Goal: Transaction & Acquisition: Purchase product/service

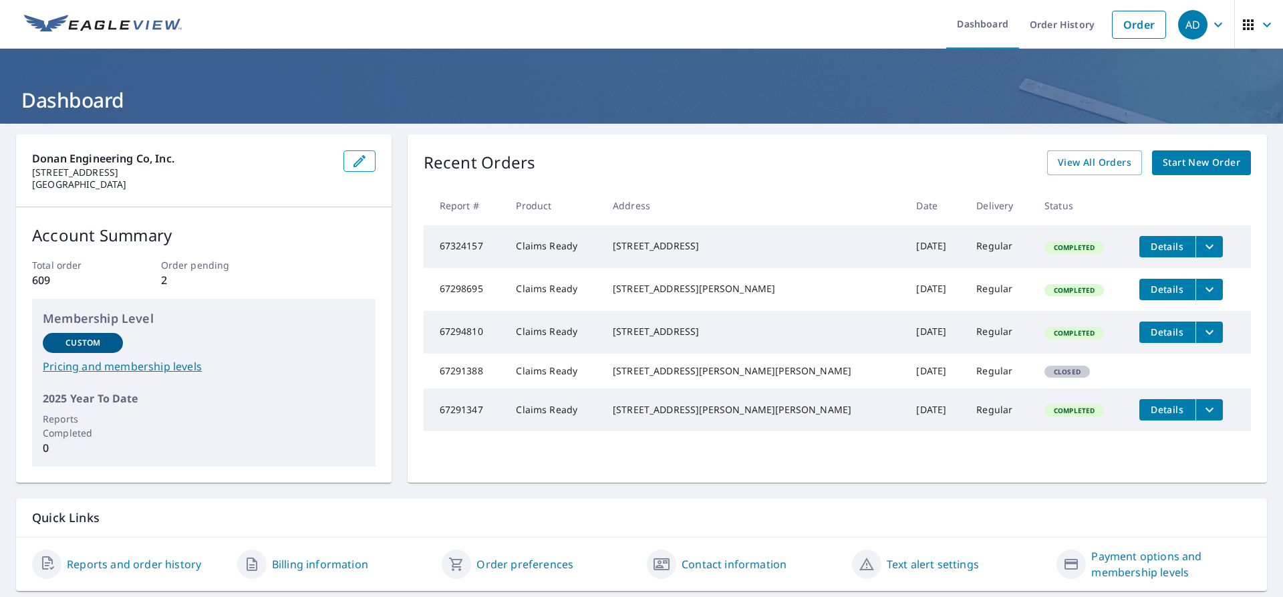
click at [1167, 168] on span "Start New Order" at bounding box center [1202, 162] width 78 height 17
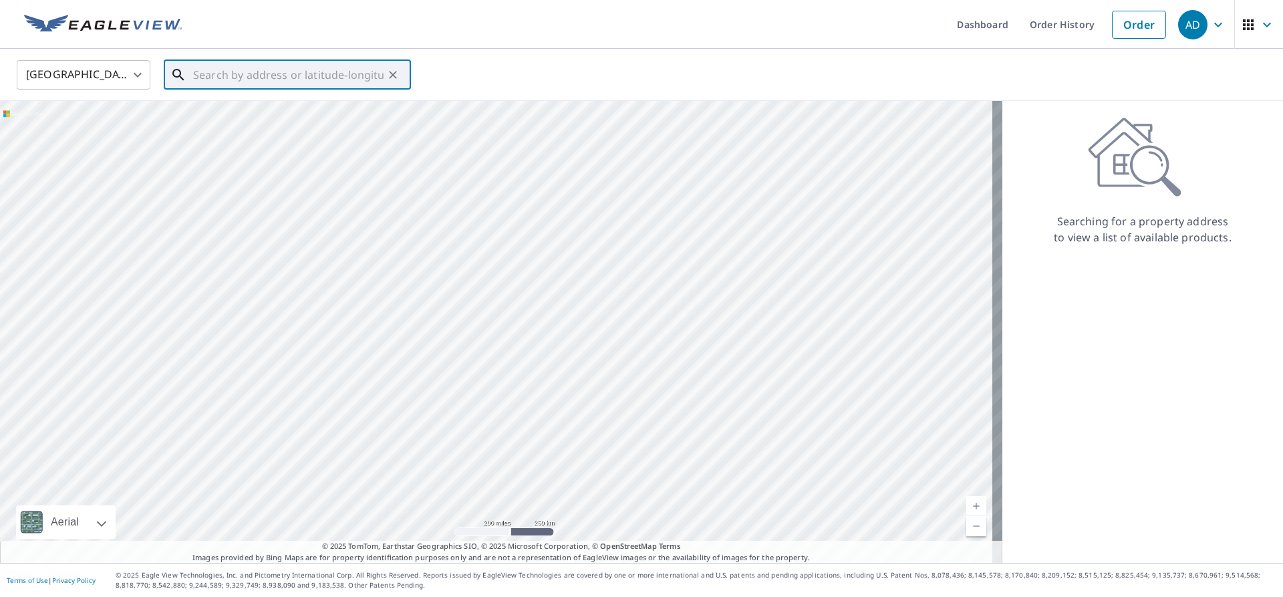
click at [207, 77] on input "text" at bounding box center [288, 74] width 190 height 37
paste input "[STREET_ADDRESS][PERSON_NAME]"
type input "[STREET_ADDRESS][PERSON_NAME][PERSON_NAME]"
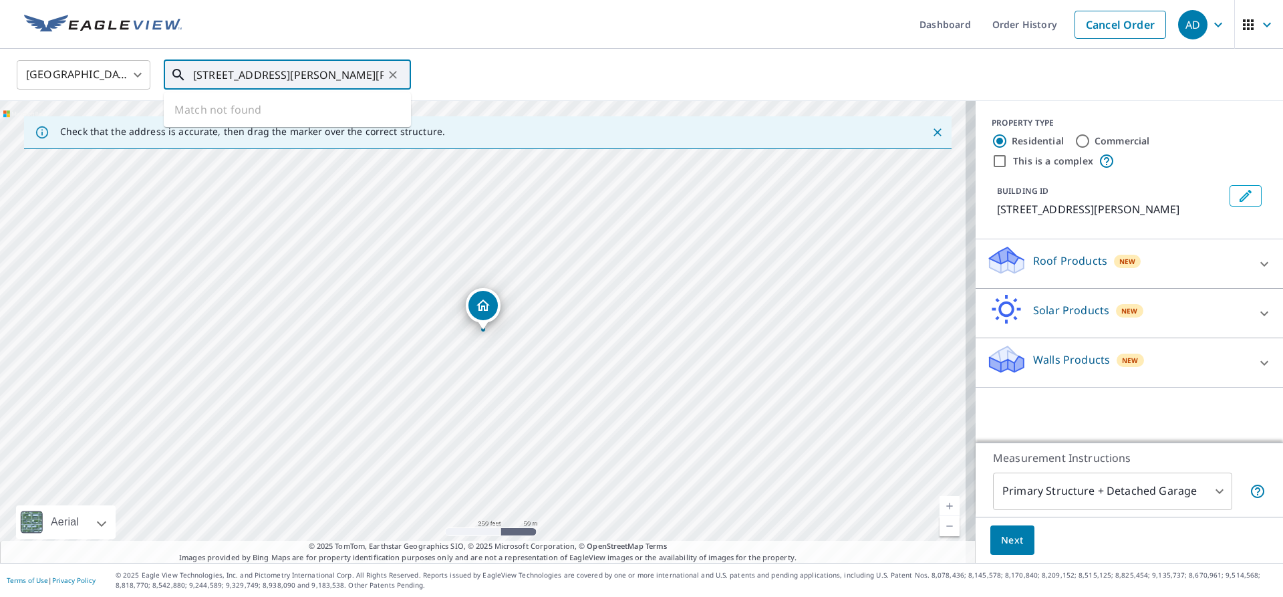
click at [368, 76] on input "[STREET_ADDRESS][PERSON_NAME][PERSON_NAME]" at bounding box center [288, 74] width 190 height 37
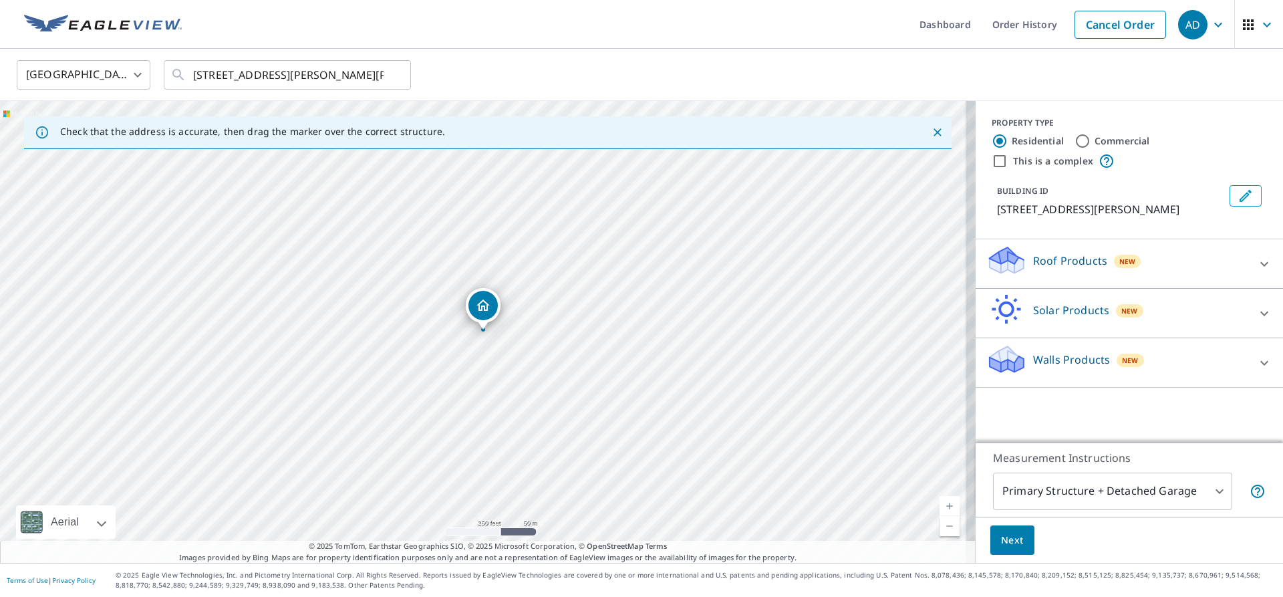
click at [470, 74] on div "[GEOGRAPHIC_DATA] [GEOGRAPHIC_DATA] ​ [STREET_ADDRESS][PERSON_NAME][PERSON_NAME…" at bounding box center [637, 74] width 1260 height 31
click at [1037, 256] on p "Roof Products" at bounding box center [1070, 261] width 74 height 16
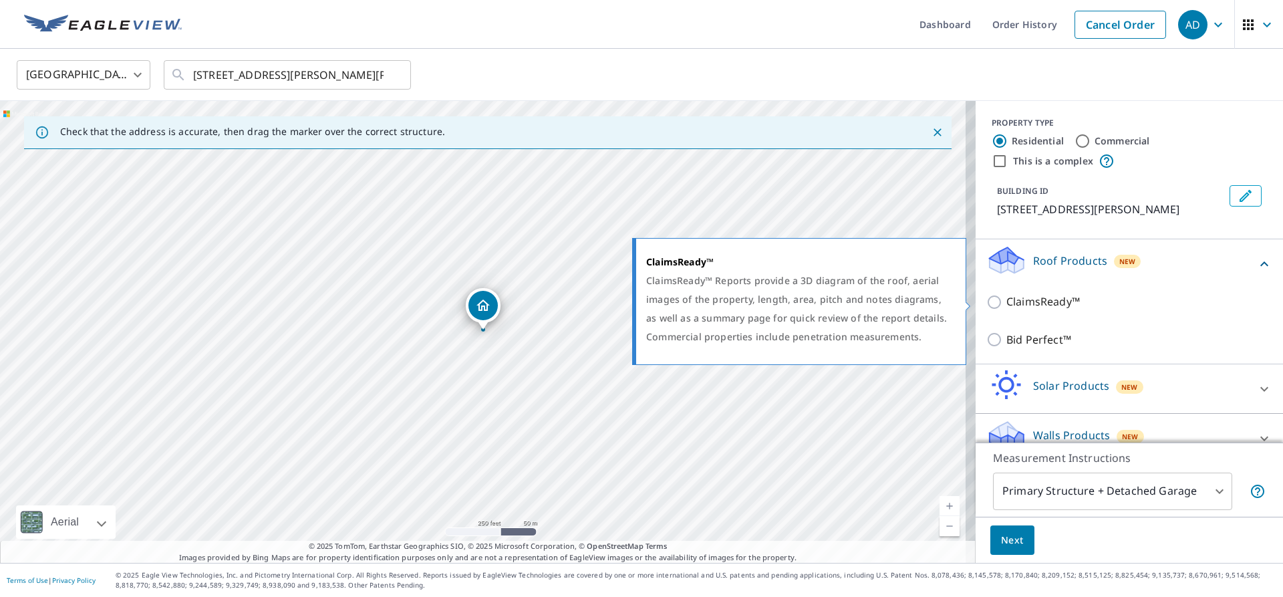
click at [986, 300] on input "ClaimsReady™" at bounding box center [996, 302] width 20 height 16
checkbox input "true"
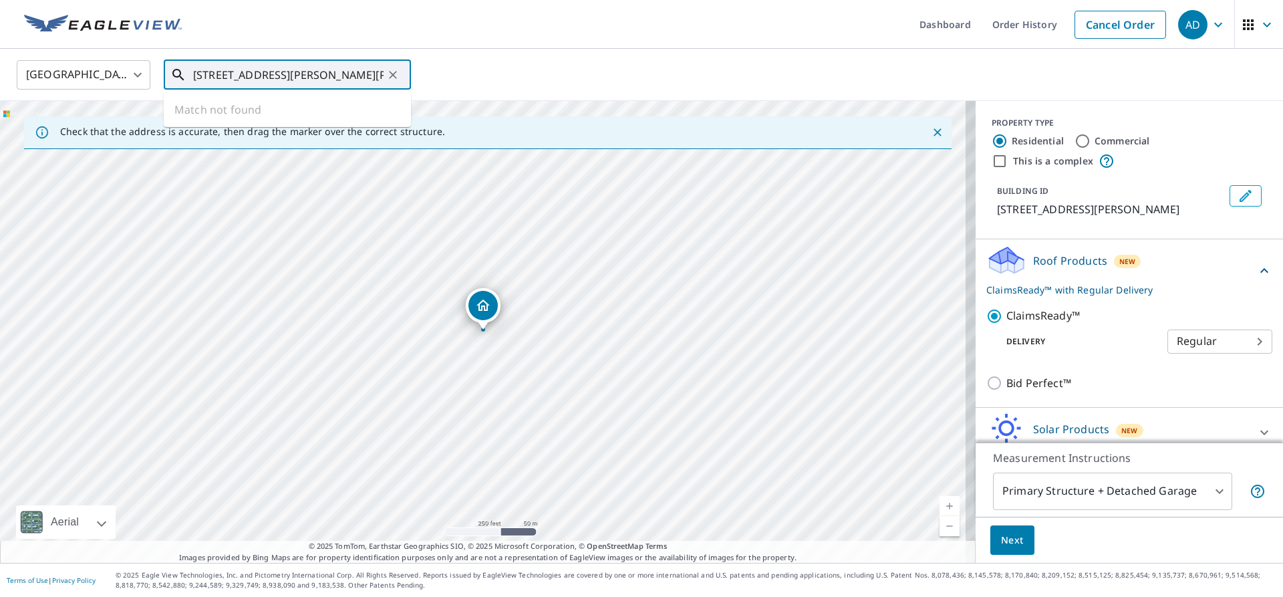
click at [366, 76] on input "[STREET_ADDRESS][PERSON_NAME][PERSON_NAME]" at bounding box center [288, 74] width 190 height 37
click at [480, 64] on div "[GEOGRAPHIC_DATA] [GEOGRAPHIC_DATA] ​ [STREET_ADDRESS][PERSON_NAME][PERSON_NAME…" at bounding box center [637, 74] width 1260 height 31
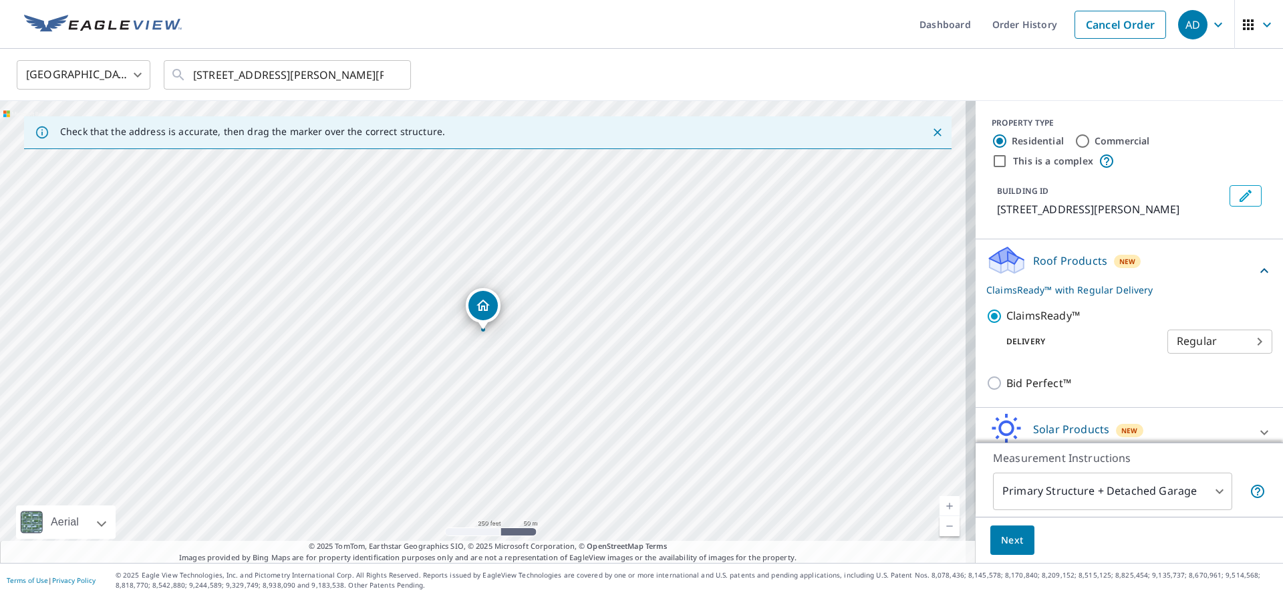
click at [1013, 539] on span "Next" at bounding box center [1012, 540] width 23 height 17
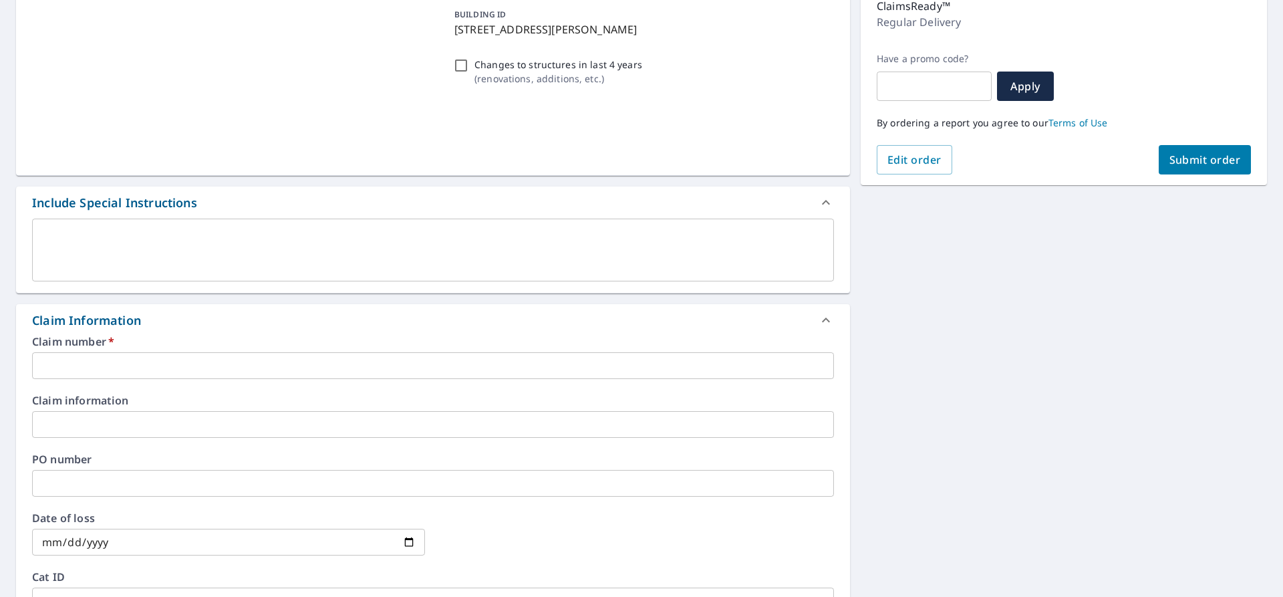
scroll to position [200, 0]
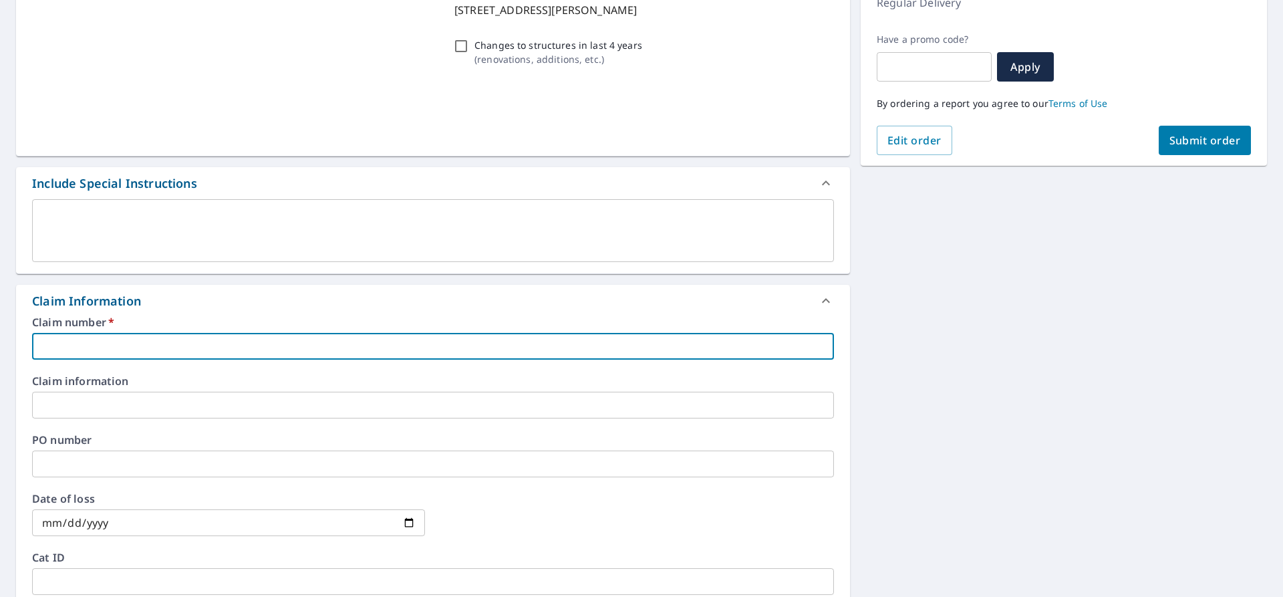
paste input "25-08617425"
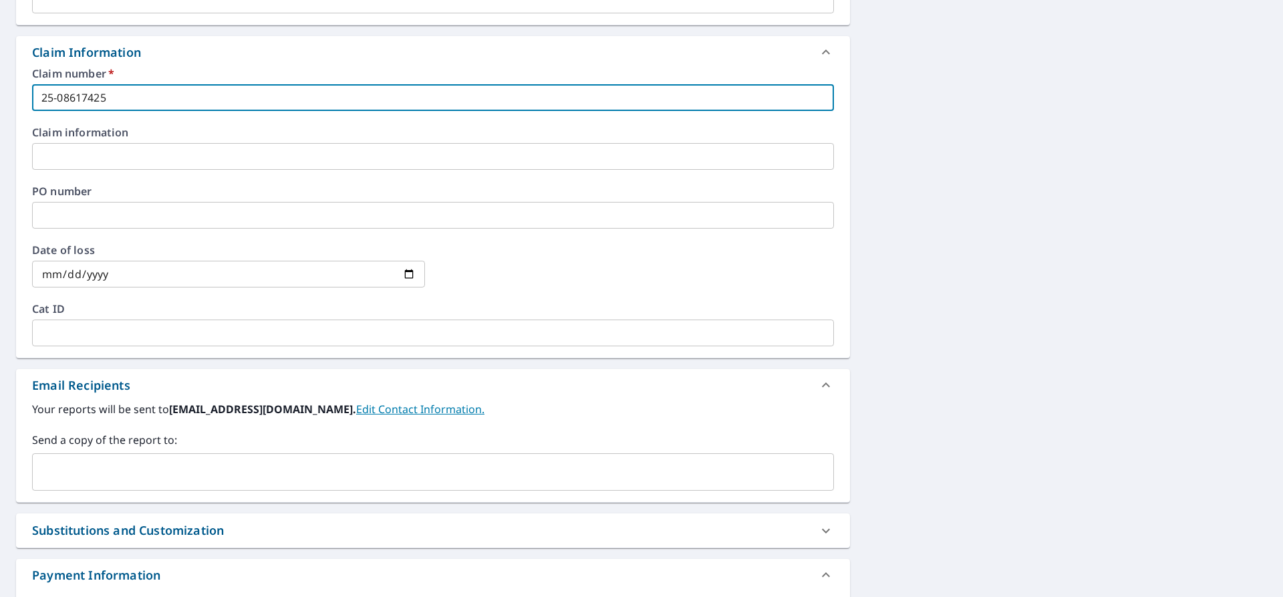
scroll to position [468, 0]
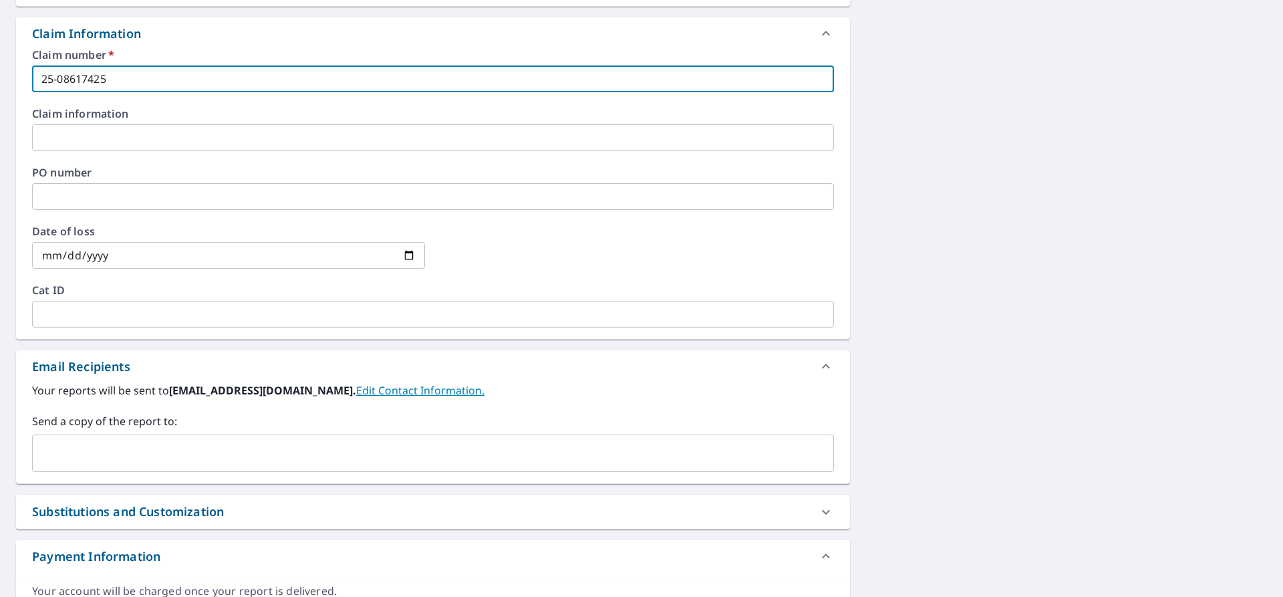
type input "25-08617425"
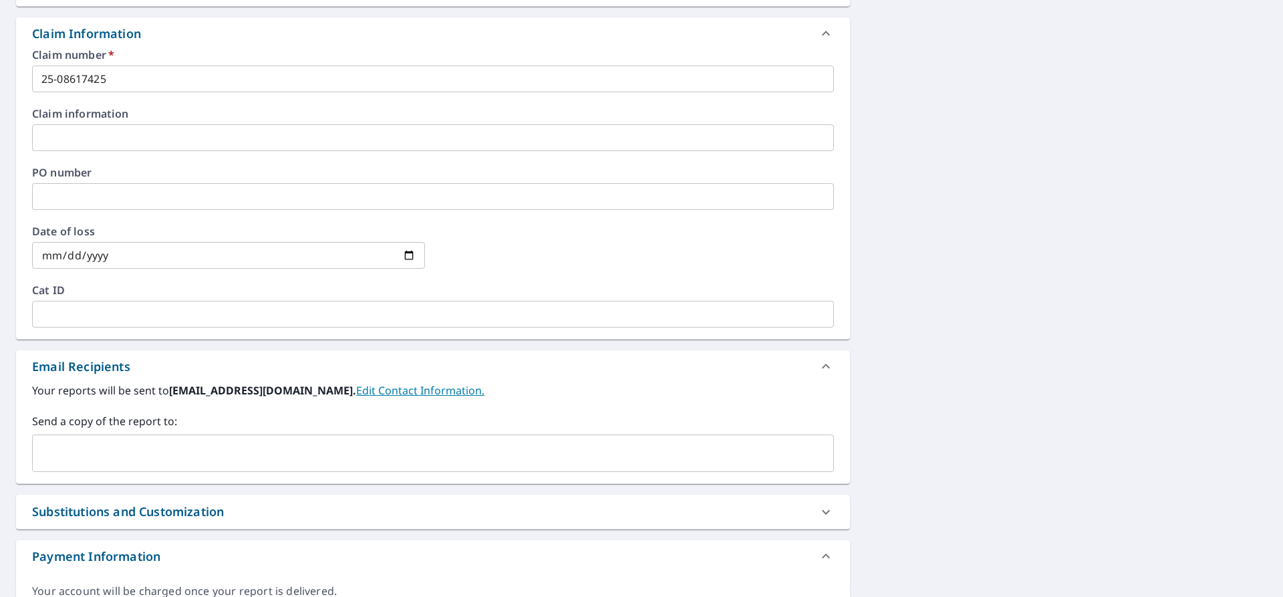
click at [74, 454] on input "text" at bounding box center [423, 452] width 770 height 25
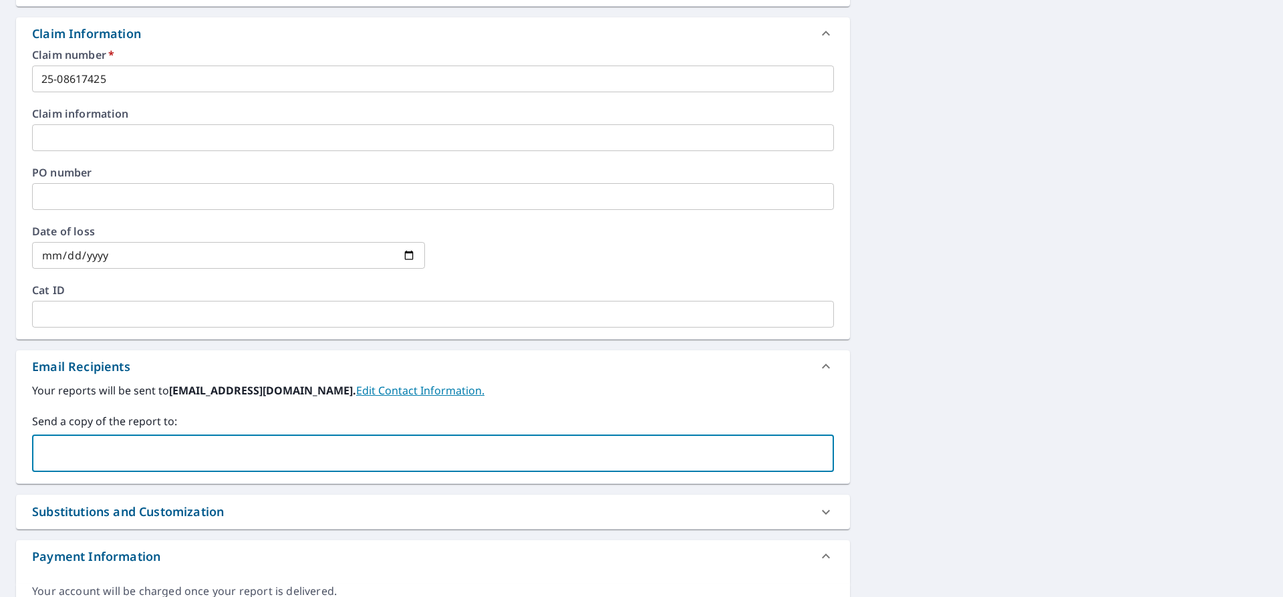
paste input "[EMAIL_ADDRESS][DOMAIN_NAME]"
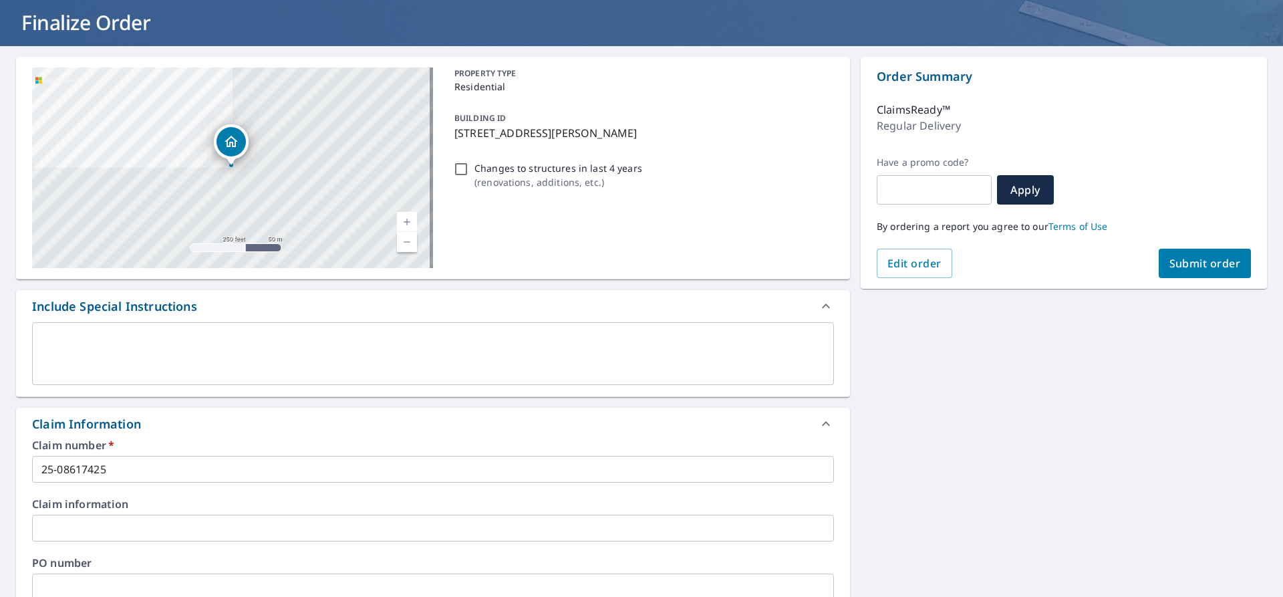
scroll to position [67, 0]
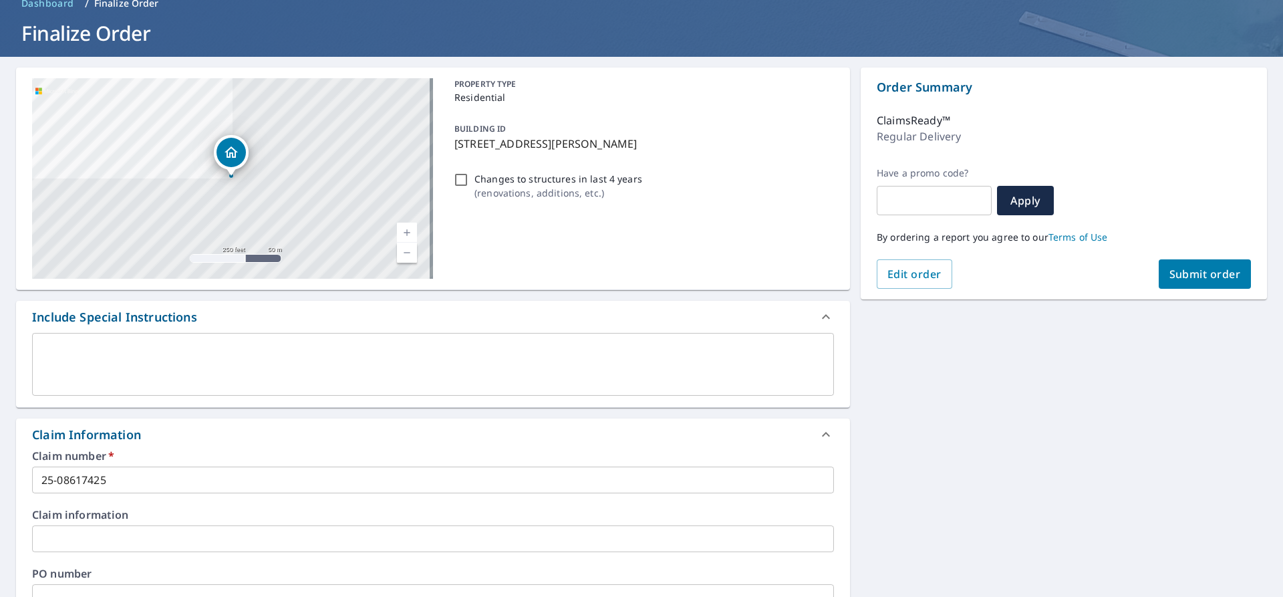
type input "[EMAIL_ADDRESS][DOMAIN_NAME]"
click at [1169, 283] on button "Submit order" at bounding box center [1205, 273] width 93 height 29
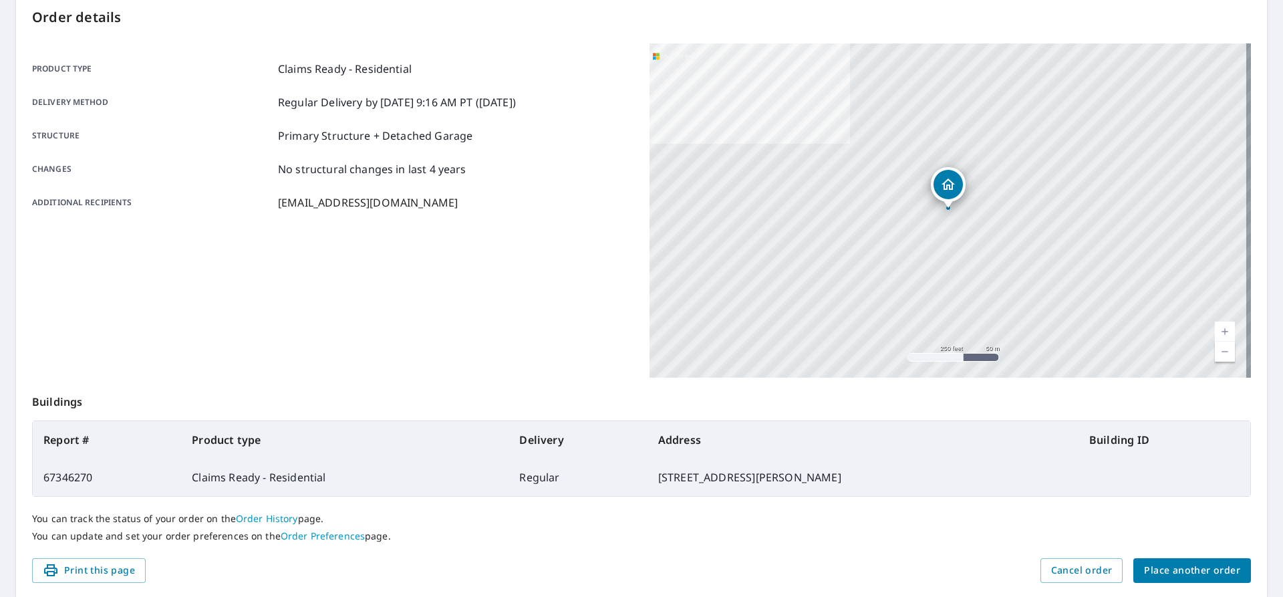
scroll to position [190, 0]
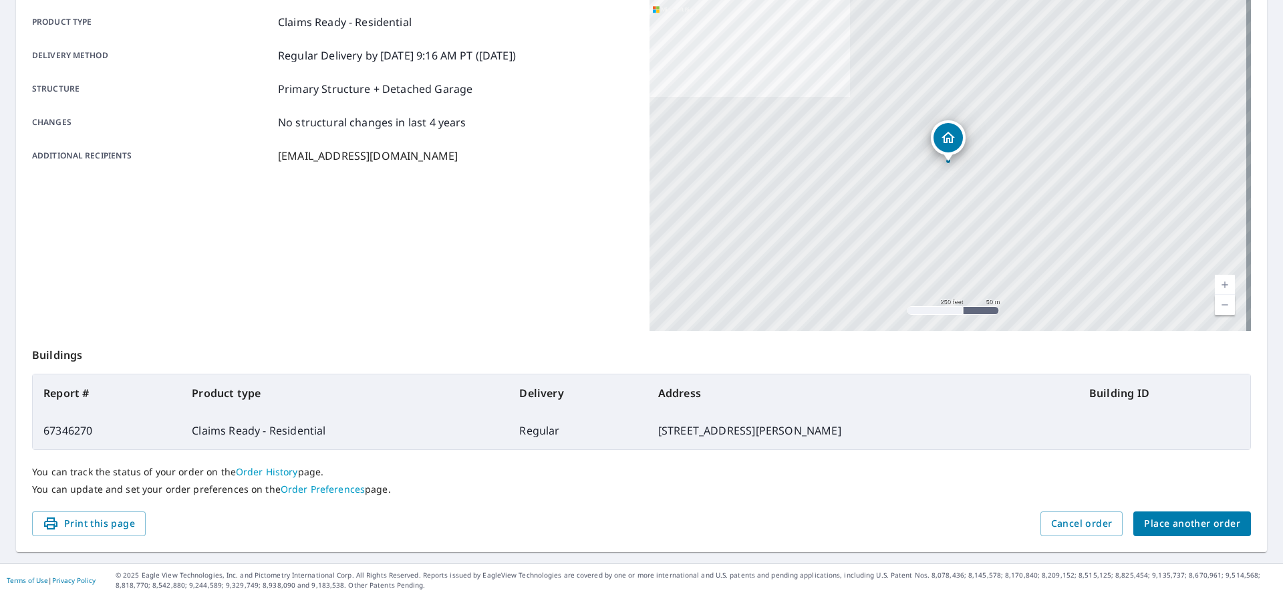
click at [1149, 519] on span "Place another order" at bounding box center [1192, 523] width 96 height 17
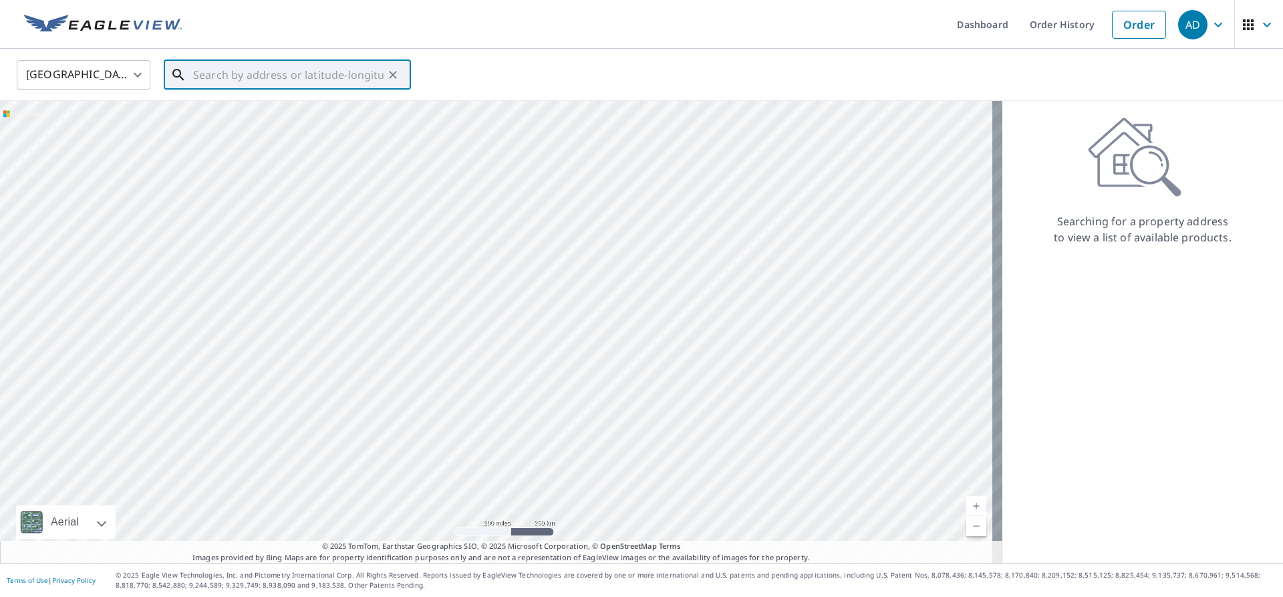
click at [226, 76] on input "text" at bounding box center [288, 74] width 190 height 37
paste input "[STREET_ADDRESS]"
click at [286, 126] on p "West Friendship, MD 21794" at bounding box center [295, 128] width 210 height 13
type input "[STREET_ADDRESS]"
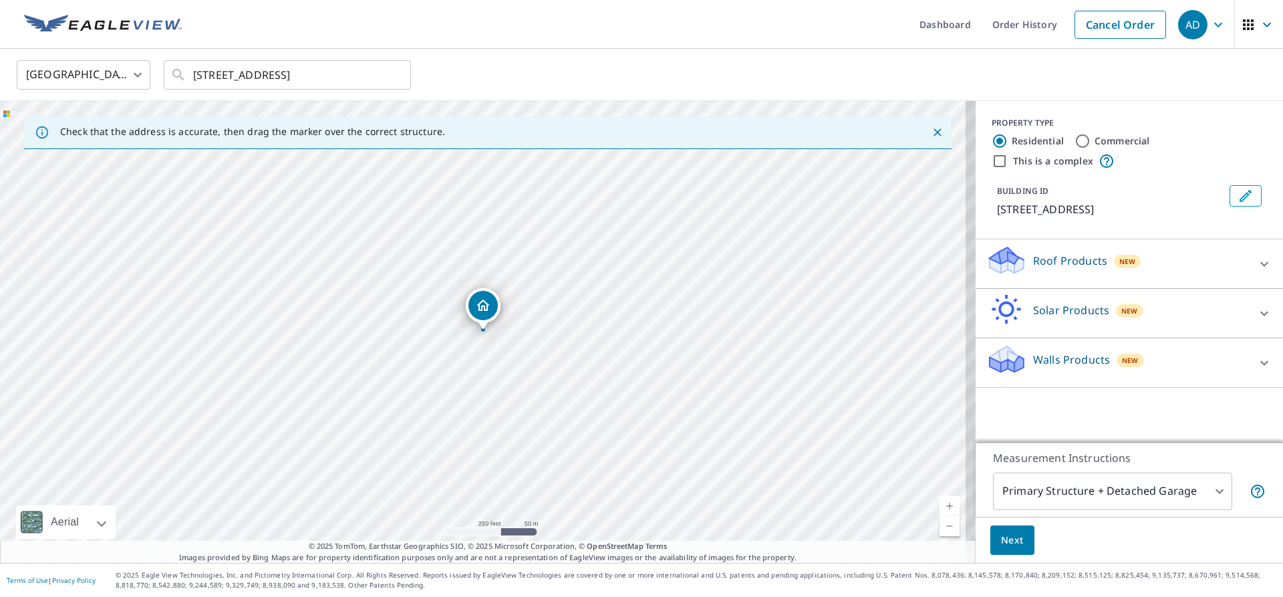
click at [1040, 269] on p "Roof Products" at bounding box center [1070, 261] width 74 height 16
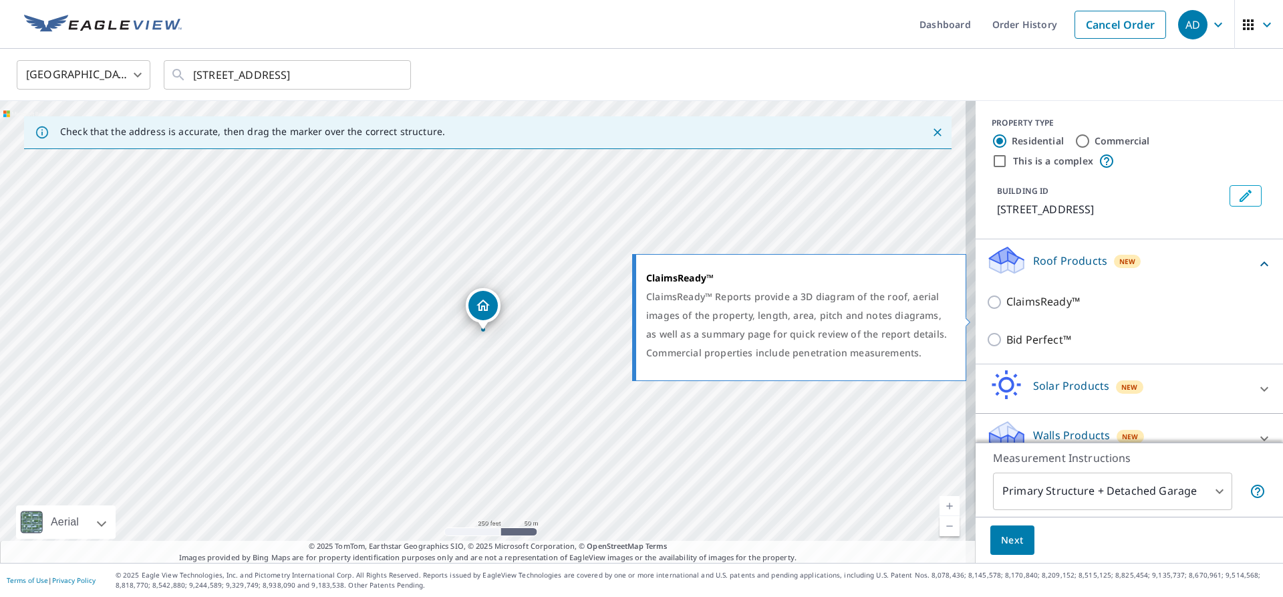
click at [986, 310] on input "ClaimsReady™" at bounding box center [996, 302] width 20 height 16
checkbox input "true"
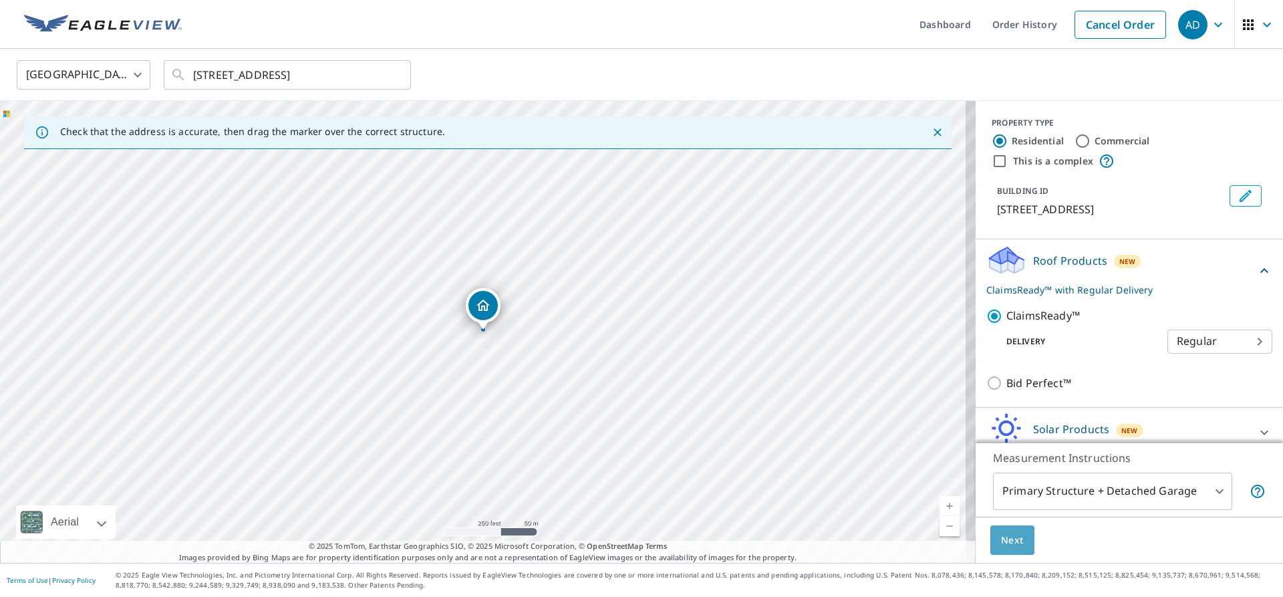
click at [1001, 545] on span "Next" at bounding box center [1012, 540] width 23 height 17
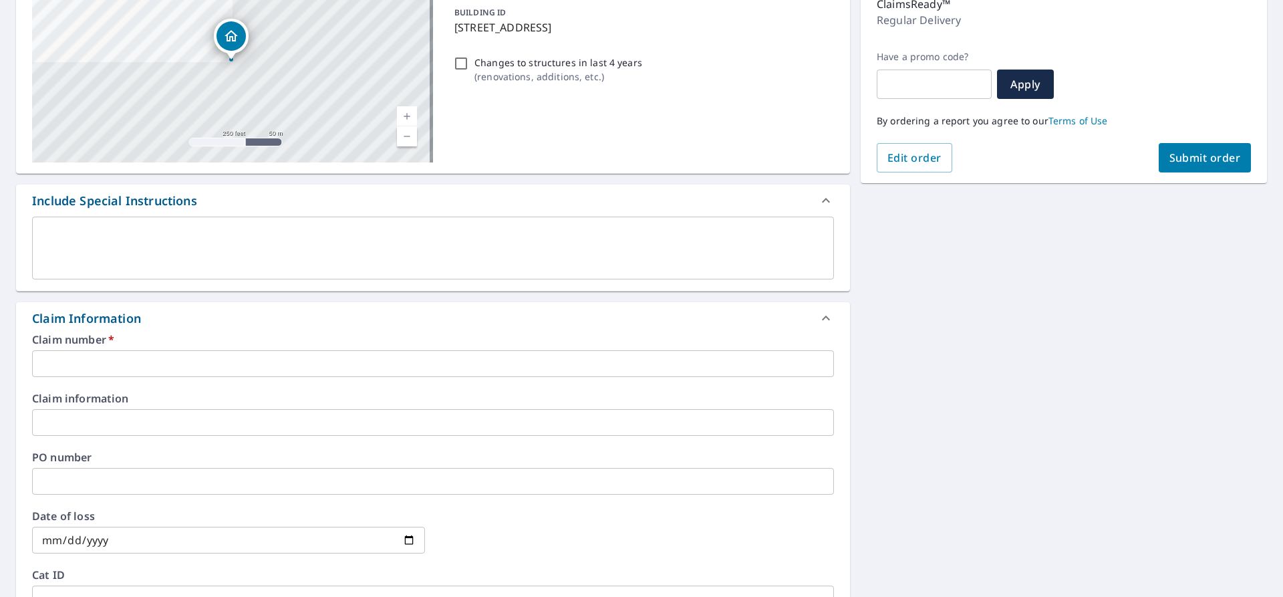
scroll to position [200, 0]
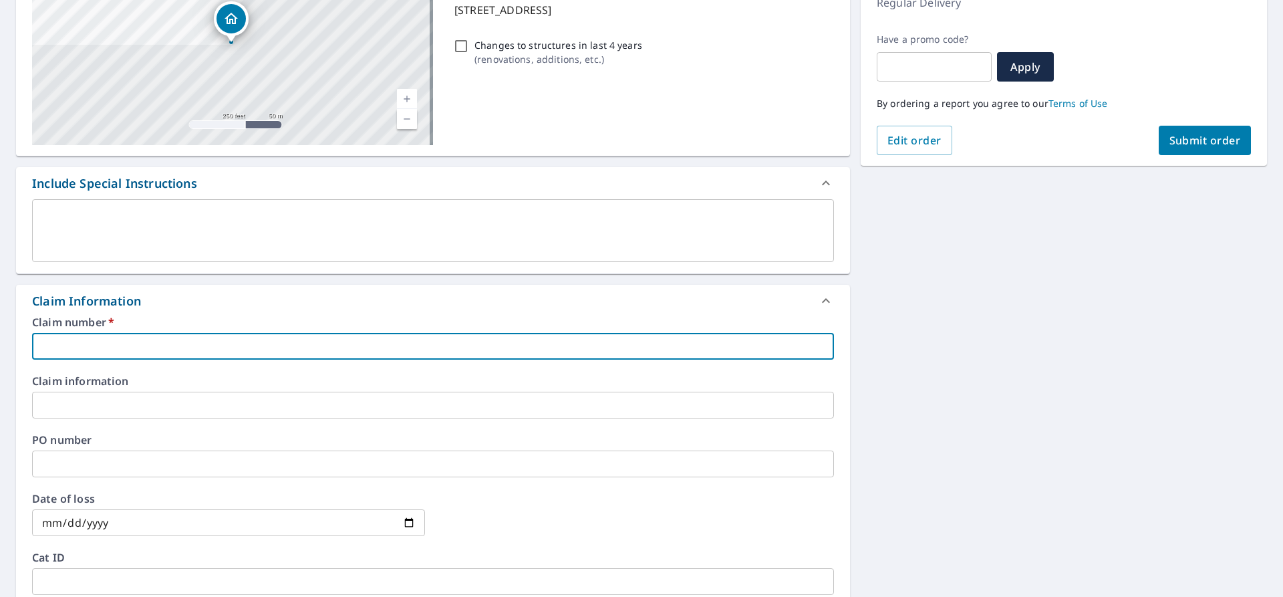
paste input "25-08618838"
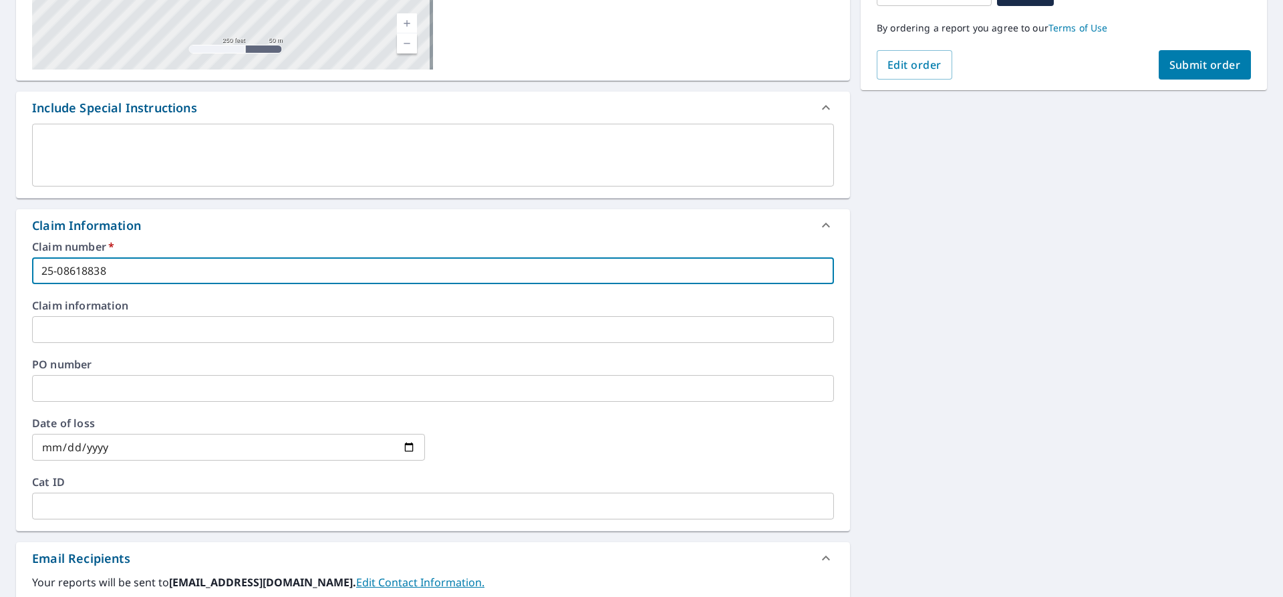
scroll to position [468, 0]
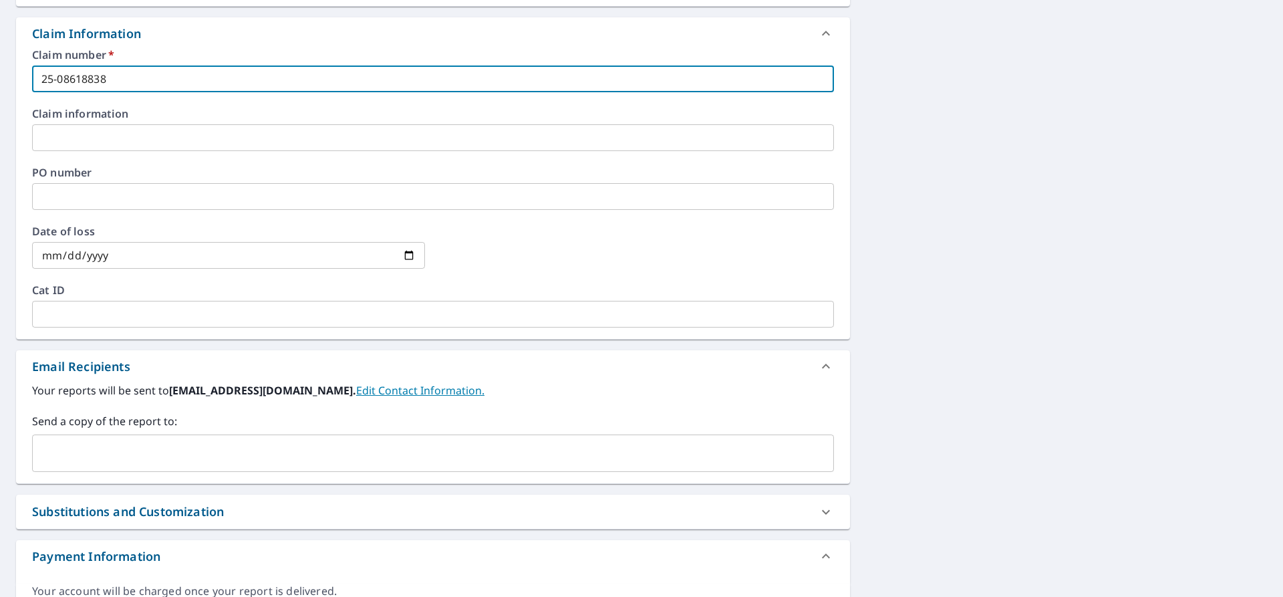
type input "25-08618838"
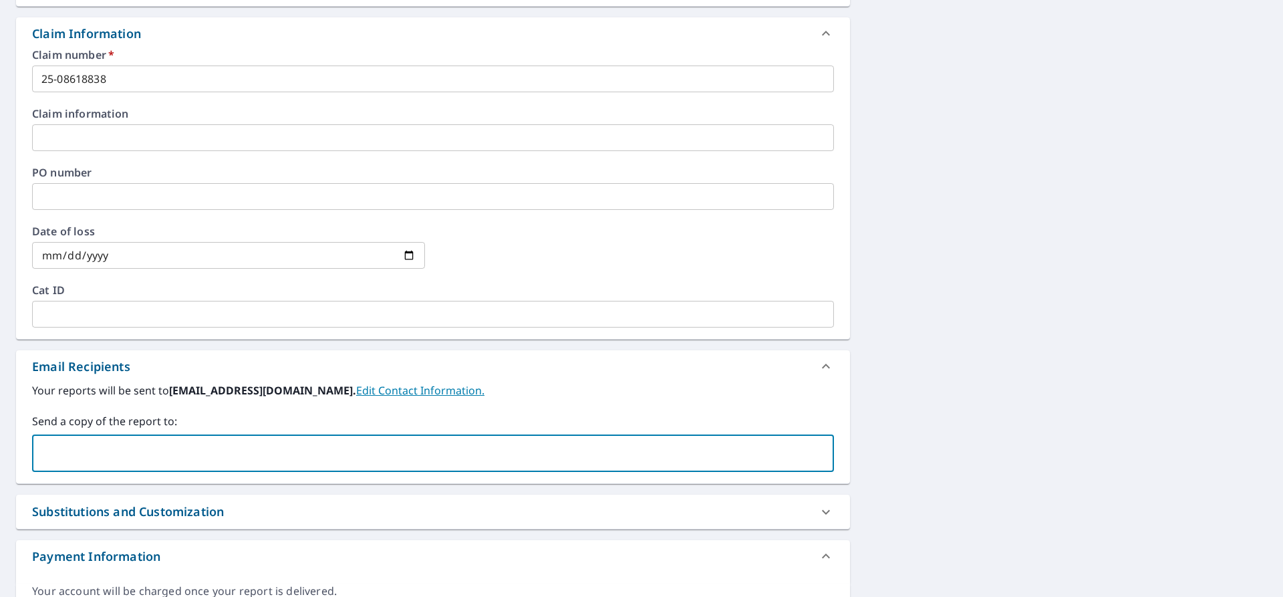
paste input "[EMAIL_ADDRESS][DOMAIN_NAME]"
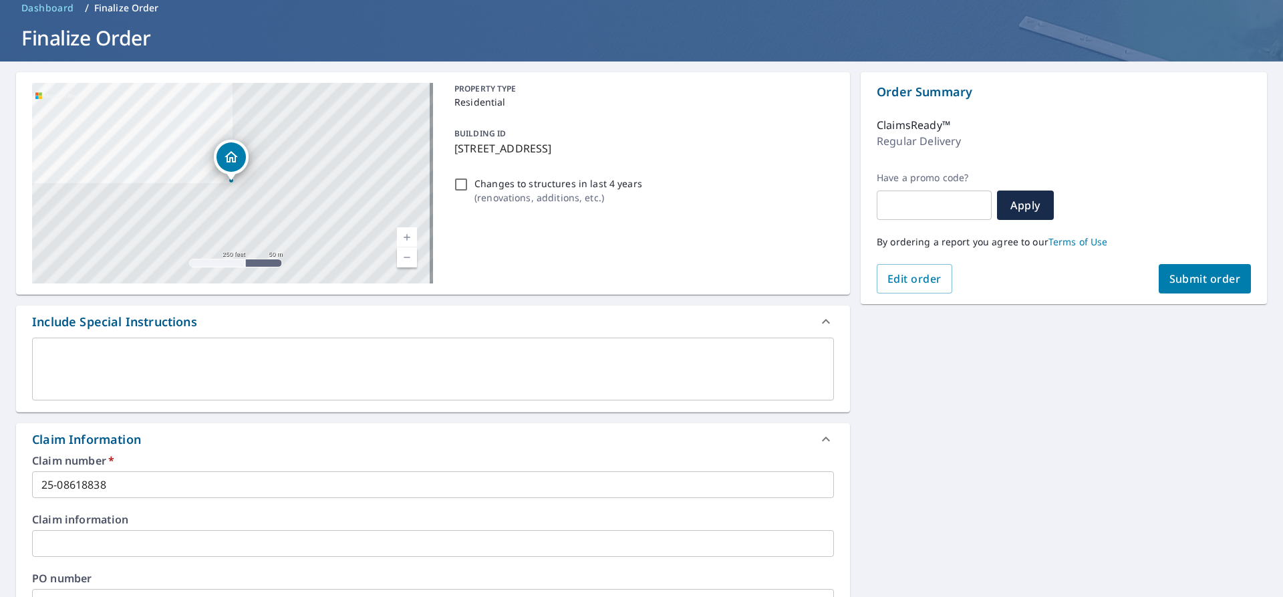
scroll to position [0, 0]
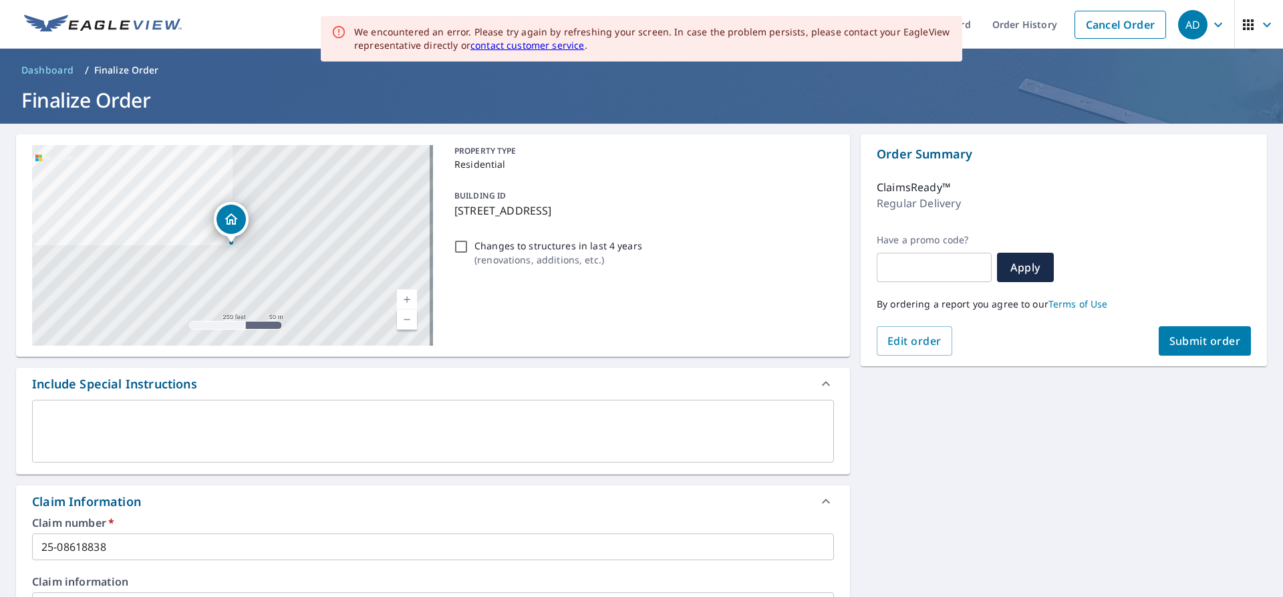
type input "[EMAIL_ADDRESS][DOMAIN_NAME]"
click at [1188, 333] on span "Submit order" at bounding box center [1205, 340] width 72 height 15
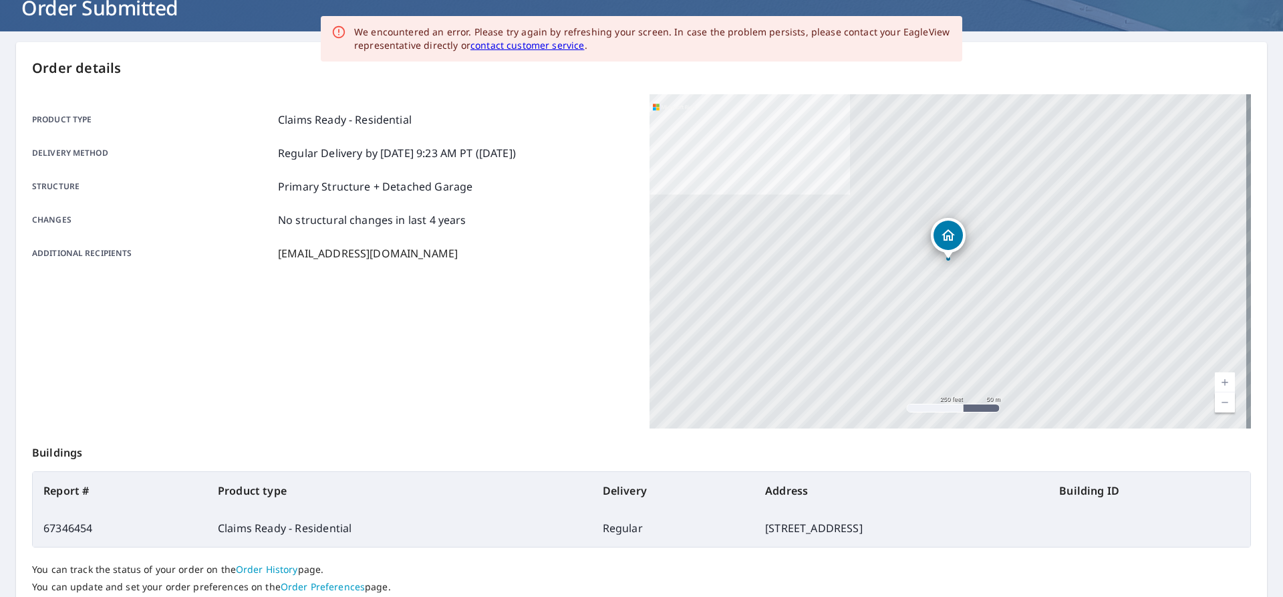
scroll to position [190, 0]
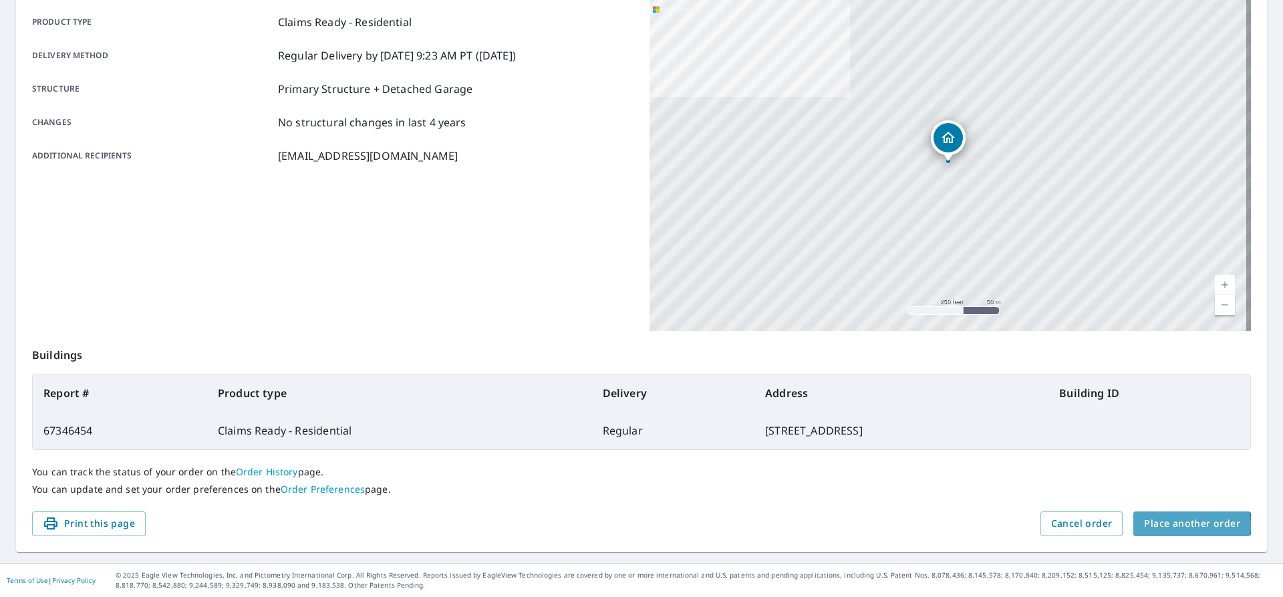
click at [1171, 525] on span "Place another order" at bounding box center [1192, 523] width 96 height 17
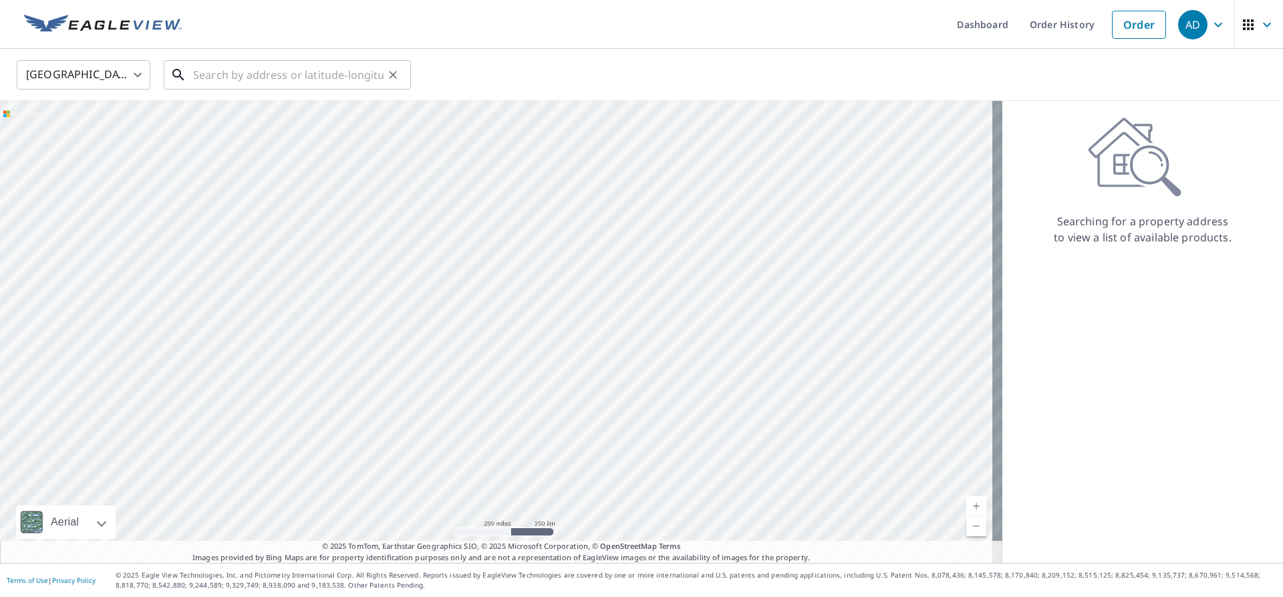
click at [241, 72] on input "text" at bounding box center [288, 74] width 190 height 37
paste input "[STREET_ADDRESS]"
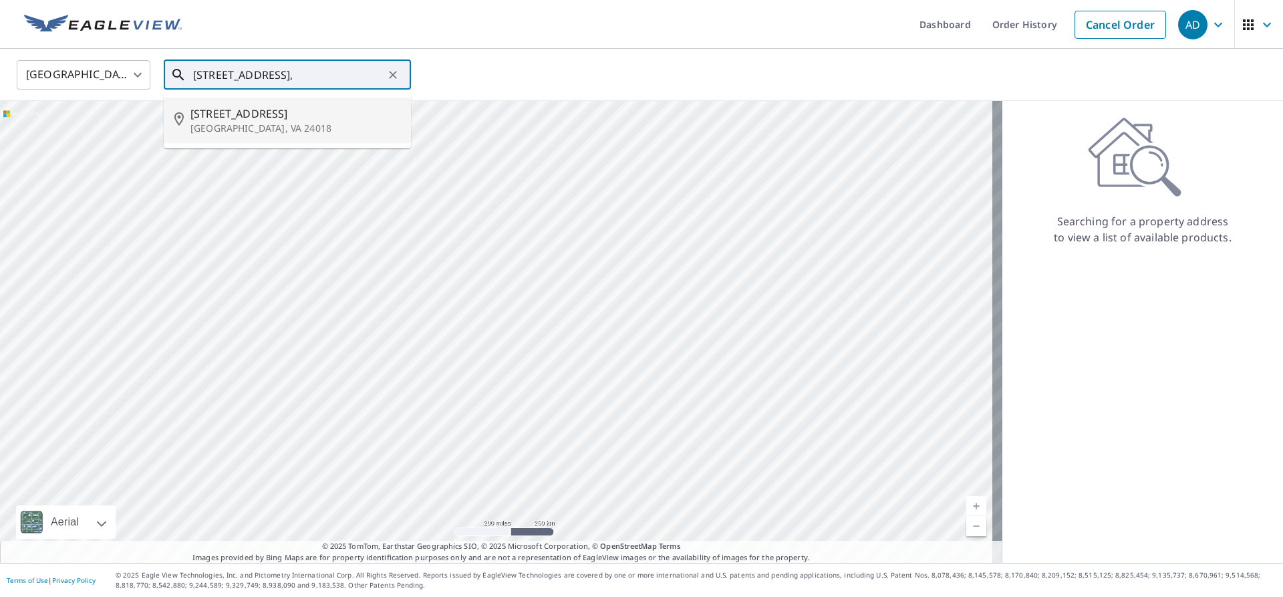
click at [312, 124] on p "[GEOGRAPHIC_DATA], VA 24018" at bounding box center [295, 128] width 210 height 13
type input "[STREET_ADDRESS]"
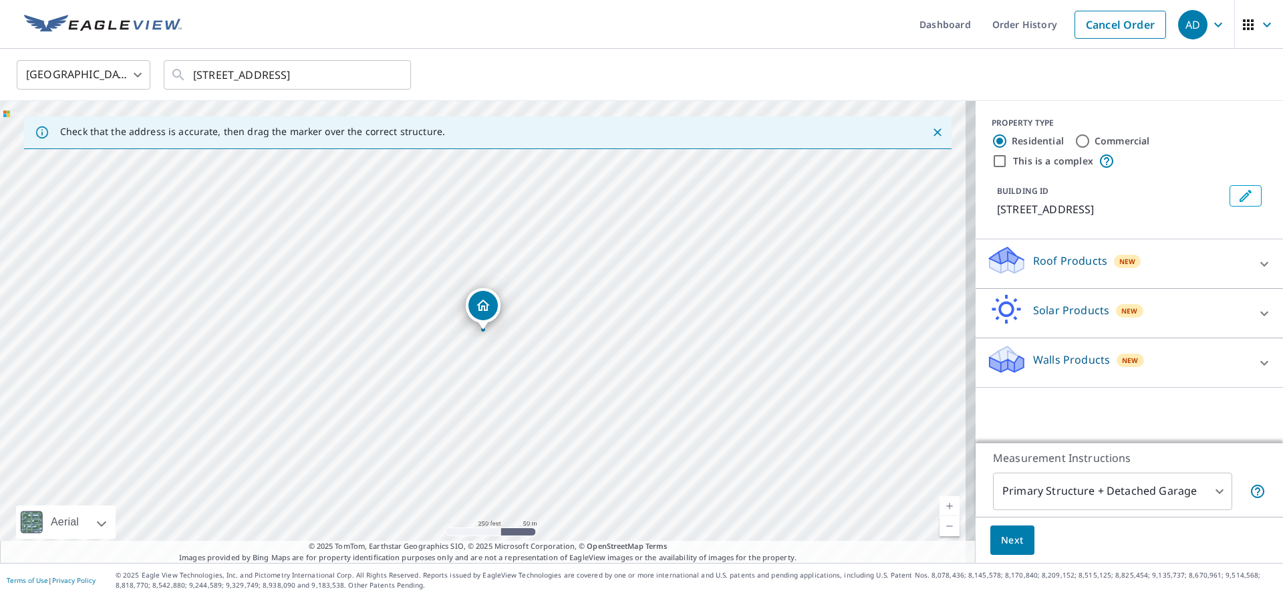
click at [1046, 269] on p "Roof Products" at bounding box center [1070, 261] width 74 height 16
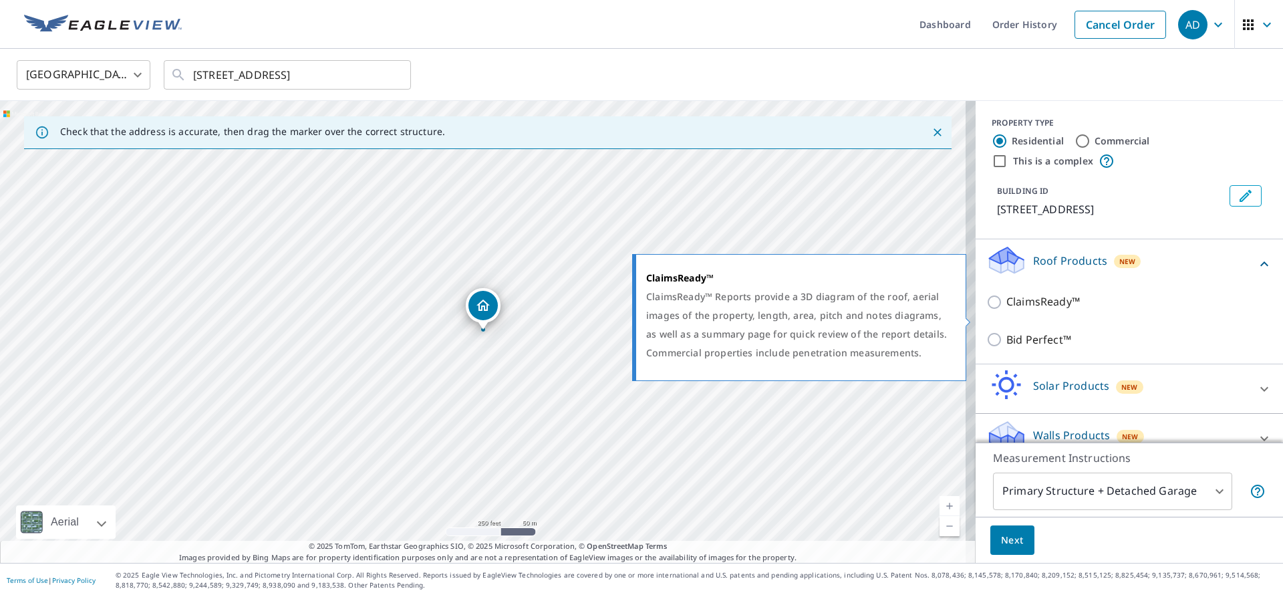
click at [986, 310] on input "ClaimsReady™" at bounding box center [996, 302] width 20 height 16
checkbox input "true"
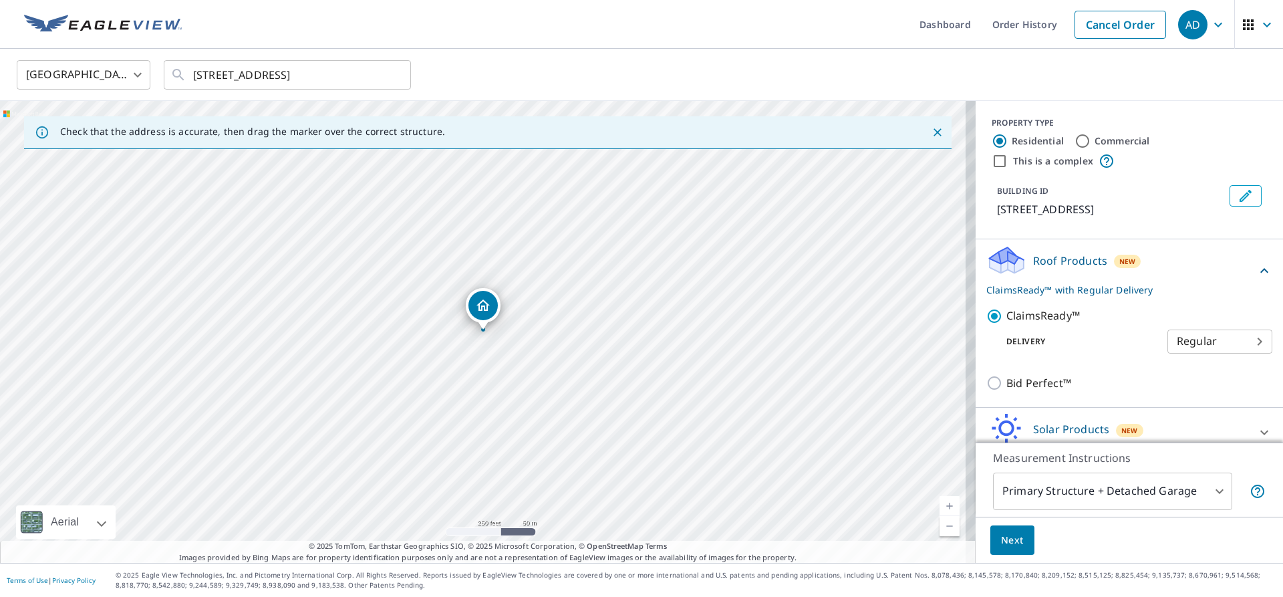
click at [1008, 543] on span "Next" at bounding box center [1012, 540] width 23 height 17
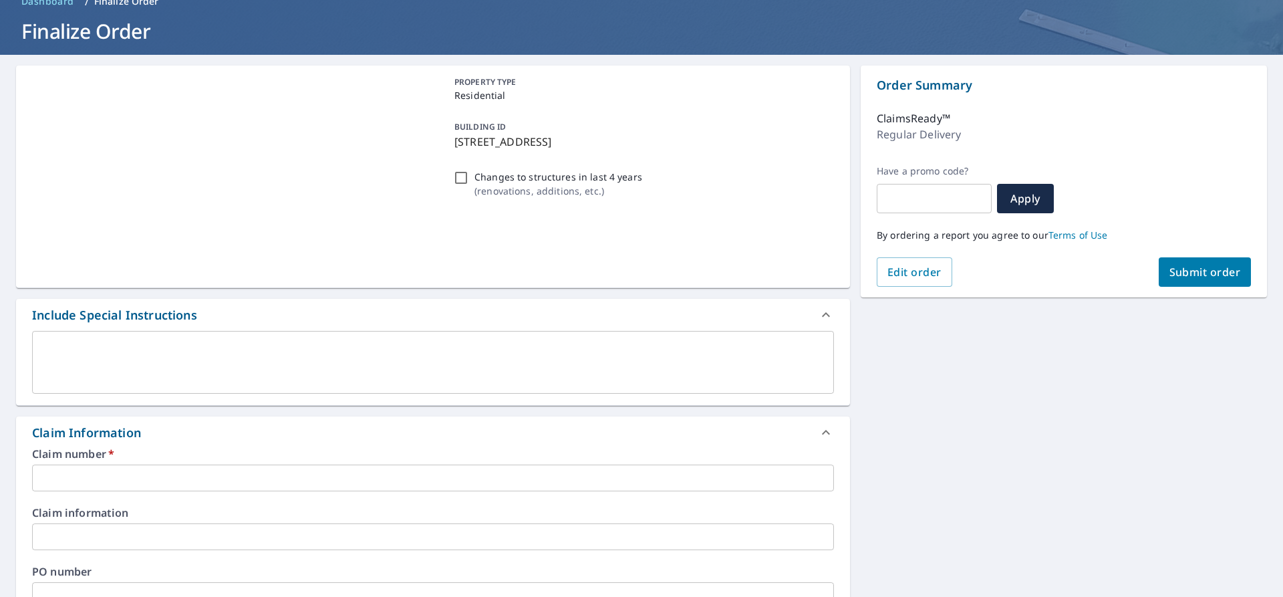
scroll to position [134, 0]
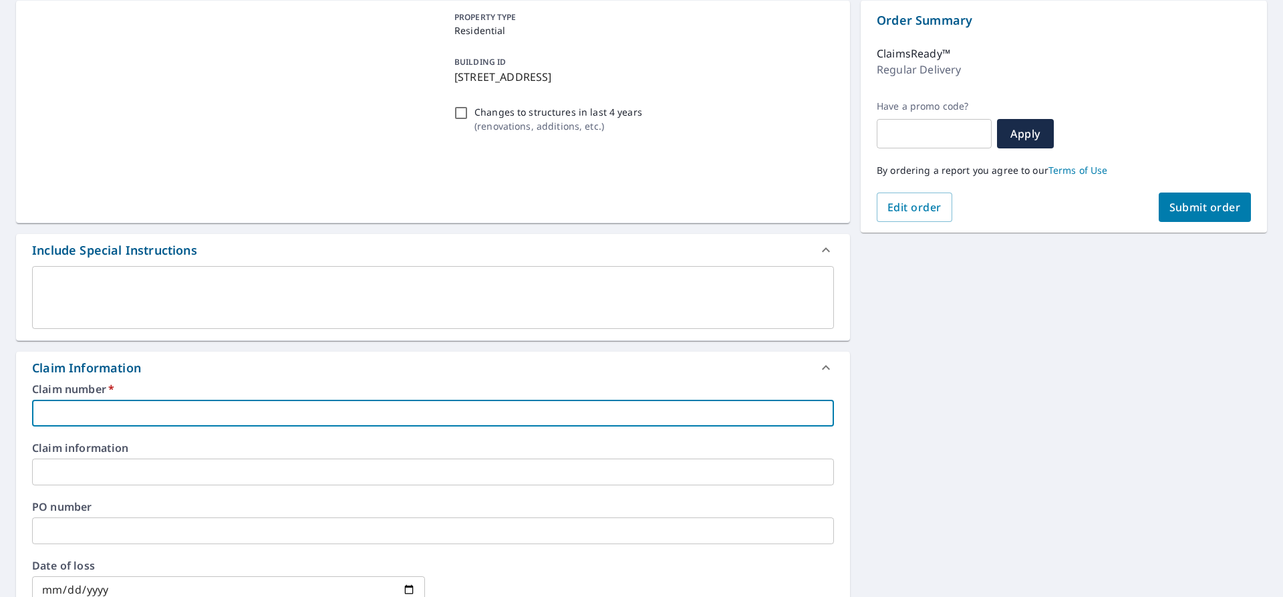
paste input "25-08618359"
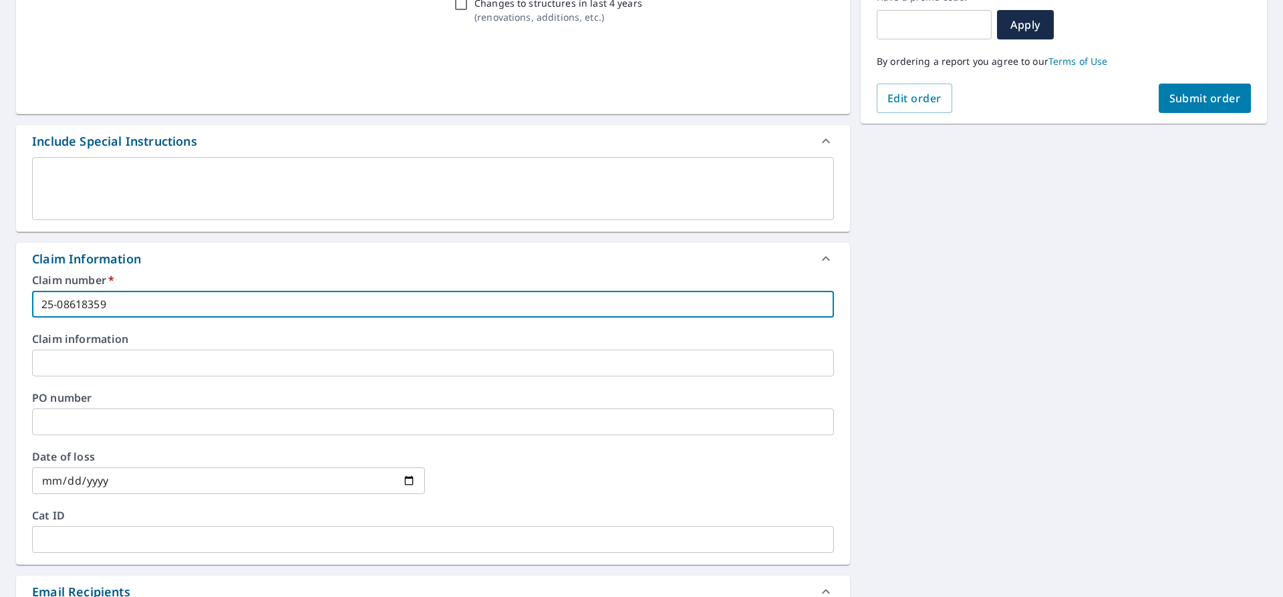
scroll to position [267, 0]
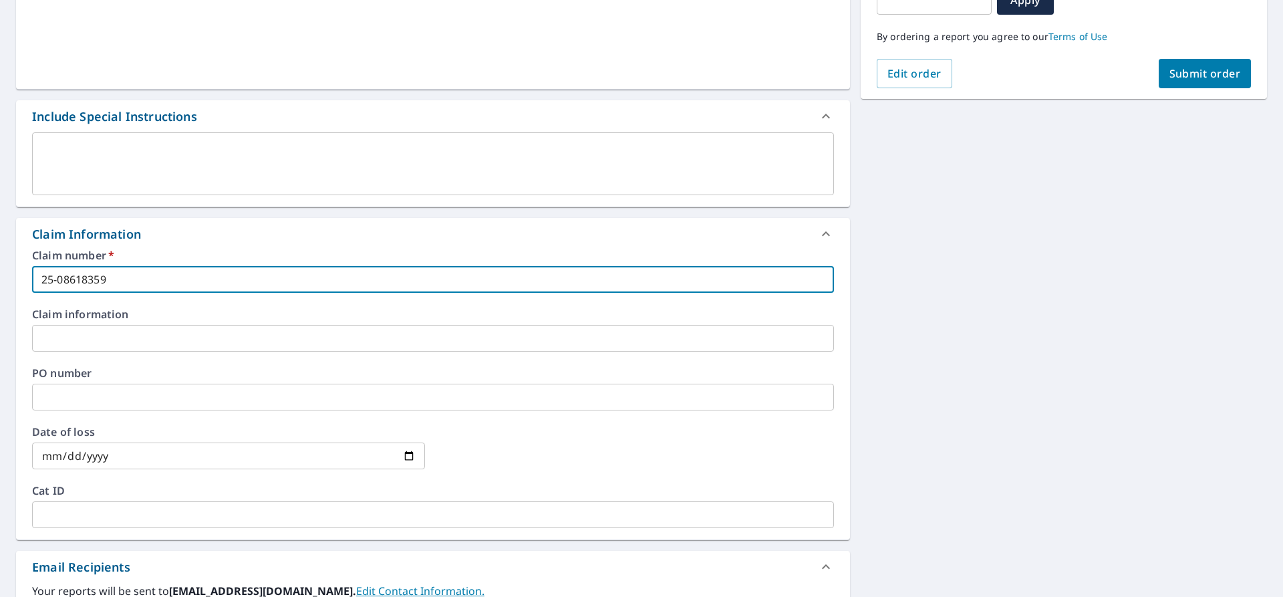
type input "25-08618359"
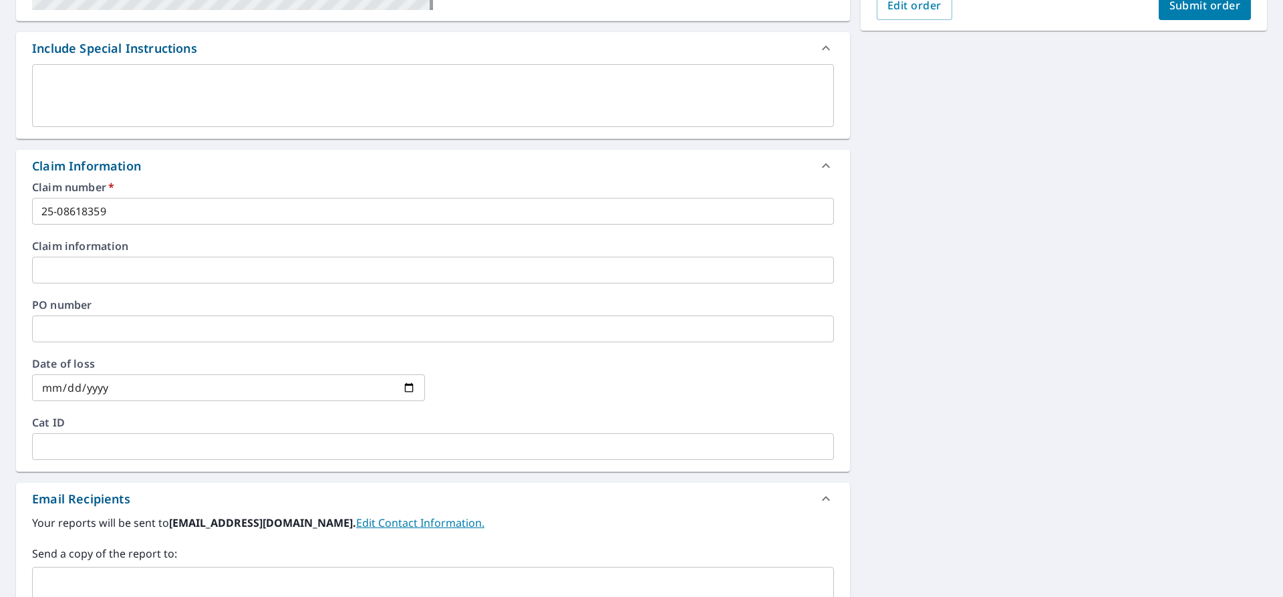
scroll to position [468, 0]
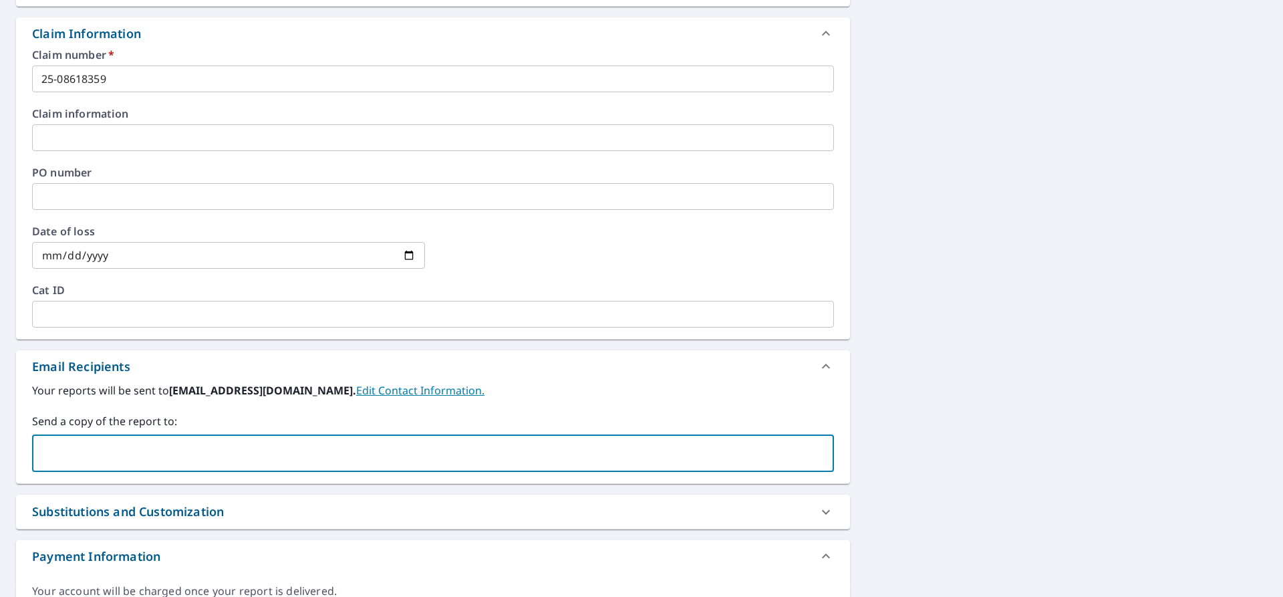
paste input "[EMAIL_ADDRESS][DOMAIN_NAME]"
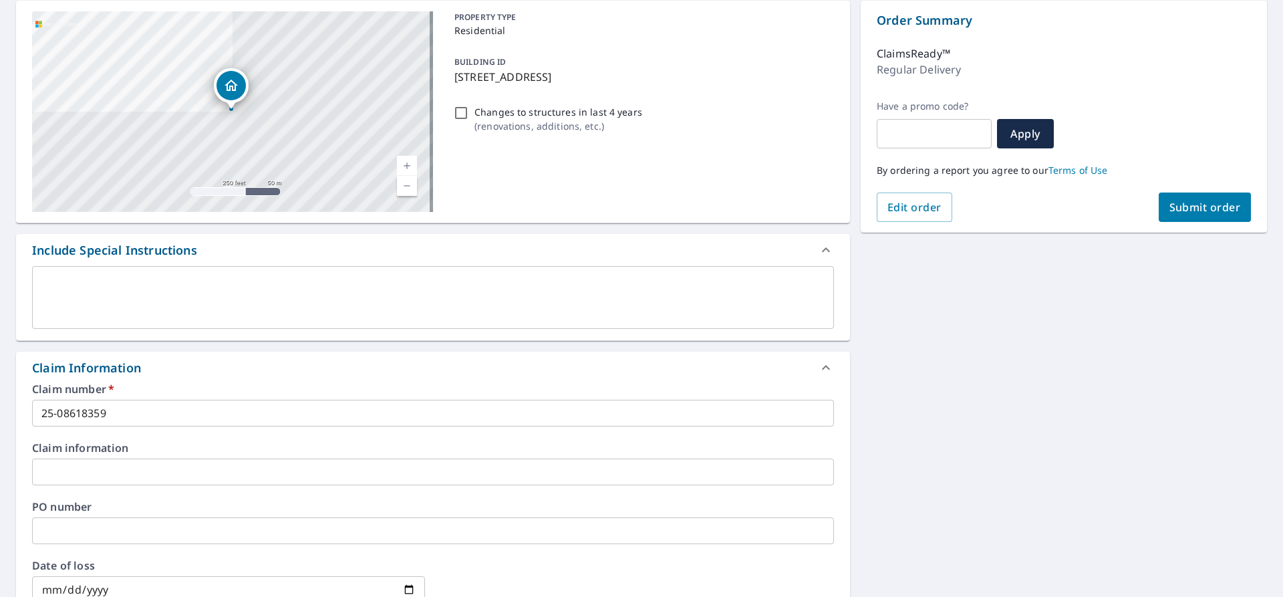
scroll to position [0, 0]
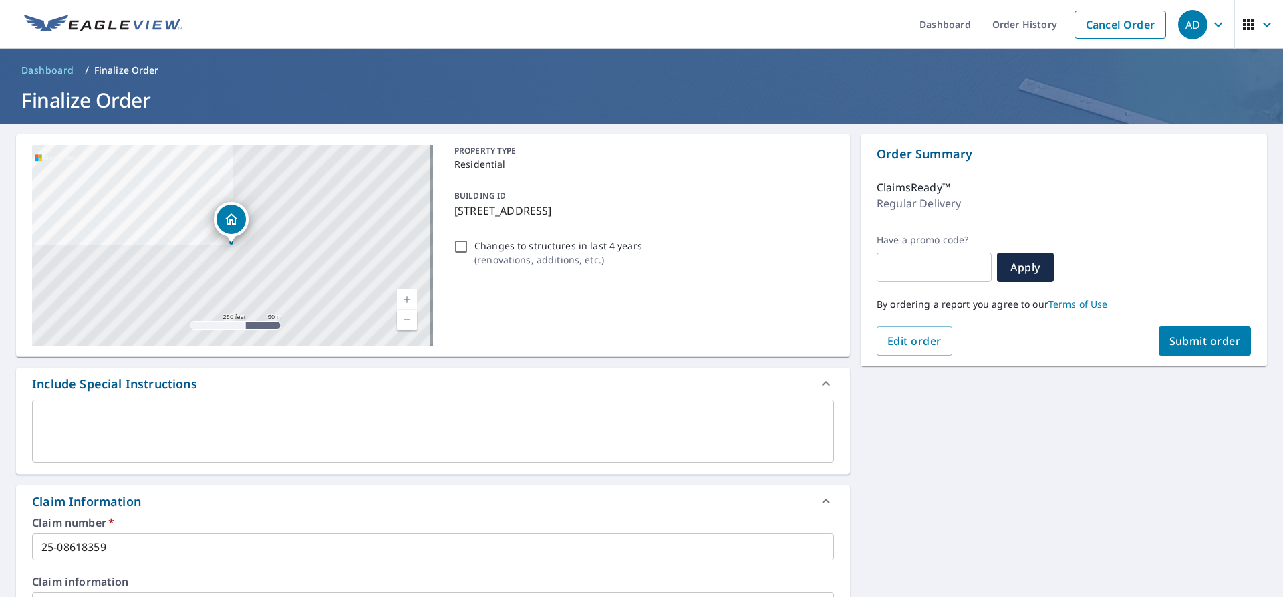
type input "[EMAIL_ADDRESS][DOMAIN_NAME]"
click at [1176, 341] on span "Submit order" at bounding box center [1205, 340] width 72 height 15
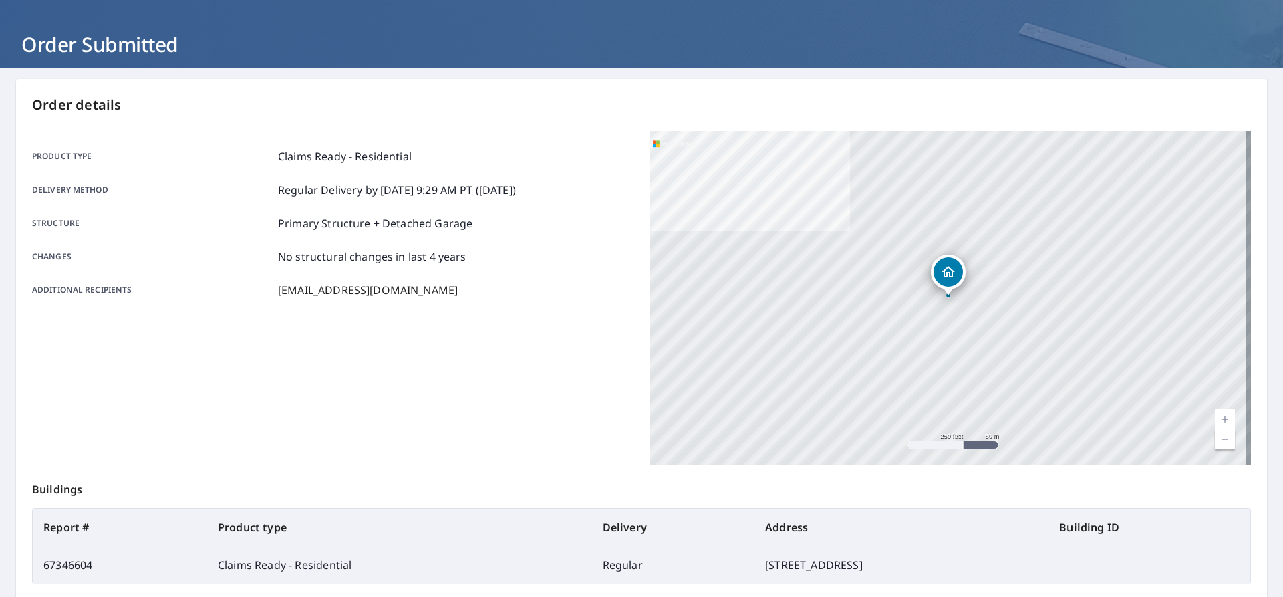
scroll to position [190, 0]
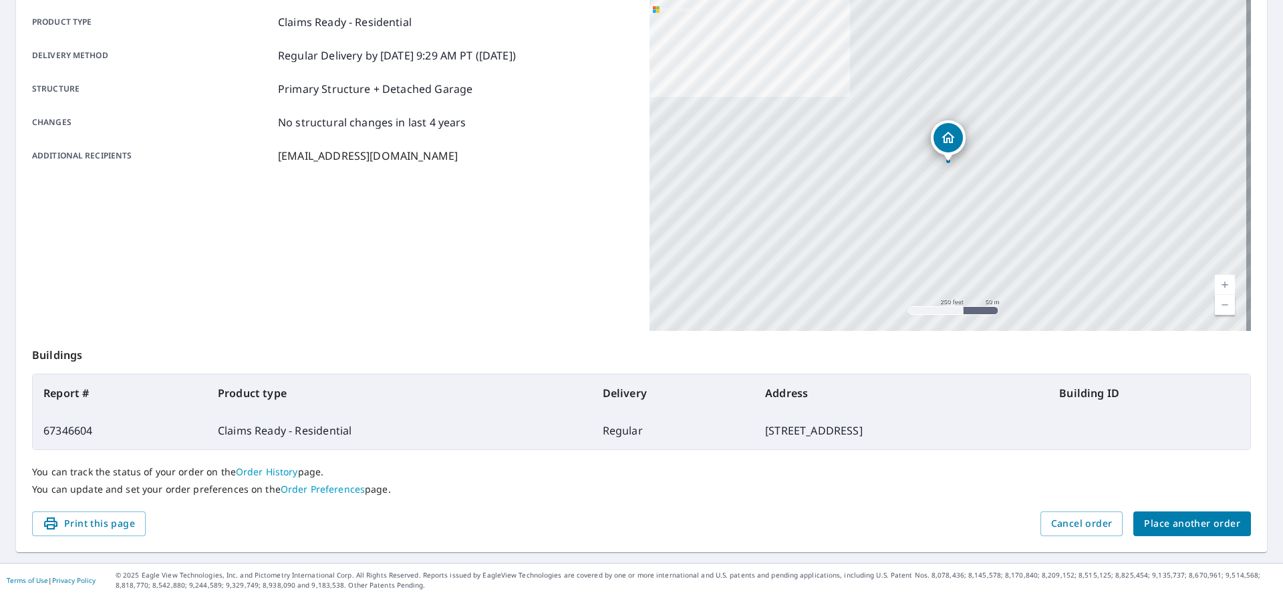
click at [1155, 529] on span "Place another order" at bounding box center [1192, 523] width 96 height 17
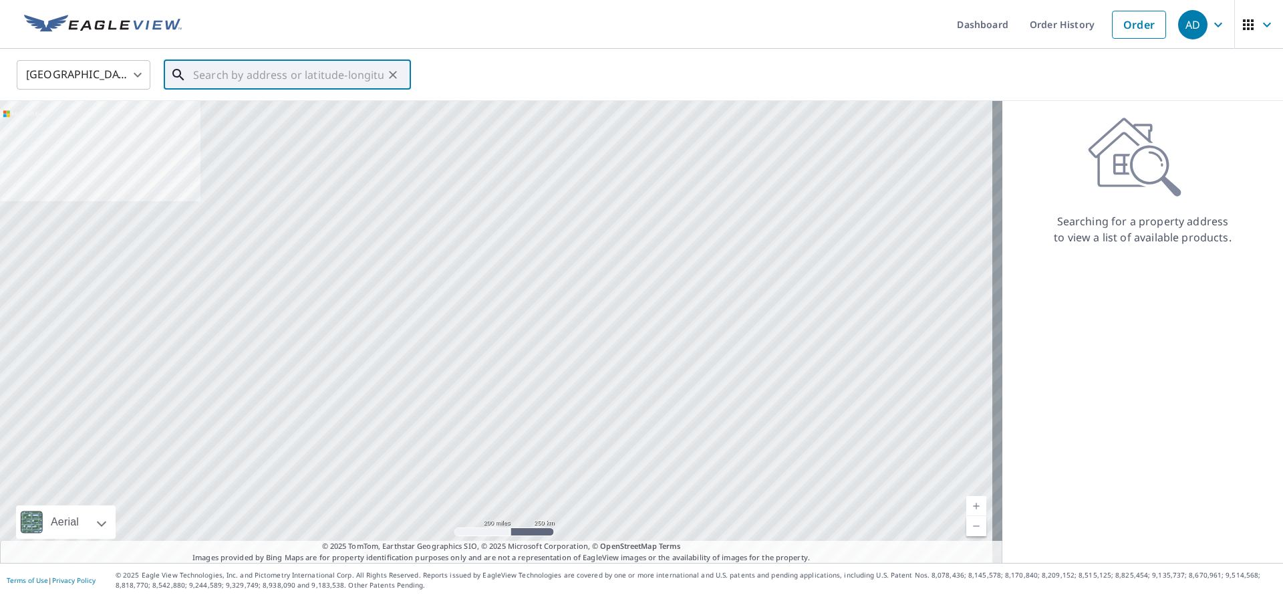
click at [225, 73] on input "text" at bounding box center [288, 74] width 190 height 37
paste input "[STREET_ADDRESS]"
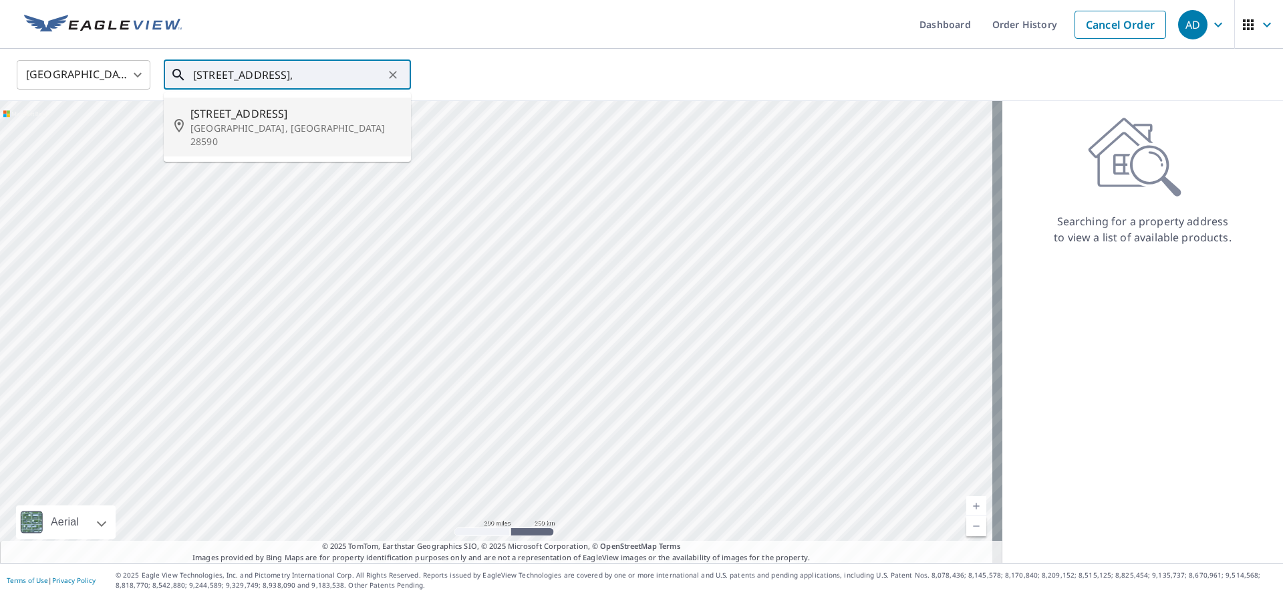
click at [255, 126] on p "[GEOGRAPHIC_DATA], [GEOGRAPHIC_DATA] 28590" at bounding box center [295, 135] width 210 height 27
type input "[STREET_ADDRESS]"
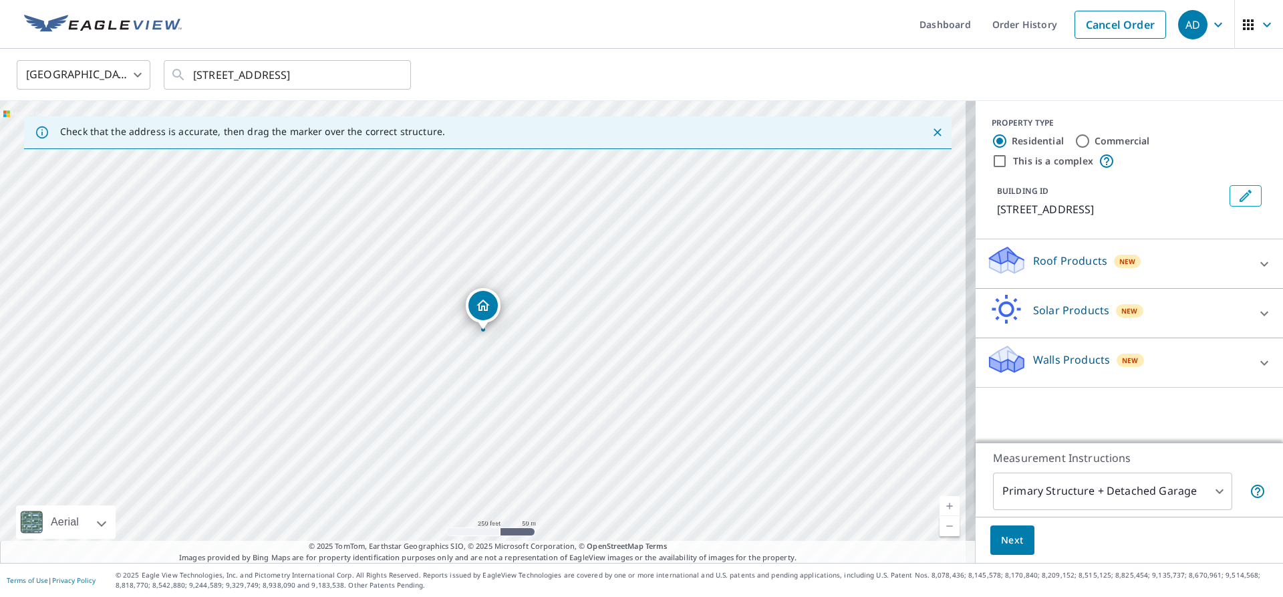
click at [1064, 261] on p "Roof Products" at bounding box center [1070, 261] width 74 height 16
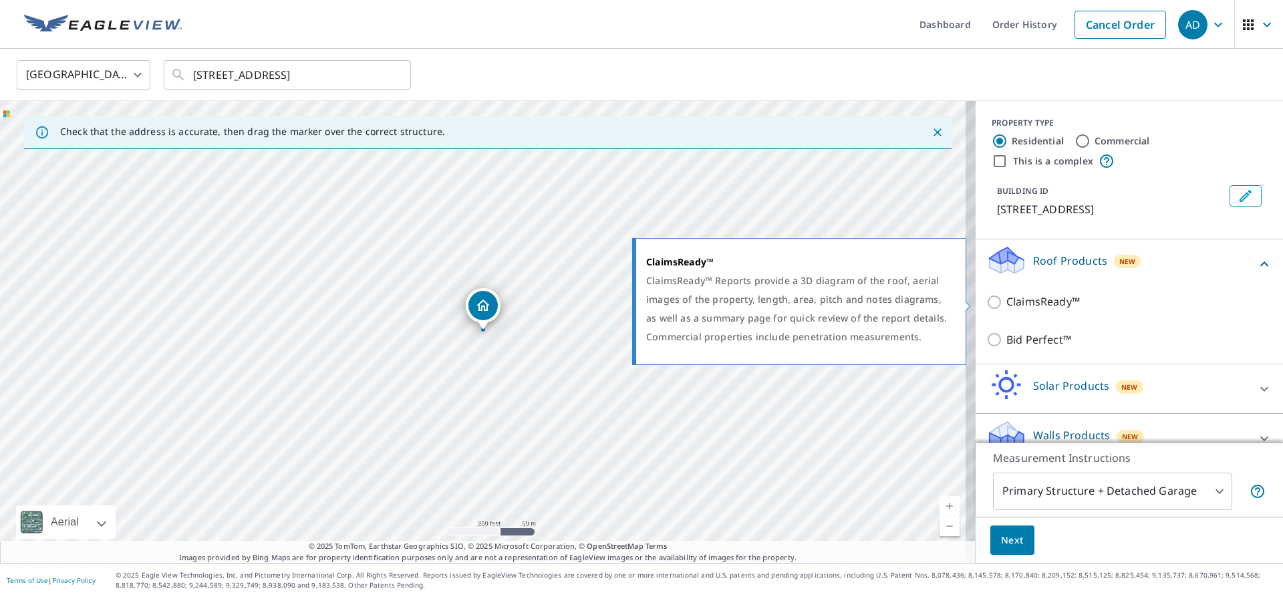
click at [989, 302] on input "ClaimsReady™" at bounding box center [996, 302] width 20 height 16
checkbox input "true"
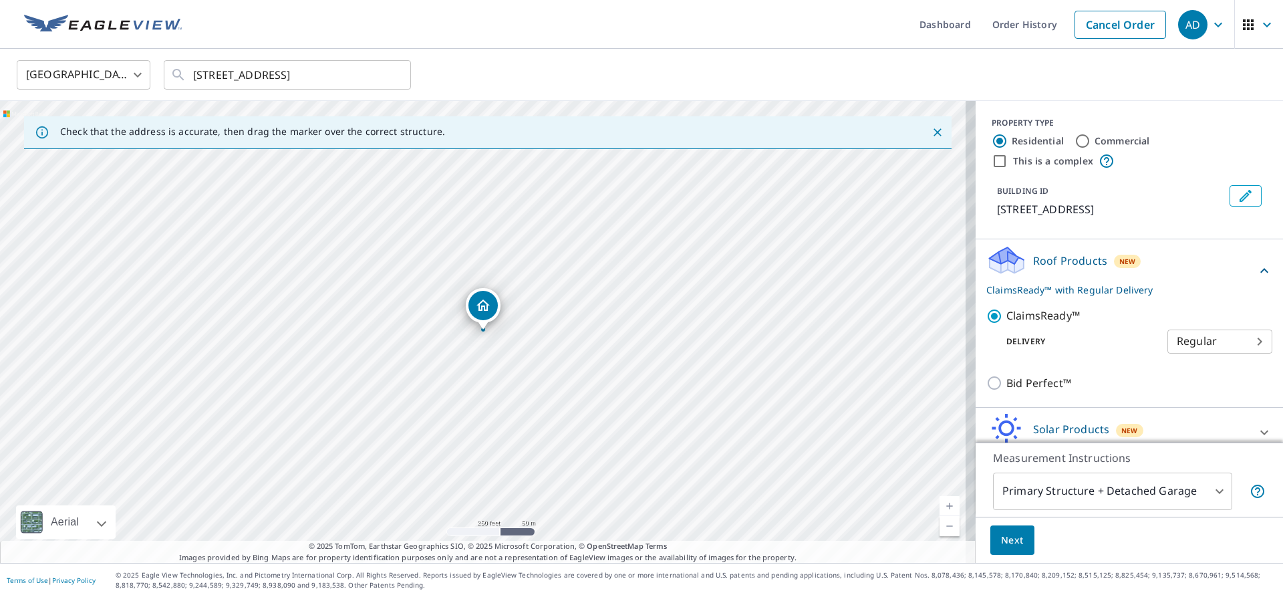
click at [1017, 546] on button "Next" at bounding box center [1012, 540] width 44 height 30
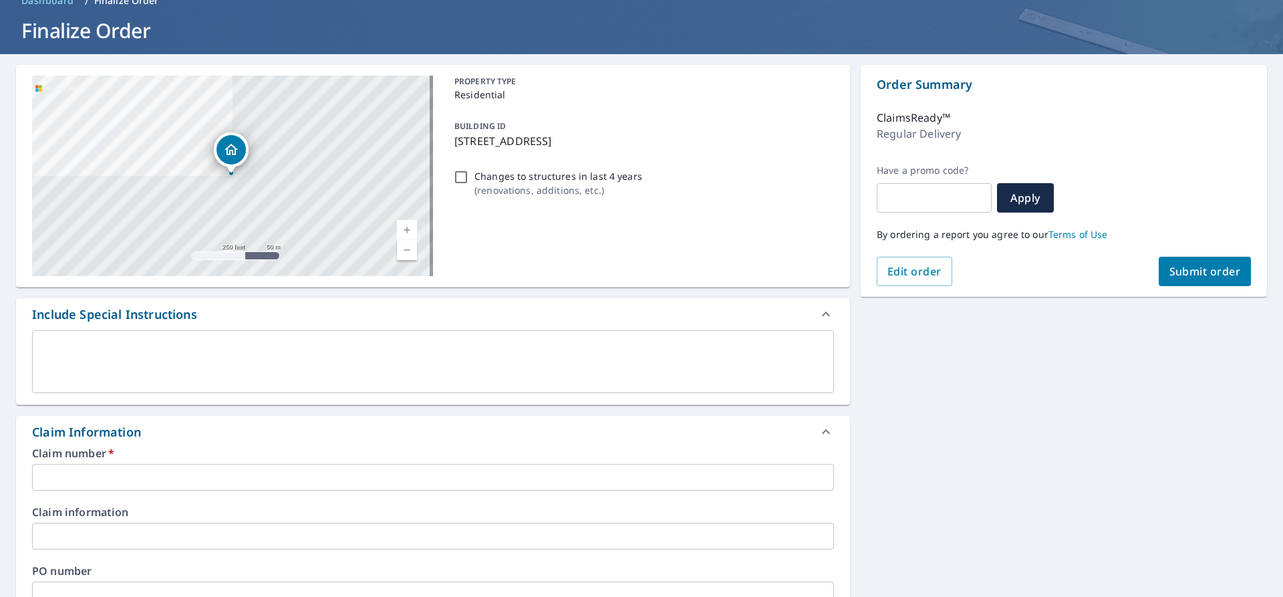
scroll to position [200, 0]
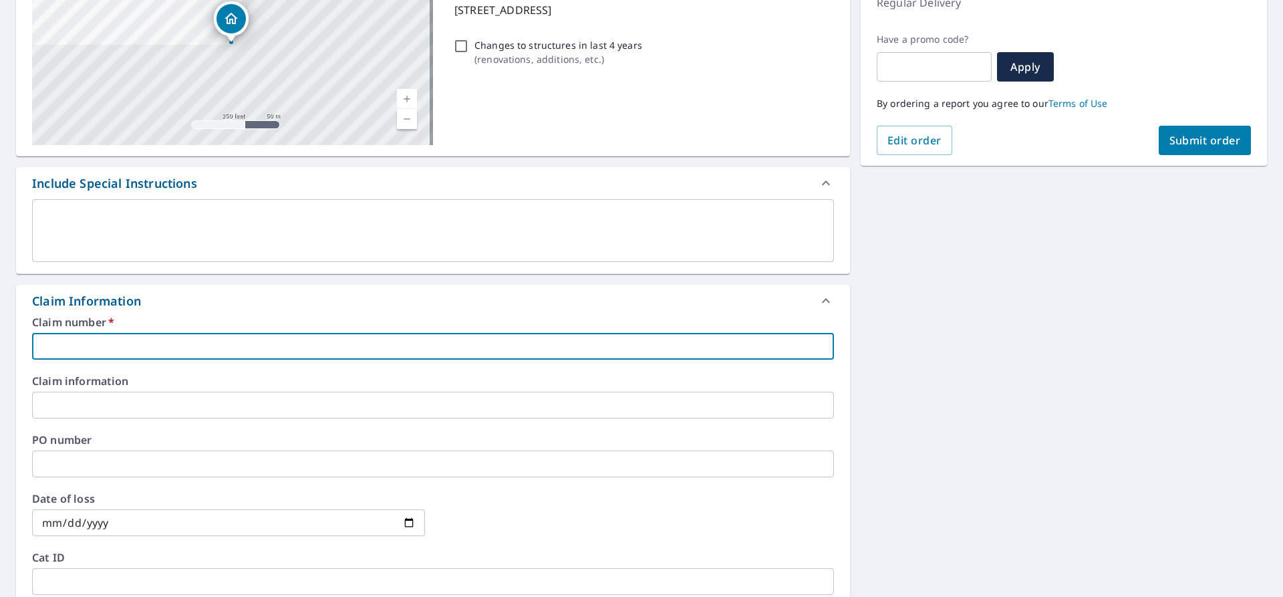
paste input "25-08613878"
type input "25-08613878"
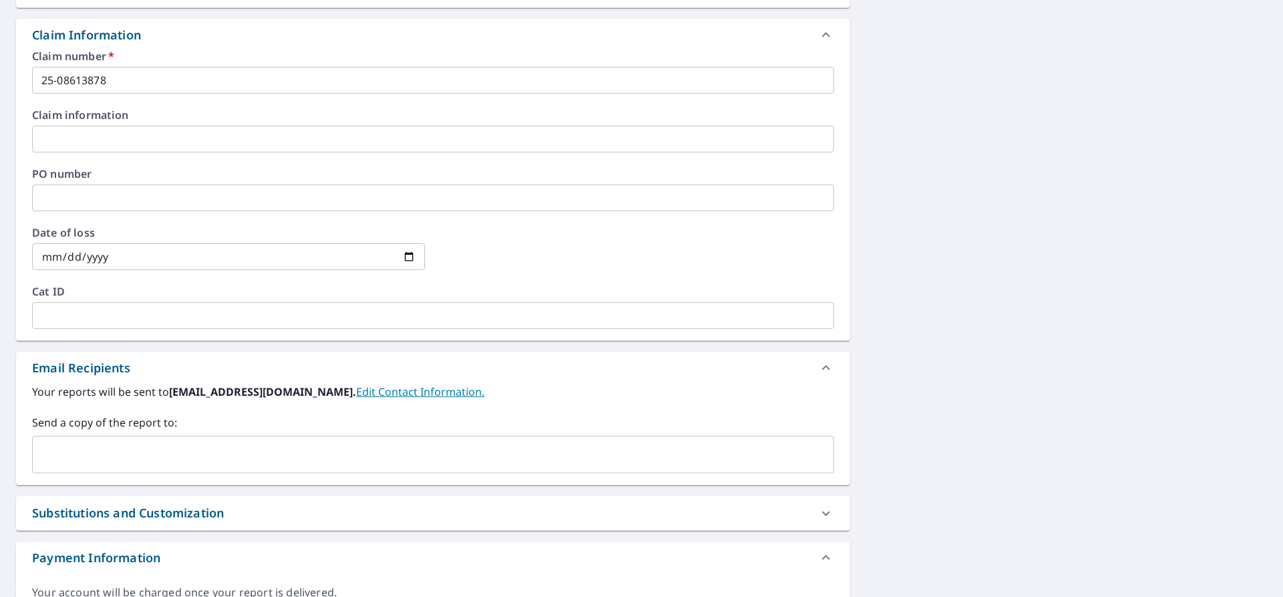
scroll to position [468, 0]
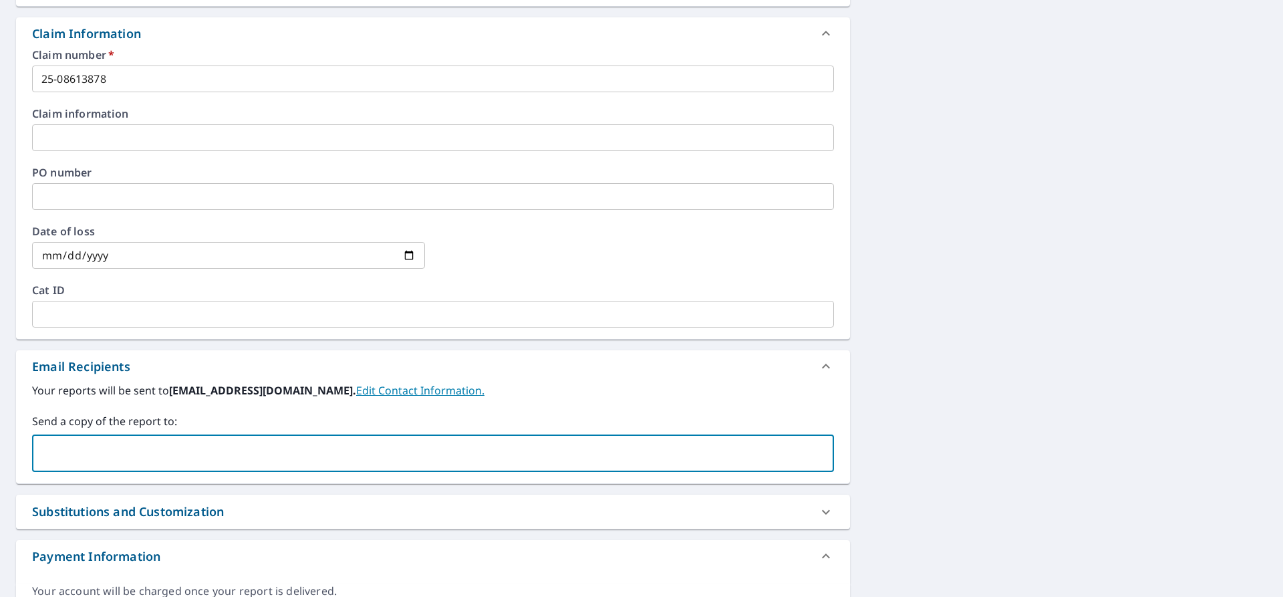
paste input "[EMAIL_ADDRESS][DOMAIN_NAME]"
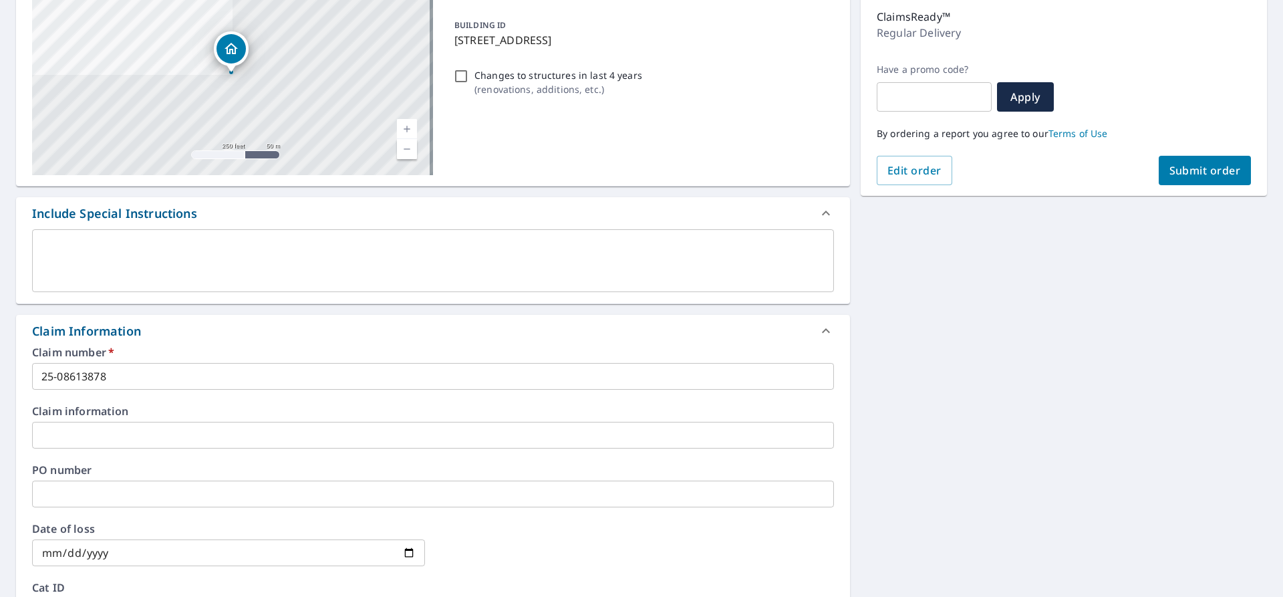
scroll to position [134, 0]
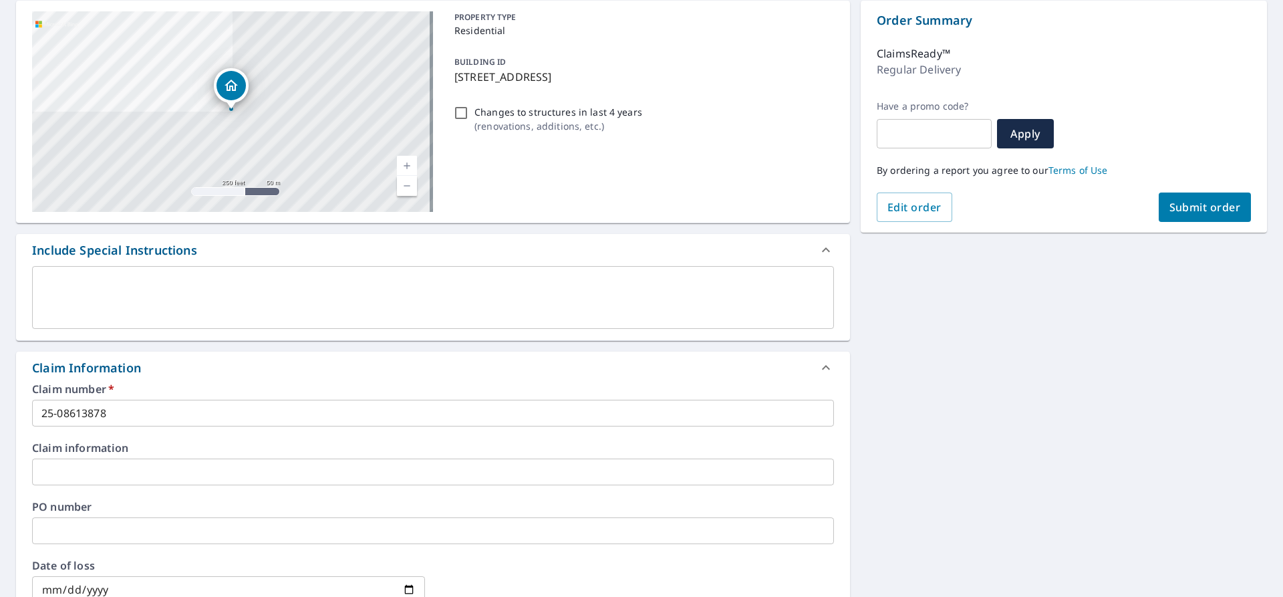
type input "[EMAIL_ADDRESS][DOMAIN_NAME]"
click at [1210, 202] on span "Submit order" at bounding box center [1205, 207] width 72 height 15
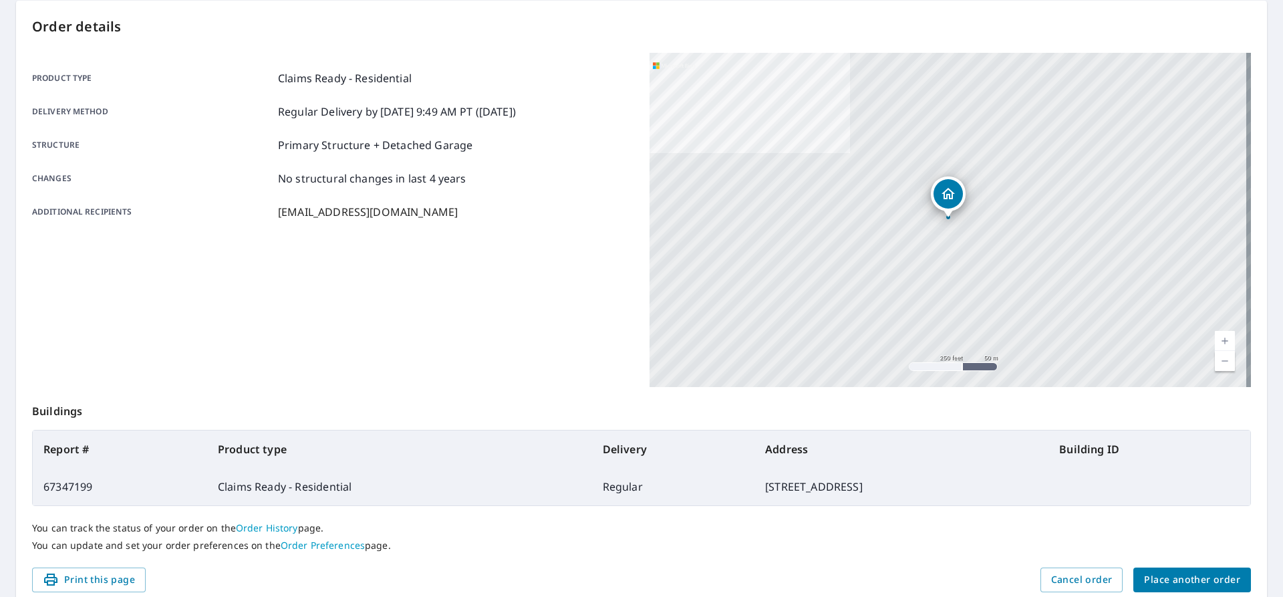
click at [1182, 583] on span "Place another order" at bounding box center [1192, 579] width 96 height 17
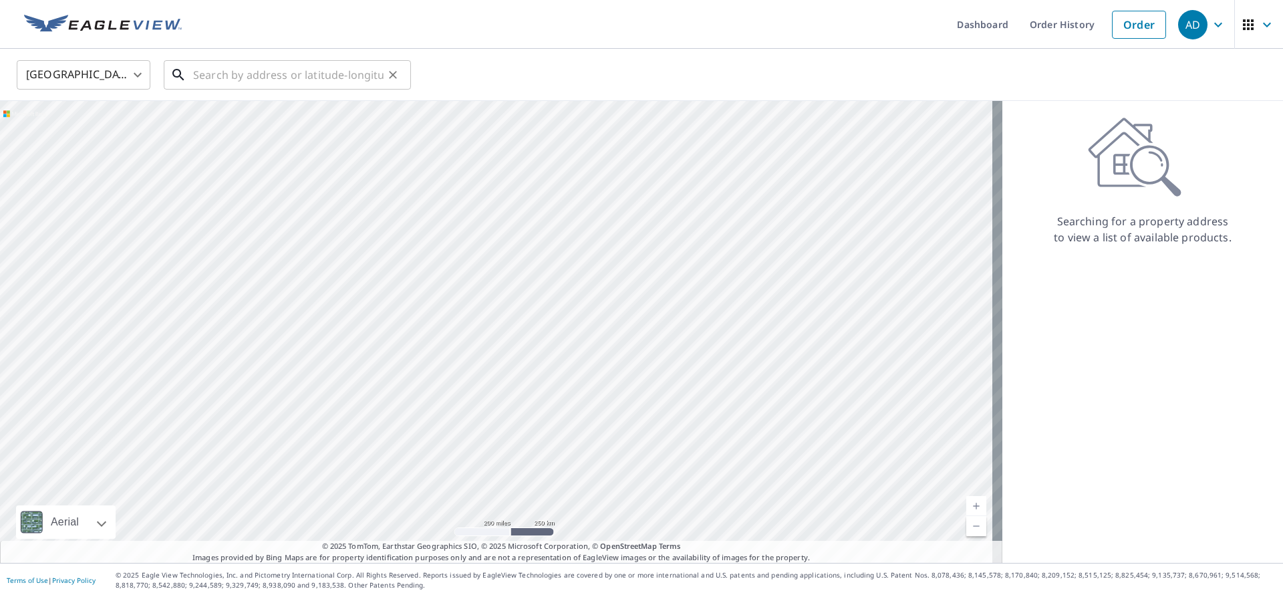
click at [243, 74] on input "text" at bounding box center [288, 74] width 190 height 37
paste input "[STREET_ADDRESS]"
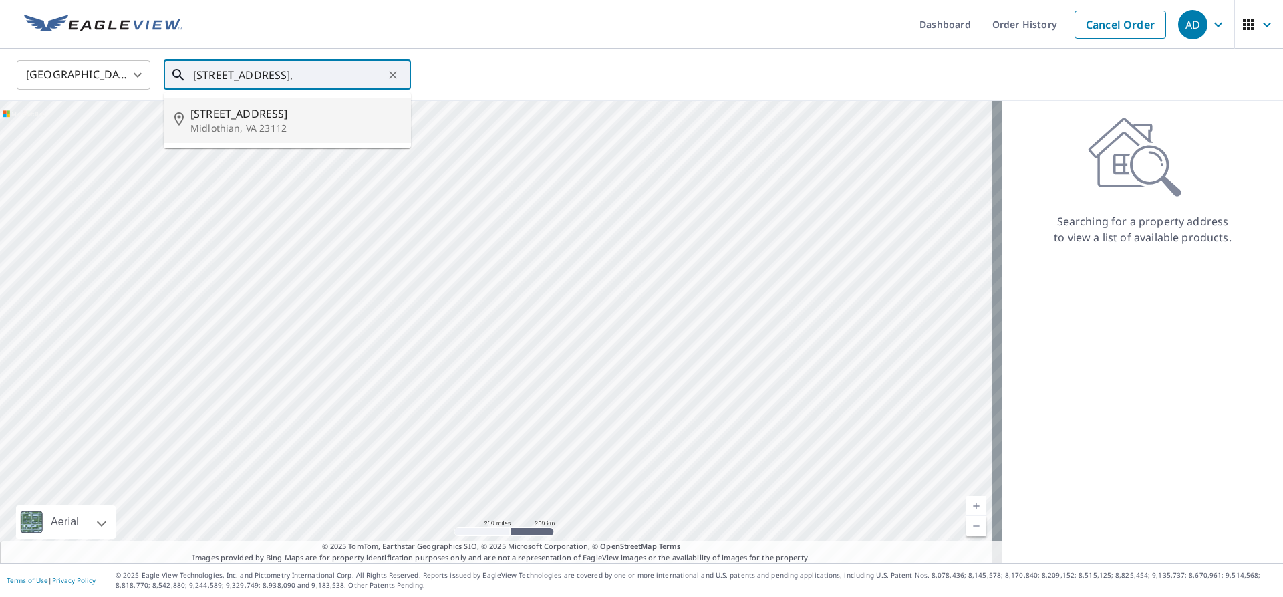
click at [295, 126] on p "Midlothian, VA 23112" at bounding box center [295, 128] width 210 height 13
type input "[STREET_ADDRESS][PERSON_NAME]"
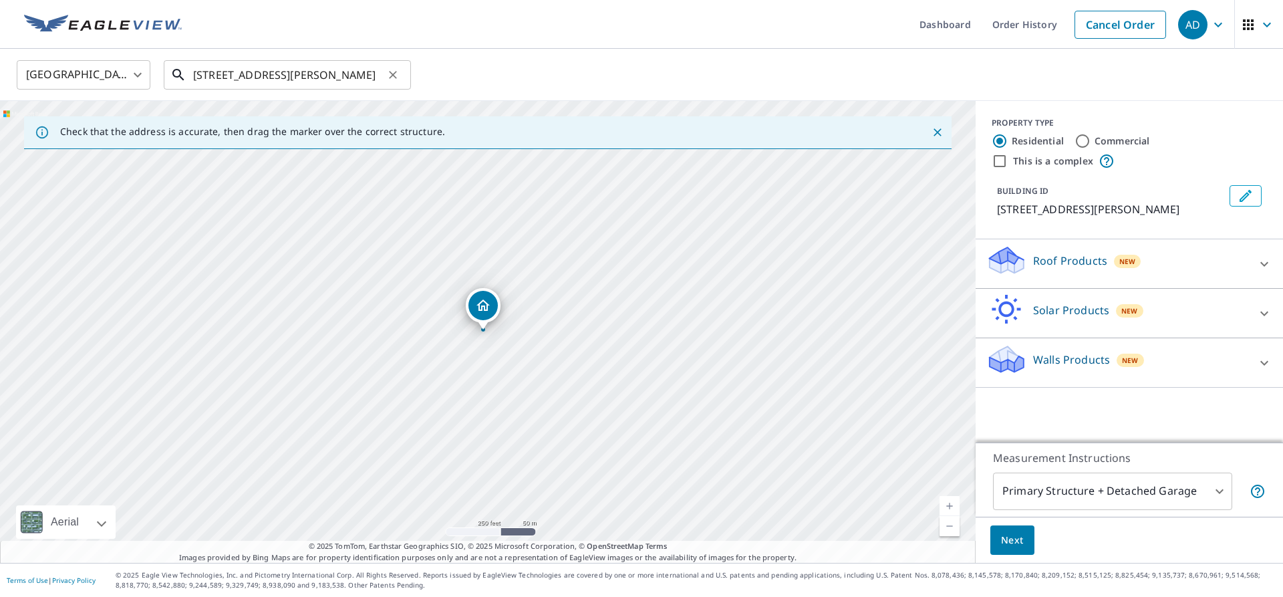
click at [370, 74] on input "[STREET_ADDRESS][PERSON_NAME]" at bounding box center [288, 74] width 190 height 37
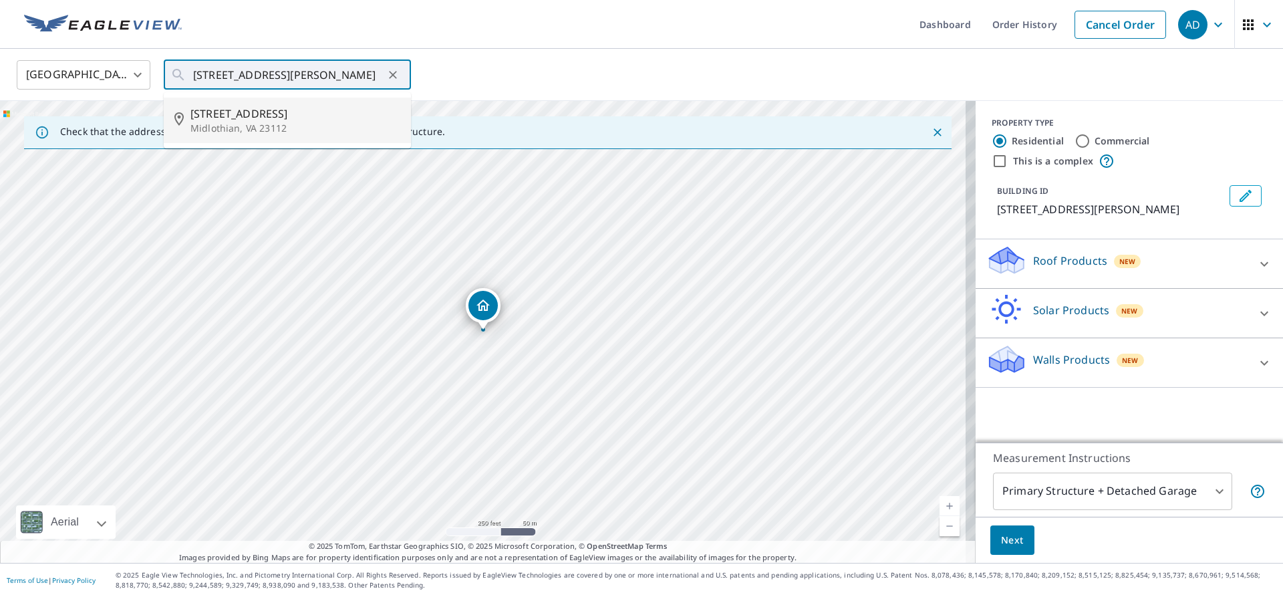
click at [1044, 259] on p "Roof Products" at bounding box center [1070, 261] width 74 height 16
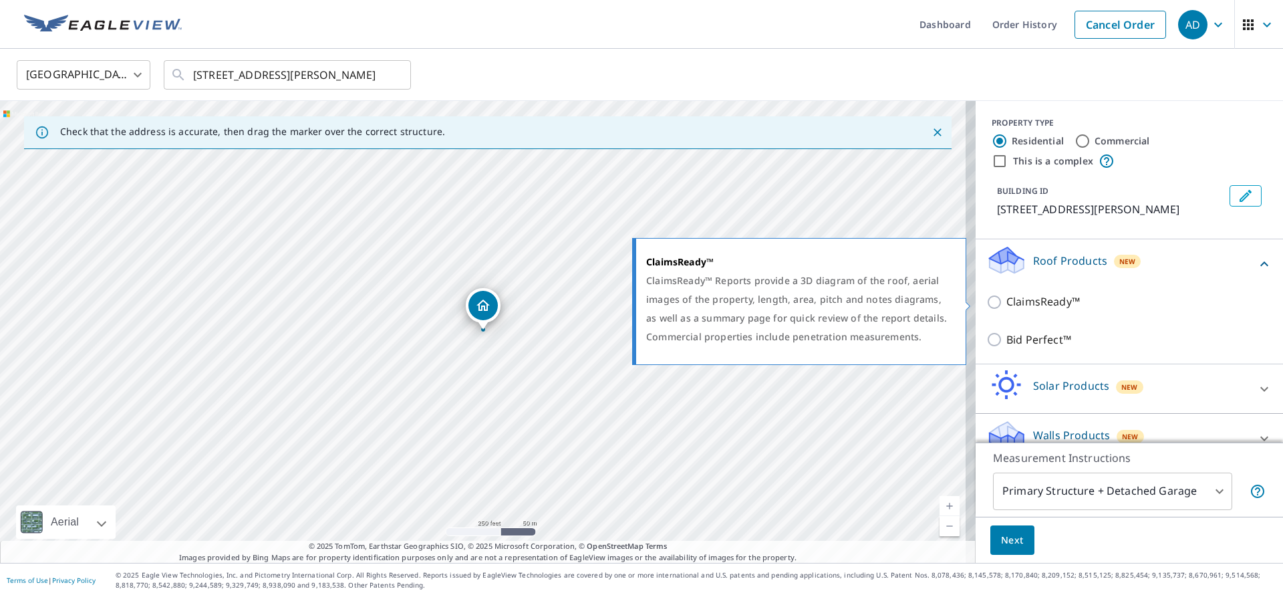
click at [986, 304] on input "ClaimsReady™" at bounding box center [996, 302] width 20 height 16
checkbox input "true"
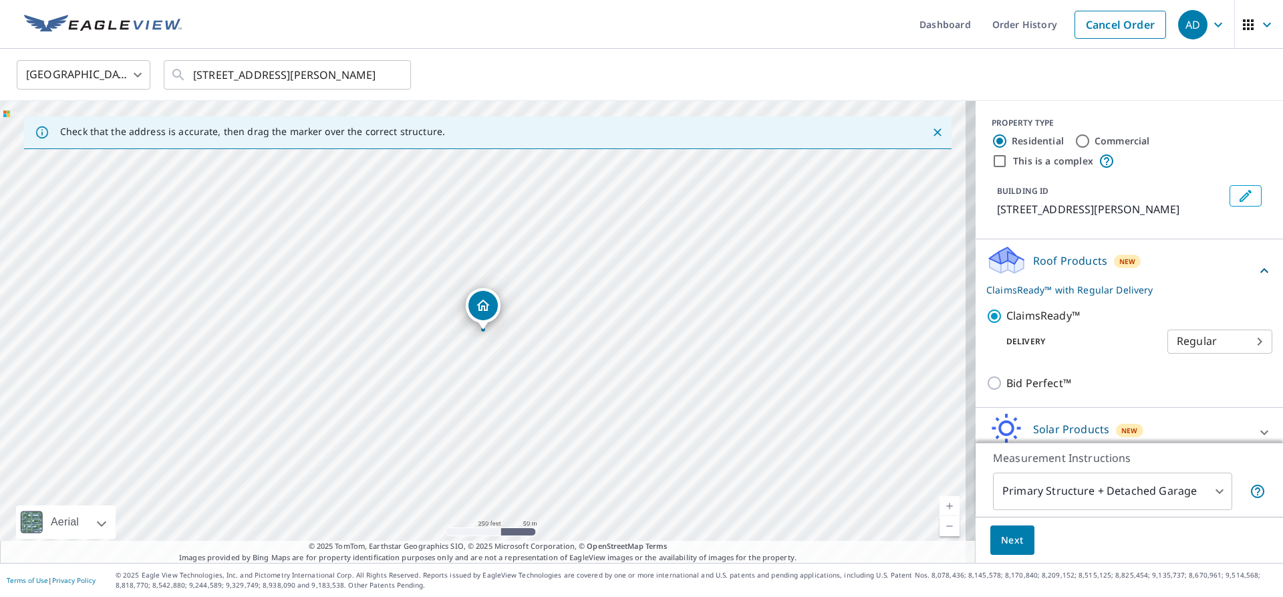
click at [1001, 545] on span "Next" at bounding box center [1012, 540] width 23 height 17
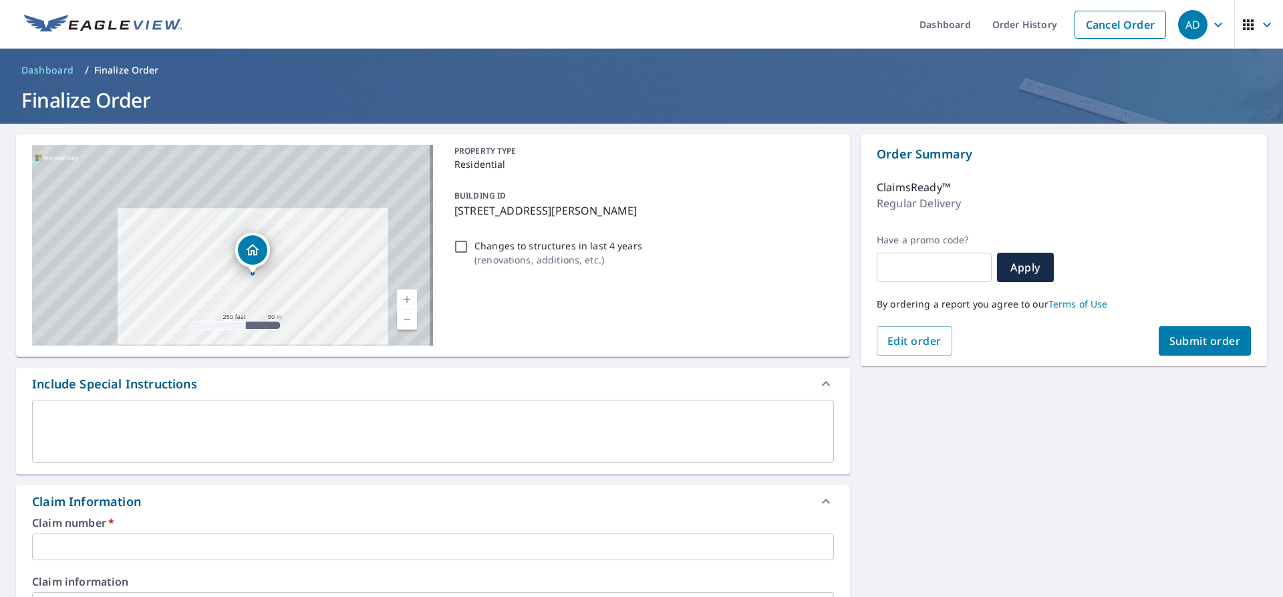
scroll to position [67, 0]
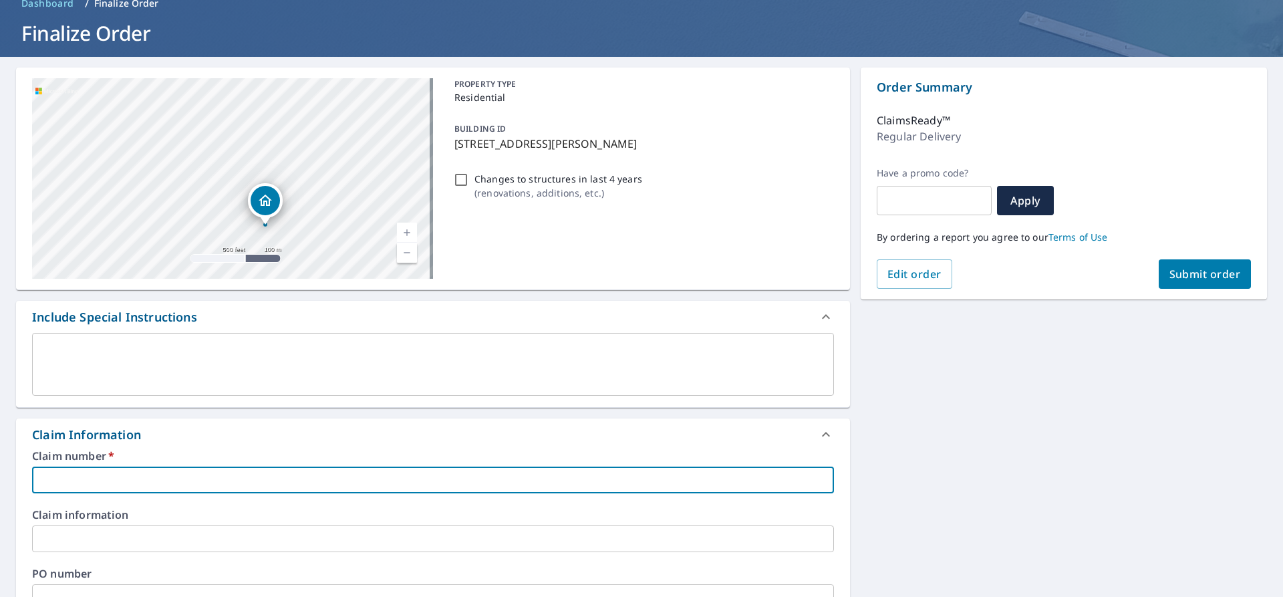
paste input "25-09622874"
type input "25-09622874"
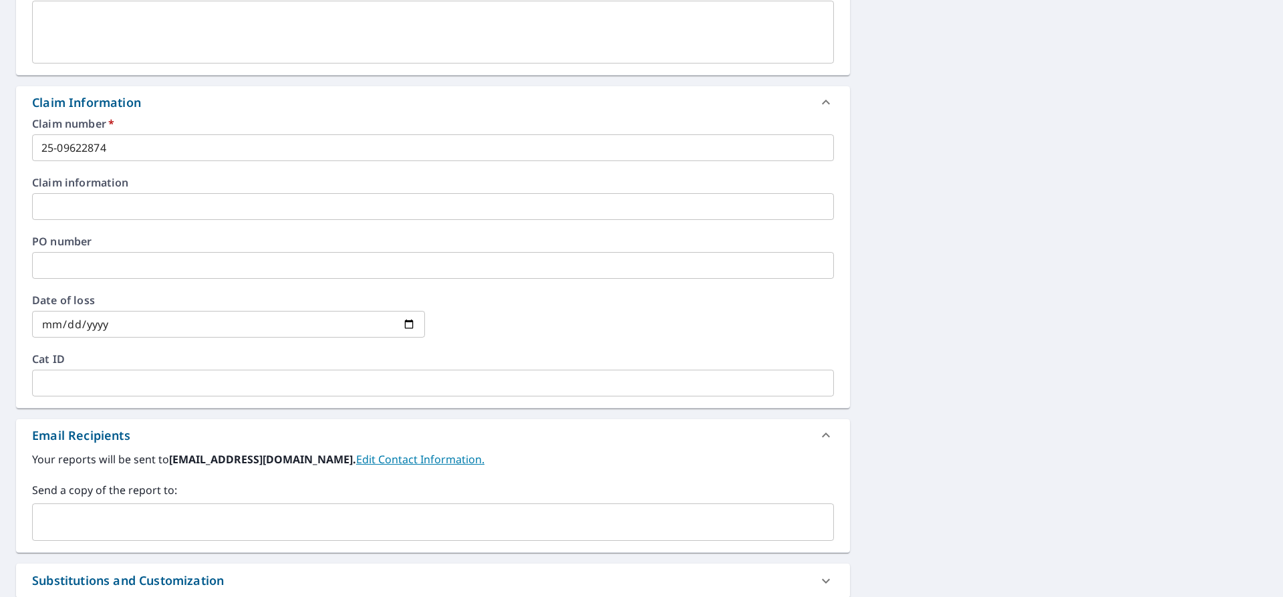
scroll to position [401, 0]
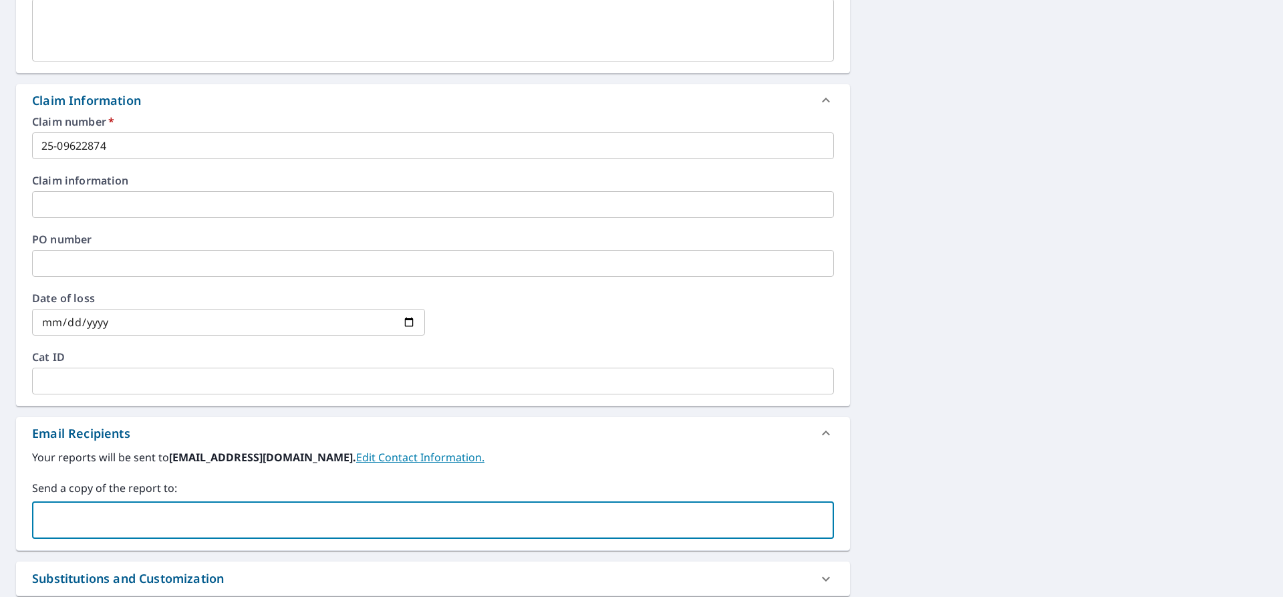
paste input "[EMAIL_ADDRESS][DOMAIN_NAME]"
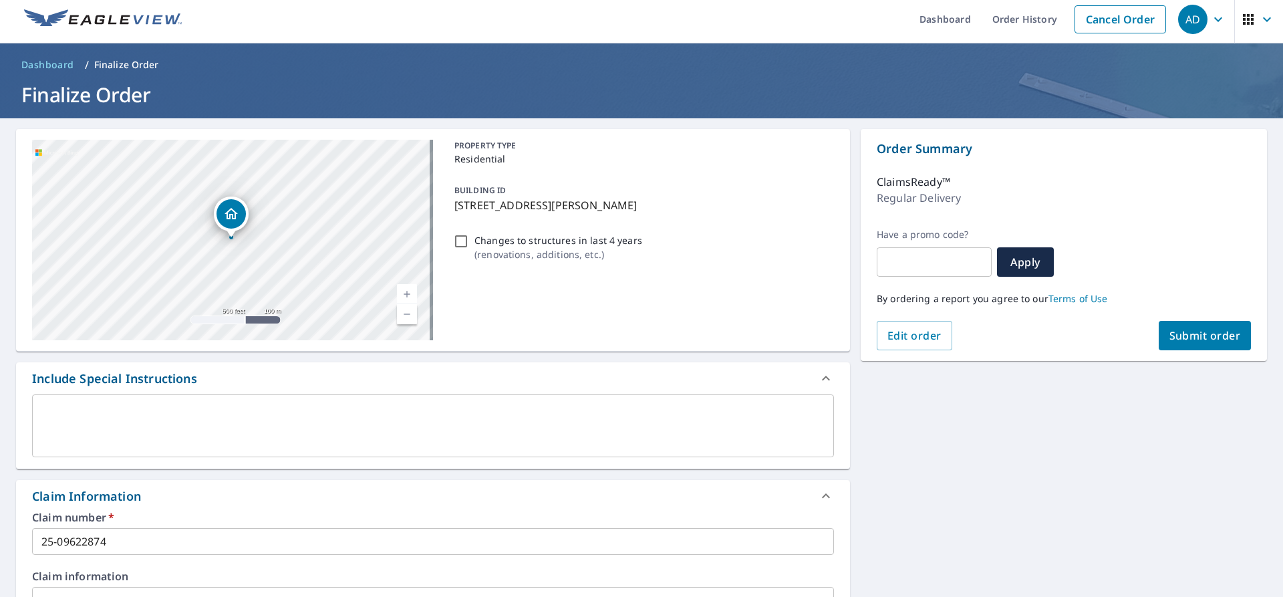
scroll to position [0, 0]
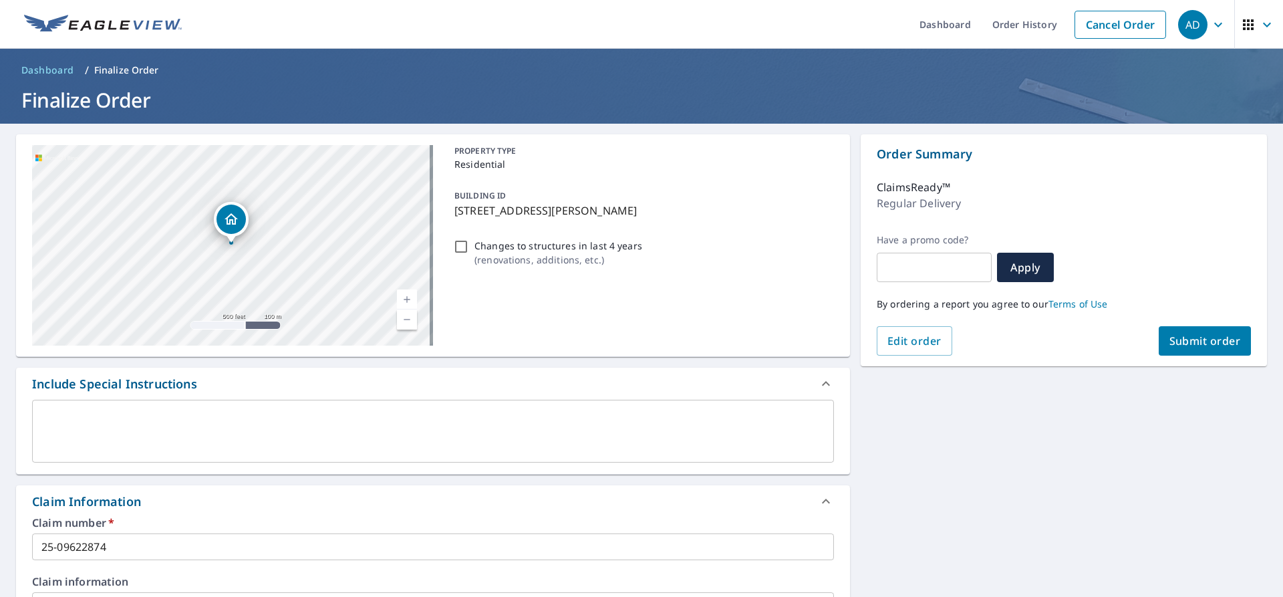
type input "[EMAIL_ADDRESS][DOMAIN_NAME]"
click at [1191, 348] on button "Submit order" at bounding box center [1205, 340] width 93 height 29
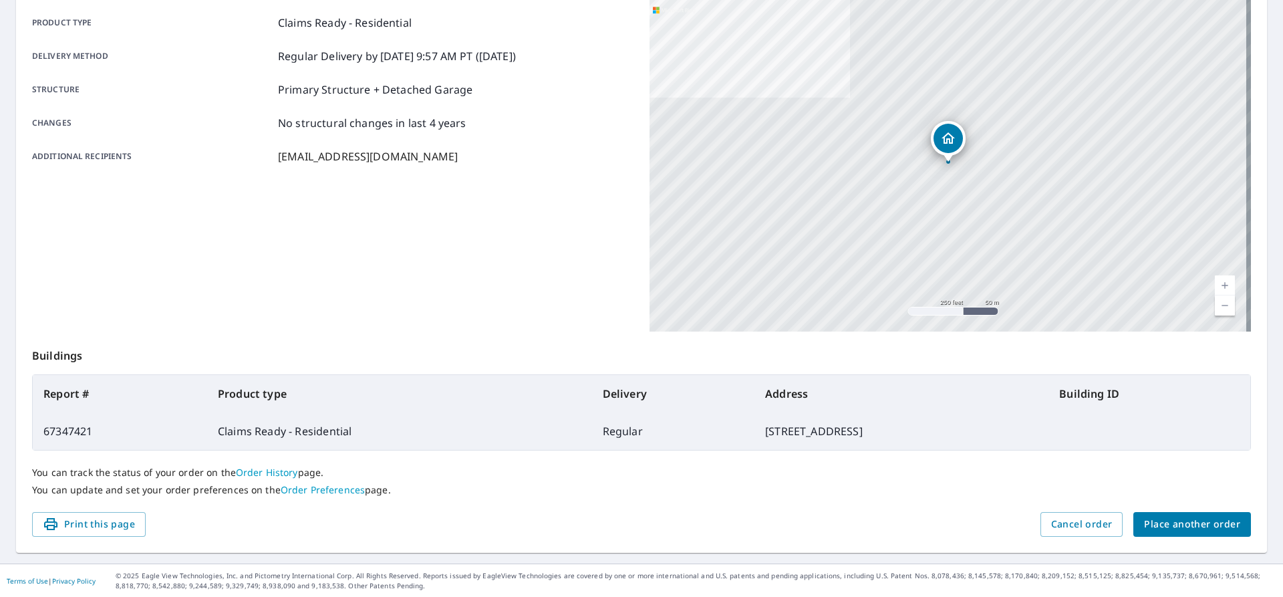
scroll to position [190, 0]
click at [1144, 521] on span "Place another order" at bounding box center [1192, 523] width 96 height 17
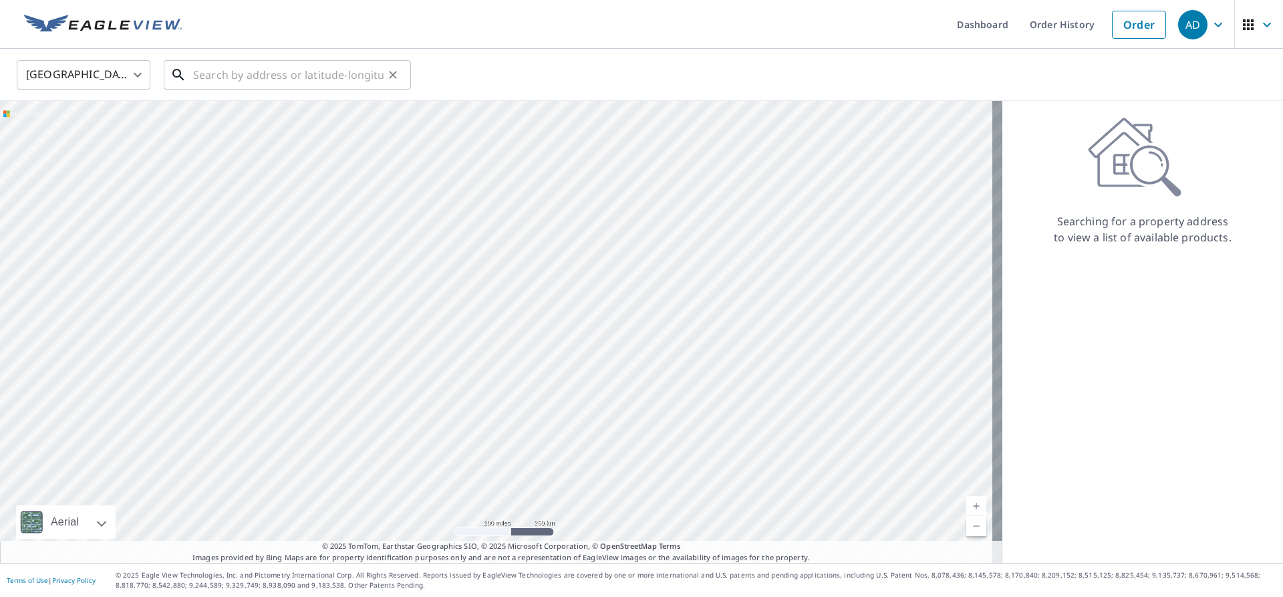
click at [221, 69] on input "text" at bounding box center [288, 74] width 190 height 37
paste input "[STREET_ADDRESS][PERSON_NAME]"
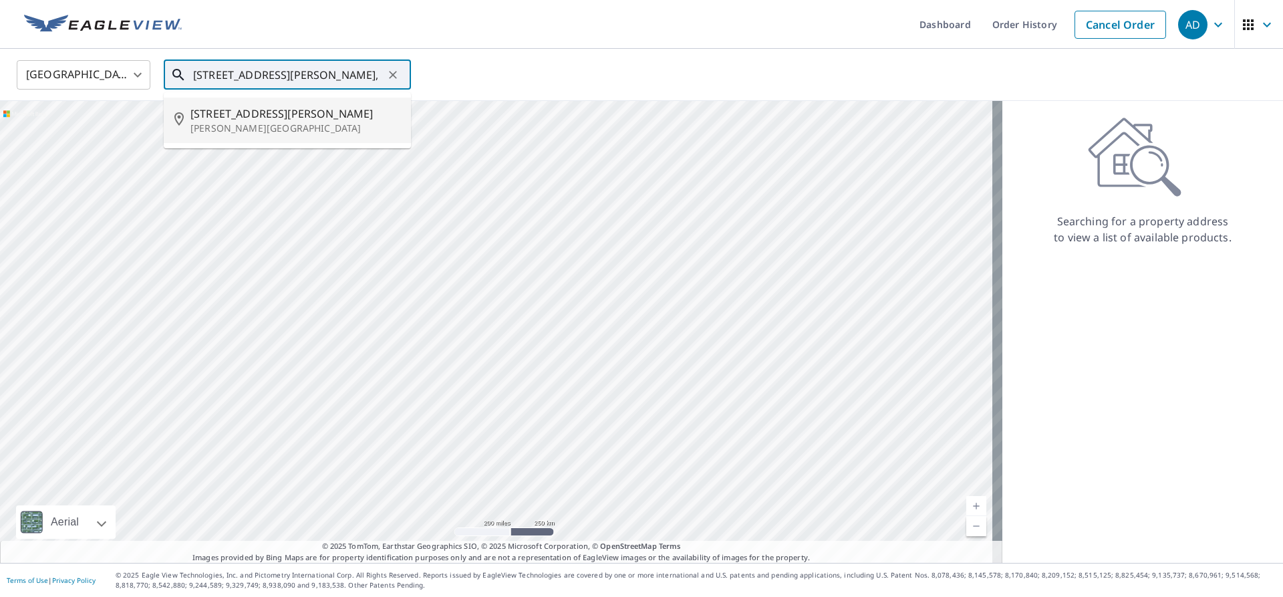
click at [279, 127] on p "[PERSON_NAME][GEOGRAPHIC_DATA]" at bounding box center [295, 128] width 210 height 13
type input "[STREET_ADDRESS][PERSON_NAME][PERSON_NAME]"
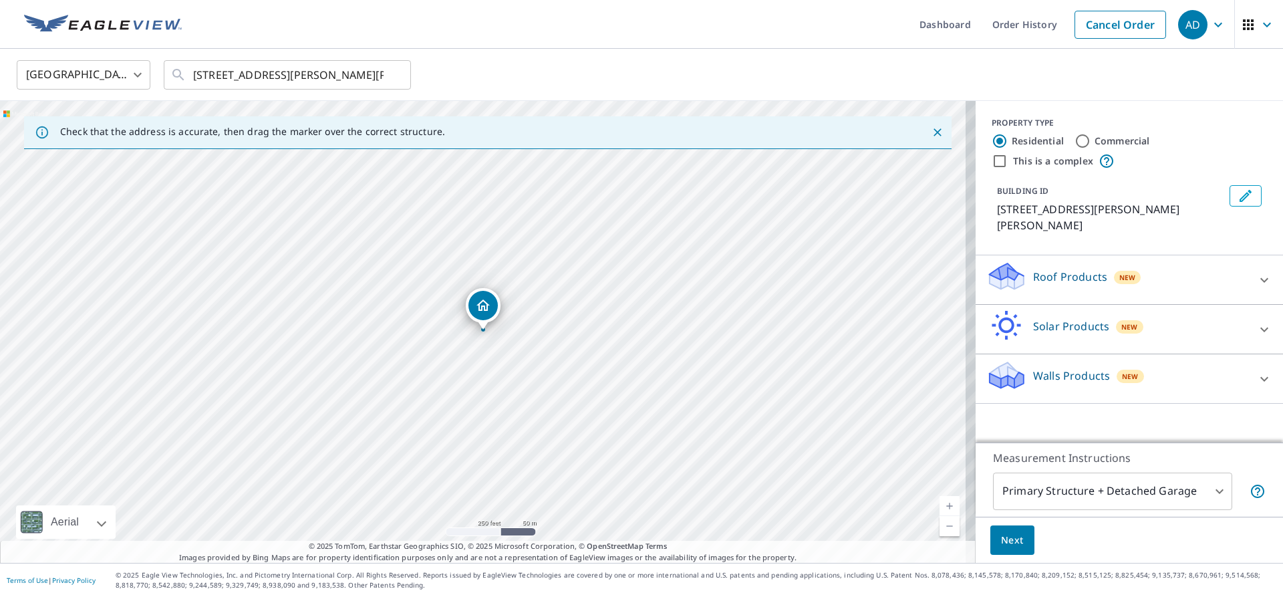
click at [1038, 269] on p "Roof Products" at bounding box center [1070, 277] width 74 height 16
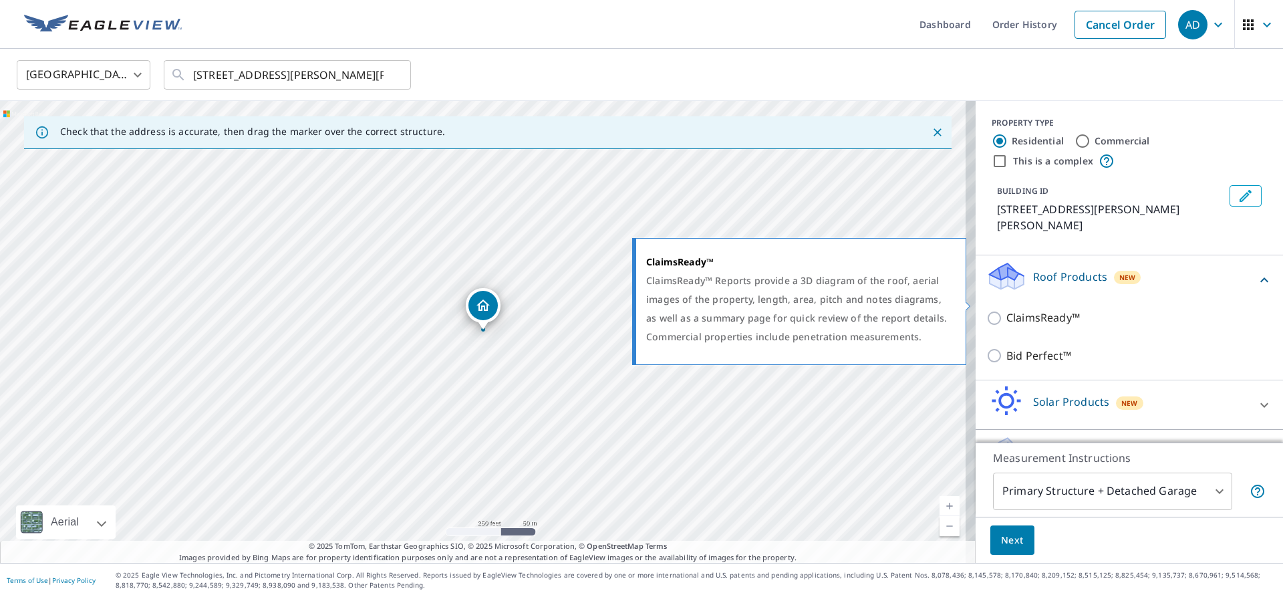
click at [986, 310] on input "ClaimsReady™" at bounding box center [996, 318] width 20 height 16
checkbox input "true"
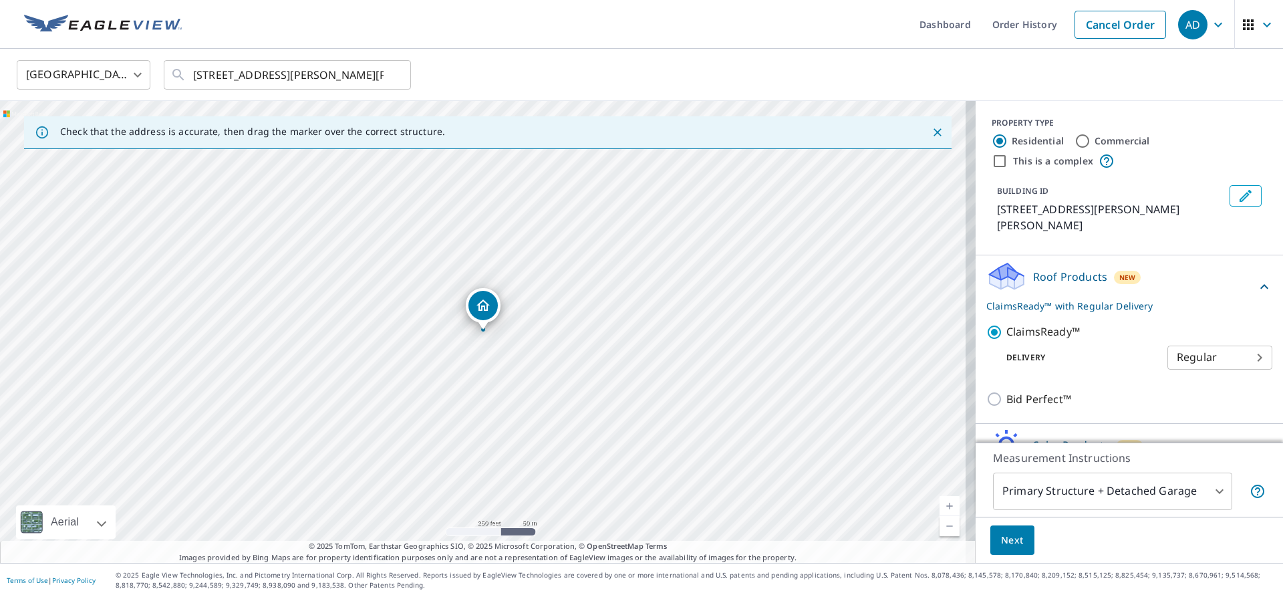
click at [1010, 543] on span "Next" at bounding box center [1012, 540] width 23 height 17
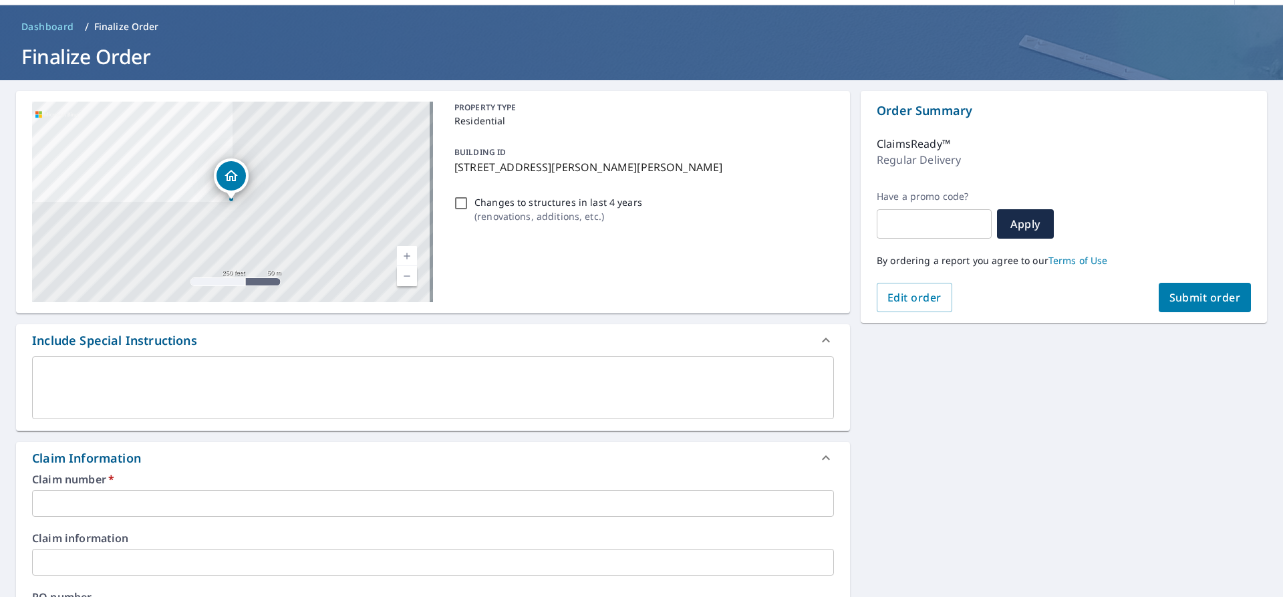
scroll to position [67, 0]
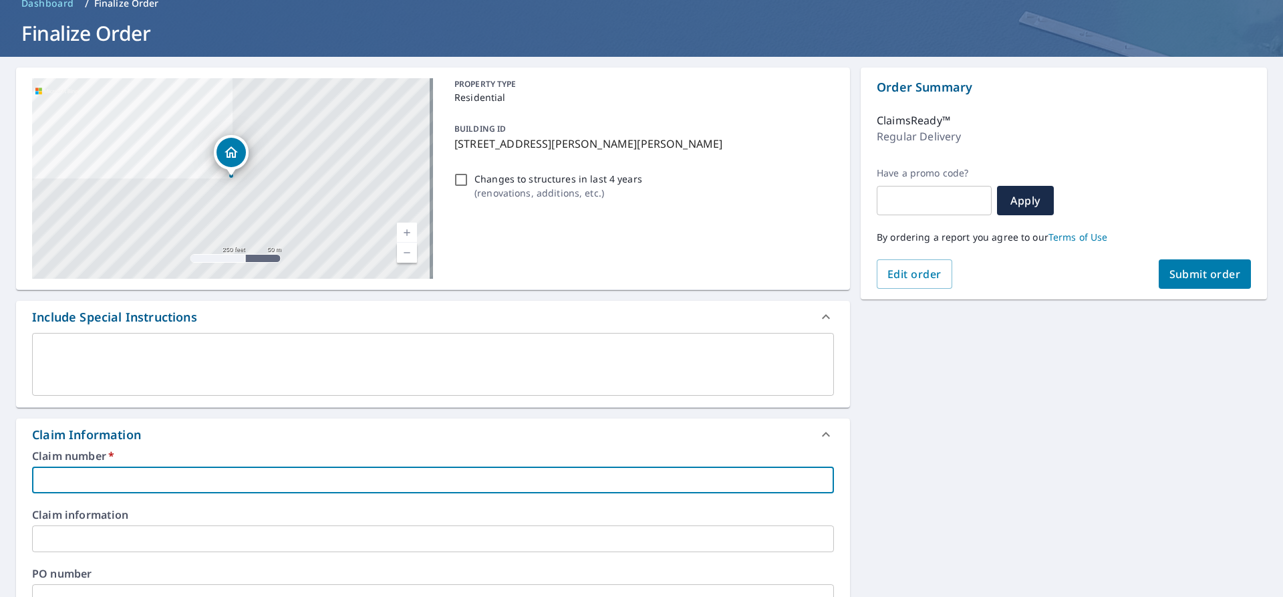
paste input "25-09620944"
type input "25-09620944"
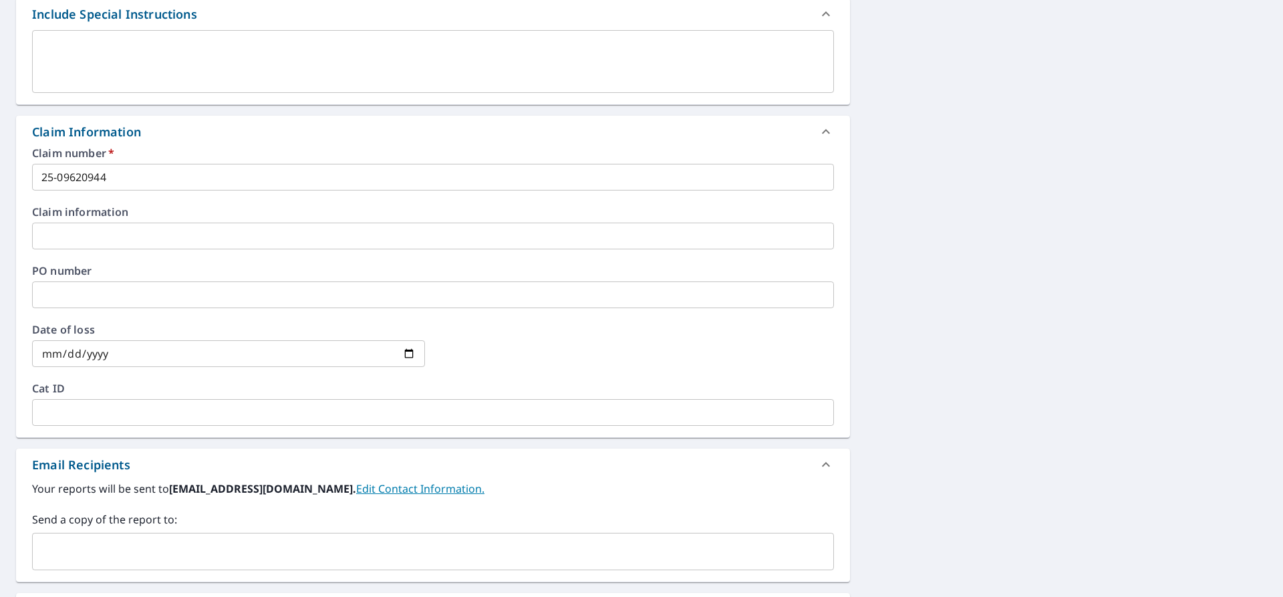
scroll to position [468, 0]
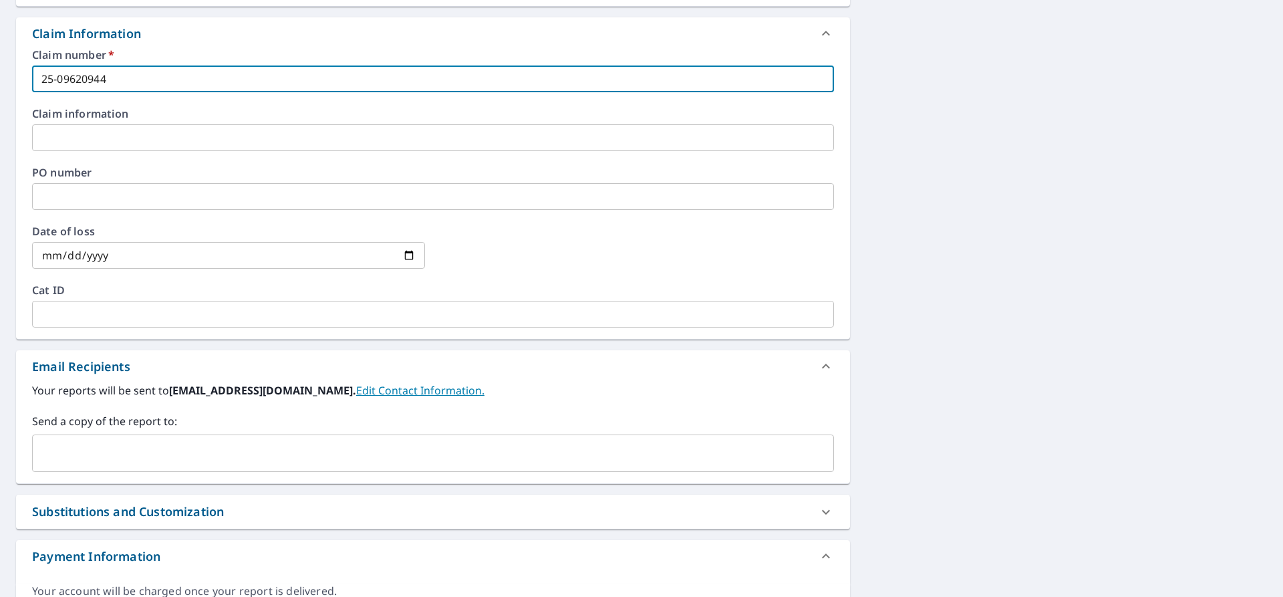
drag, startPoint x: 64, startPoint y: 468, endPoint x: 51, endPoint y: 440, distance: 30.5
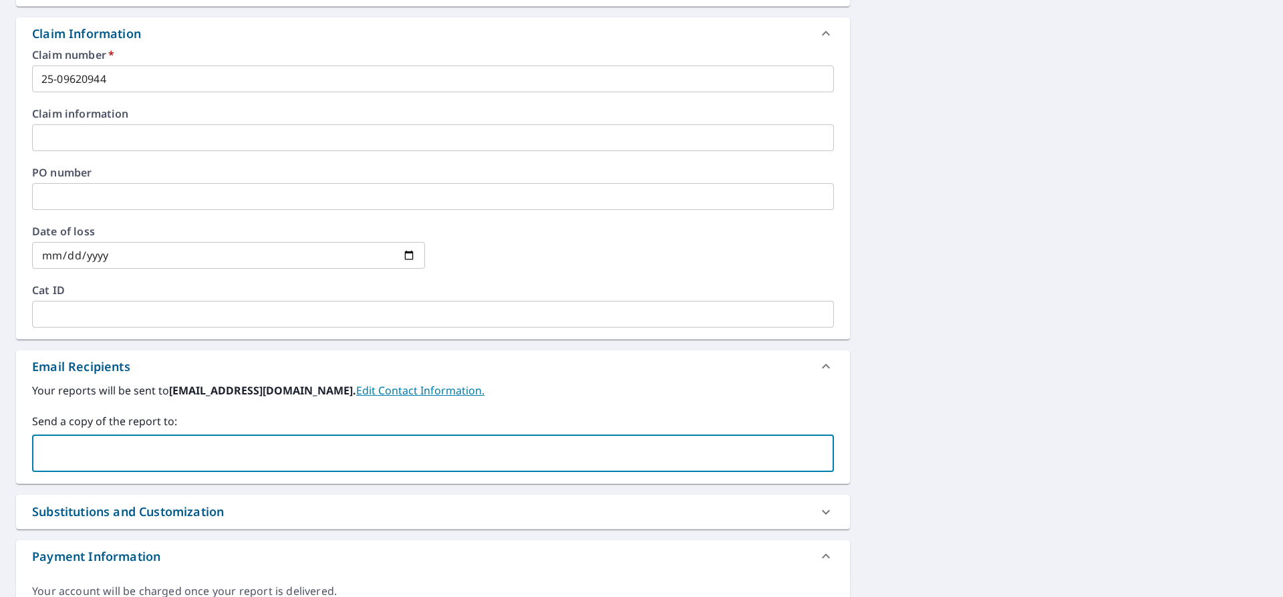
paste input "[EMAIL_ADDRESS][DOMAIN_NAME]"
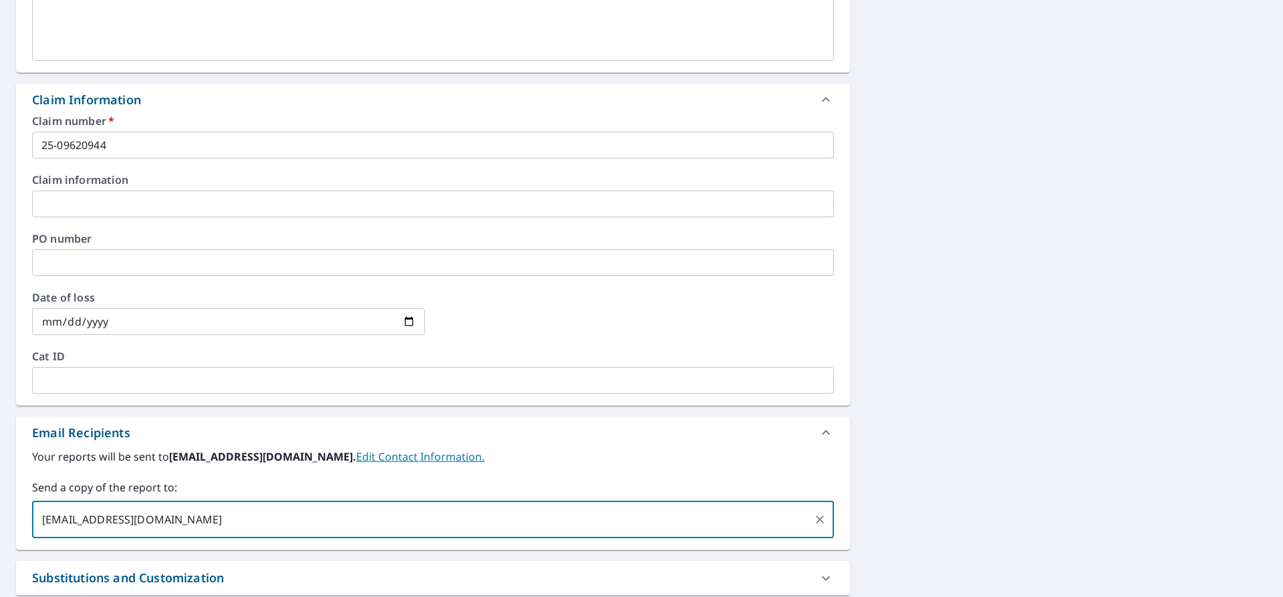
scroll to position [134, 0]
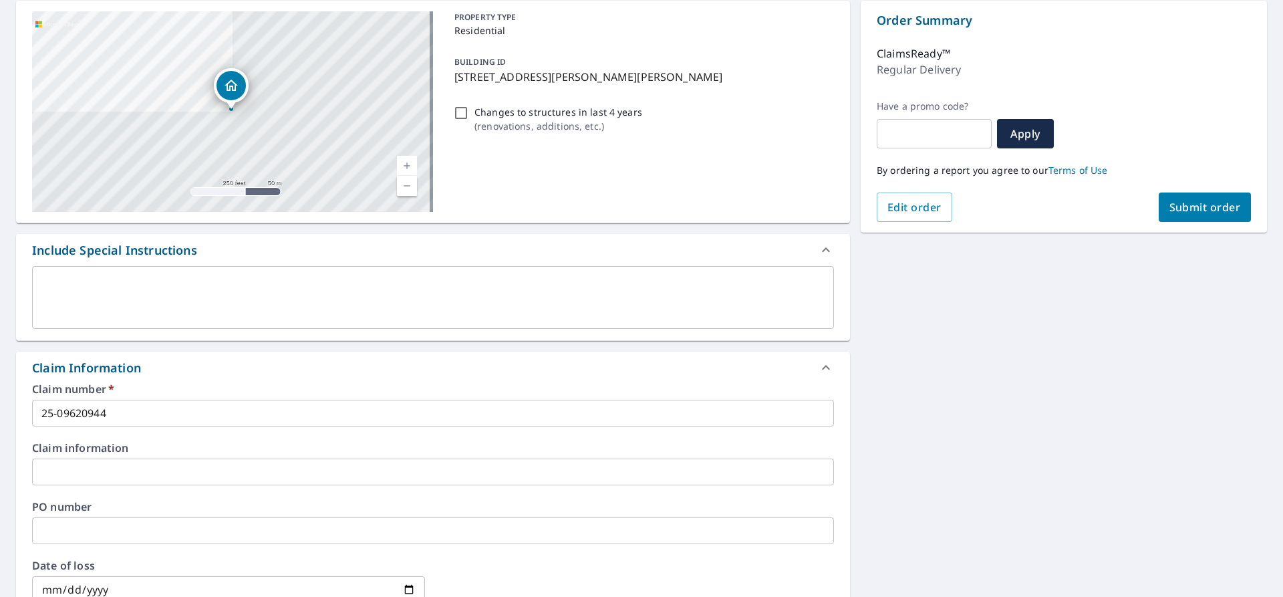
type input "[EMAIL_ADDRESS][DOMAIN_NAME]"
click at [1199, 206] on span "Submit order" at bounding box center [1205, 207] width 72 height 15
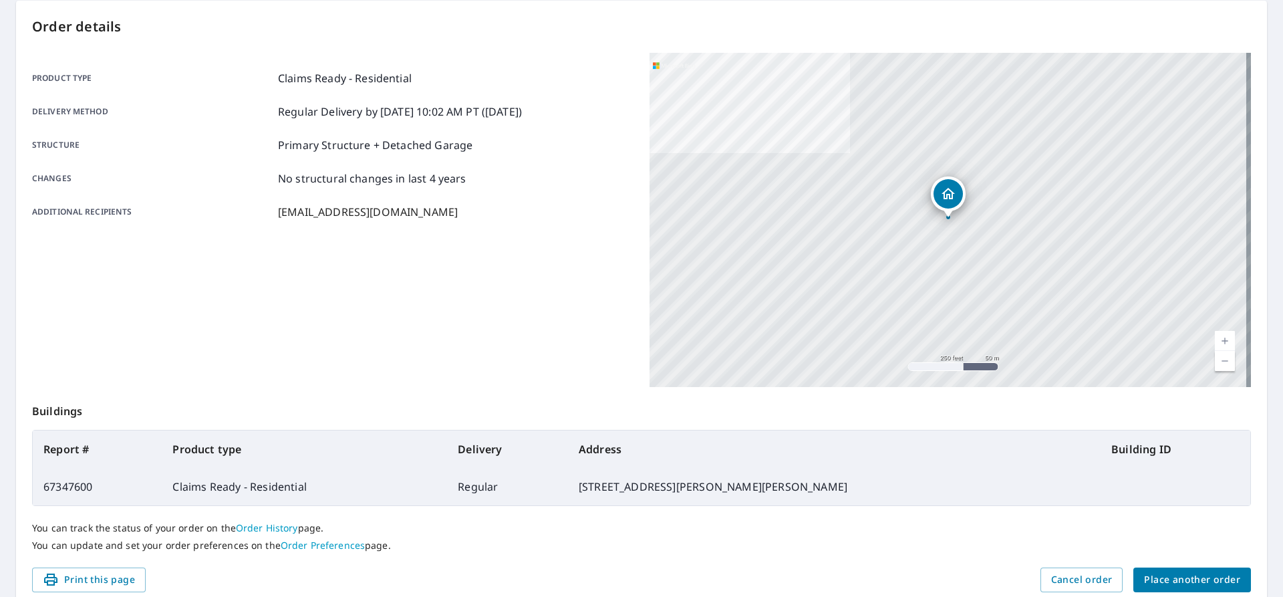
click at [1167, 575] on span "Place another order" at bounding box center [1192, 579] width 96 height 17
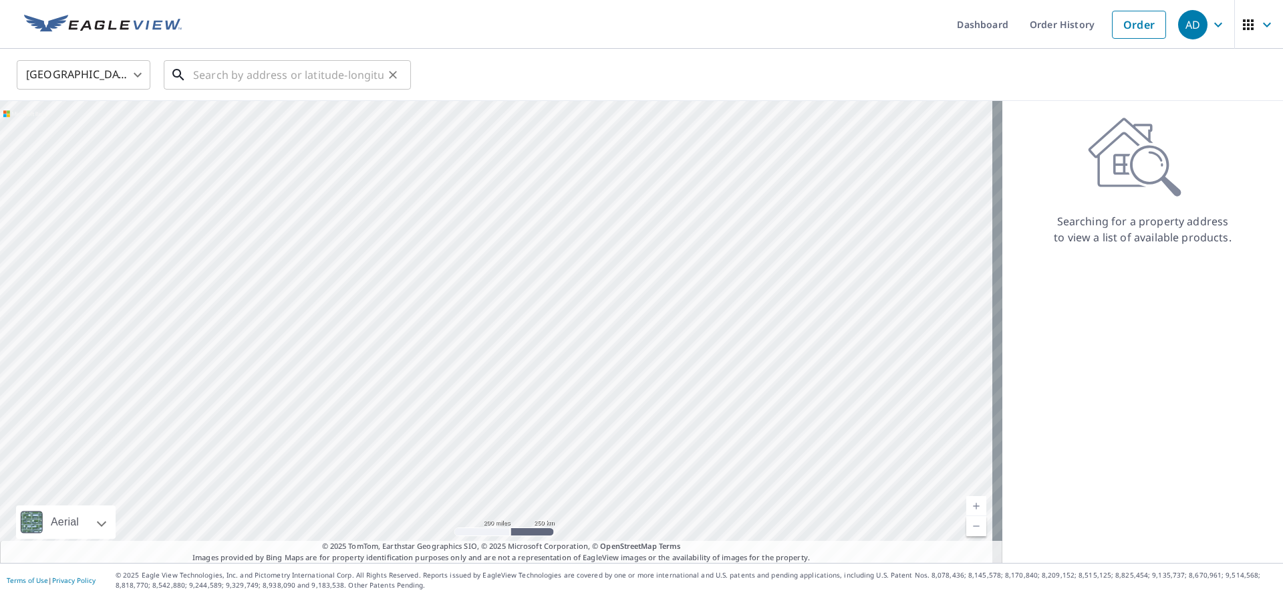
click at [270, 78] on input "text" at bounding box center [288, 74] width 190 height 37
paste input "[STREET_ADDRESS]"
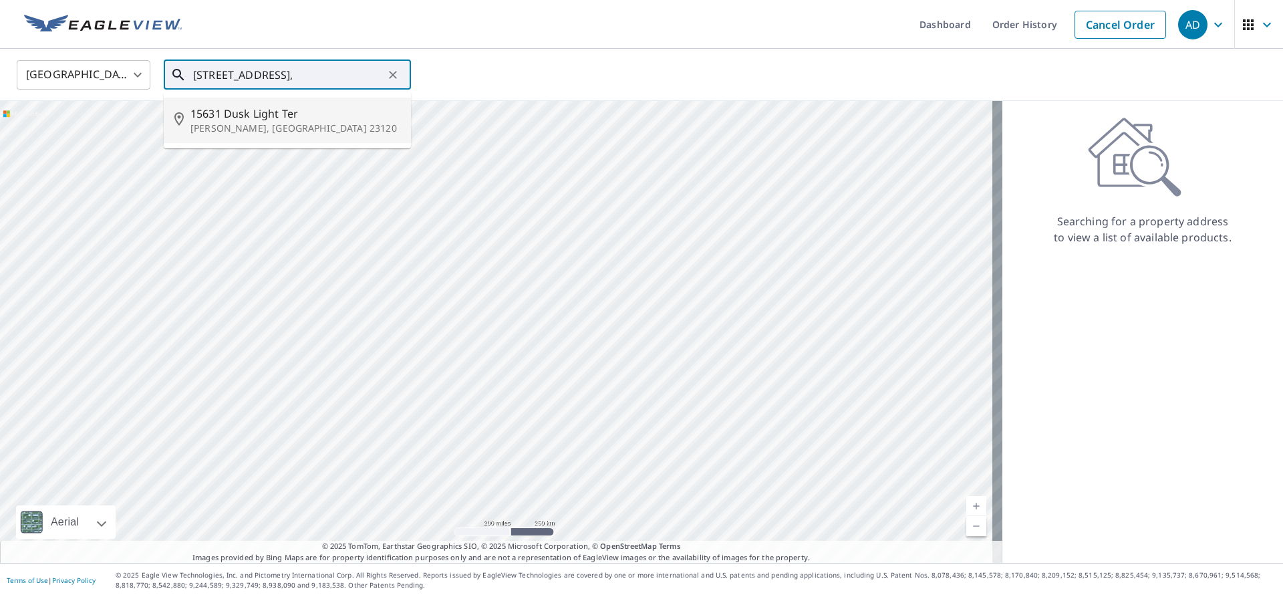
click at [283, 124] on p "[PERSON_NAME], [GEOGRAPHIC_DATA] 23120" at bounding box center [295, 128] width 210 height 13
type input "[STREET_ADDRESS][PERSON_NAME]"
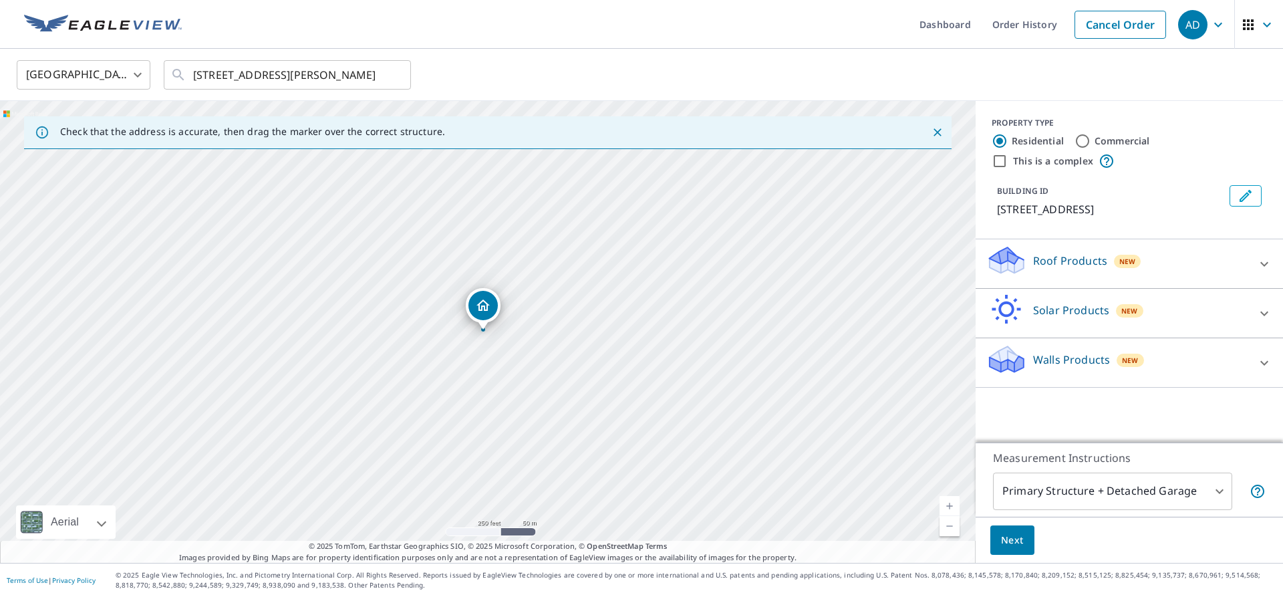
click at [1071, 259] on p "Roof Products" at bounding box center [1070, 261] width 74 height 16
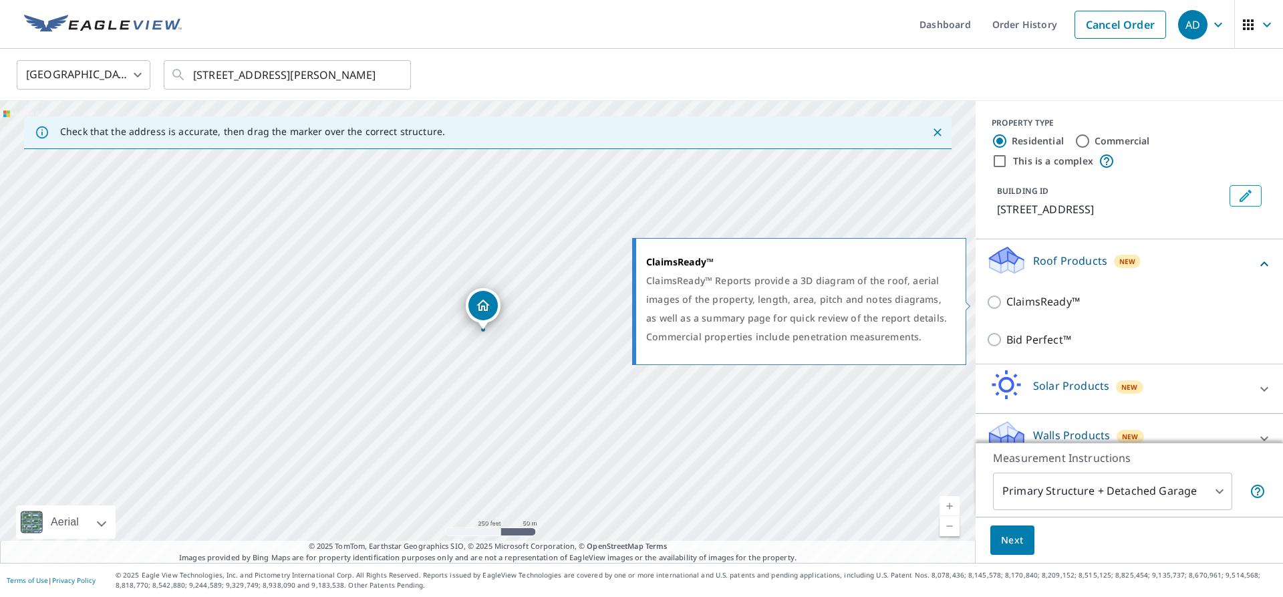
click at [990, 302] on input "ClaimsReady™" at bounding box center [996, 302] width 20 height 16
checkbox input "true"
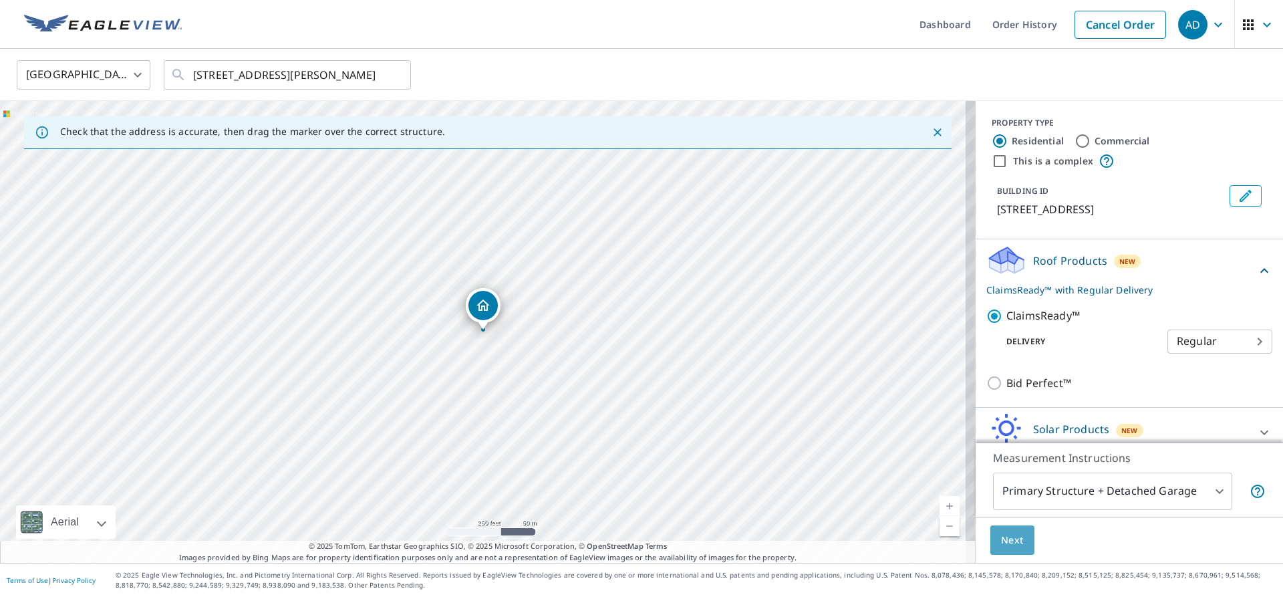
click at [1006, 542] on span "Next" at bounding box center [1012, 540] width 23 height 17
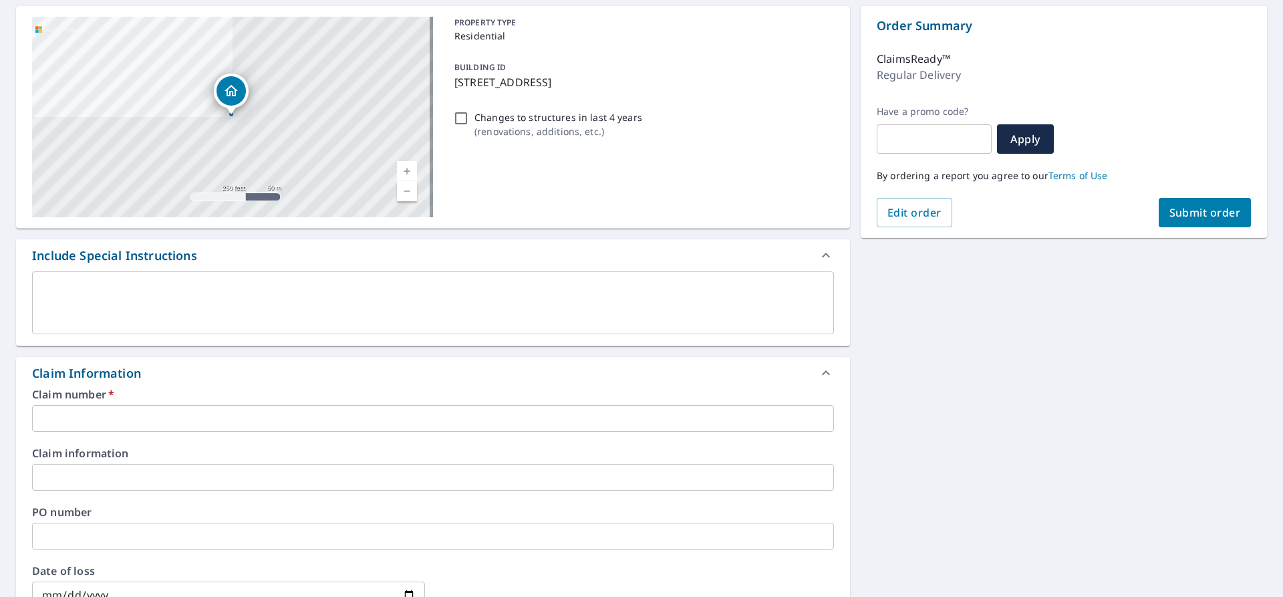
scroll to position [134, 0]
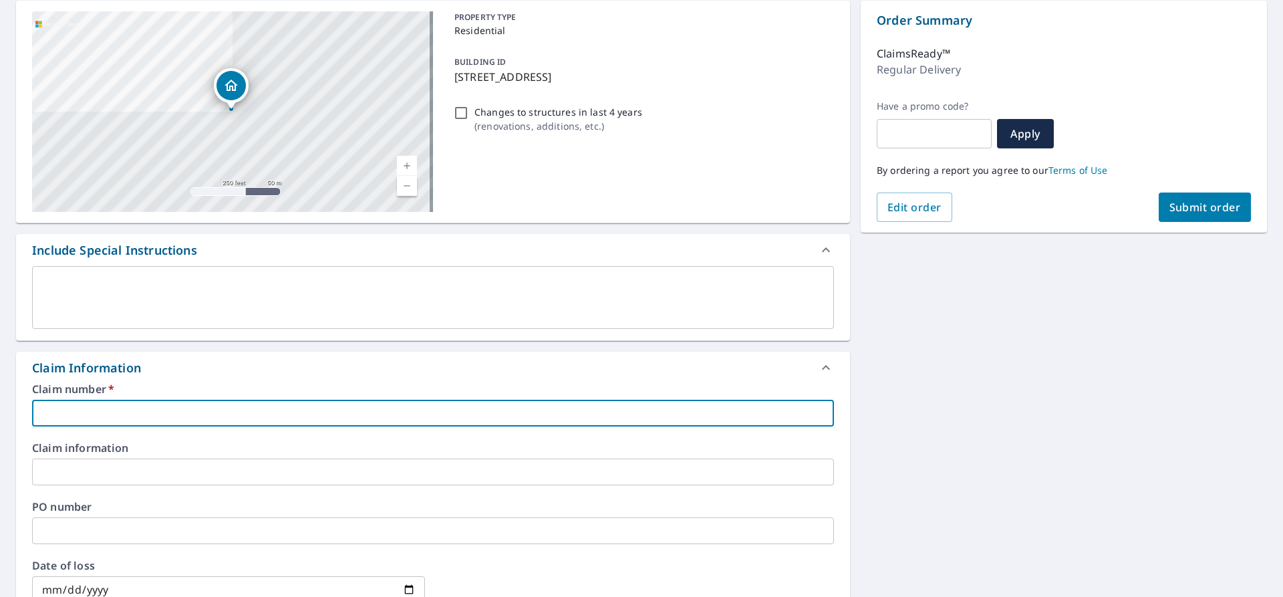
paste input "25-09622187"
type input "25-09622187"
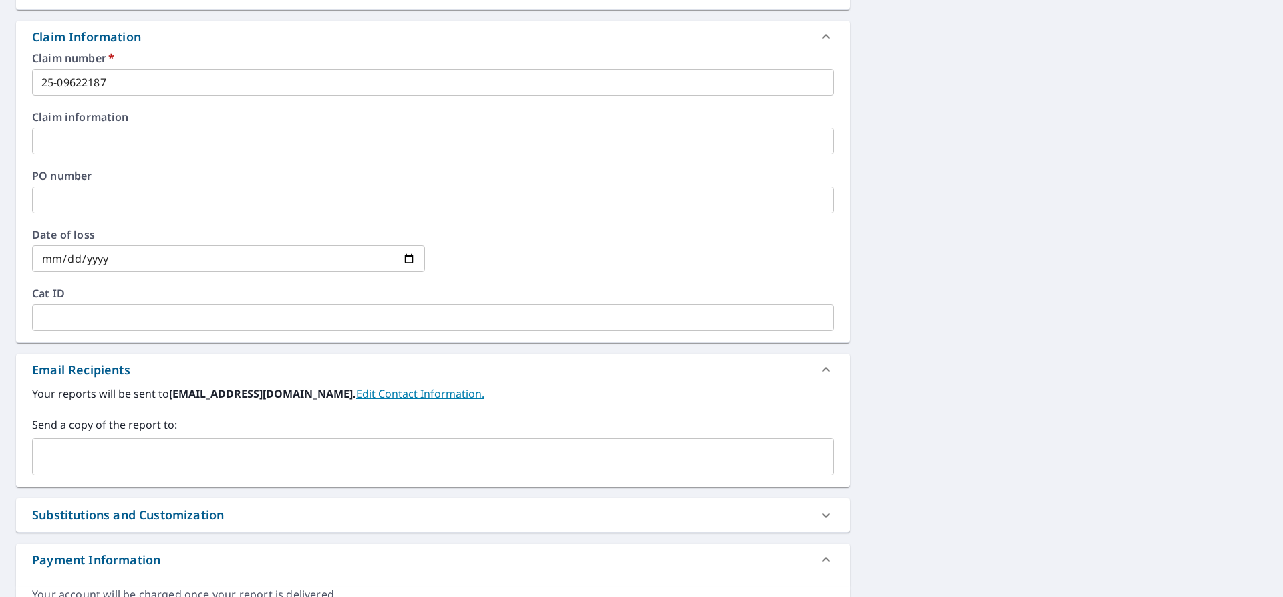
scroll to position [468, 0]
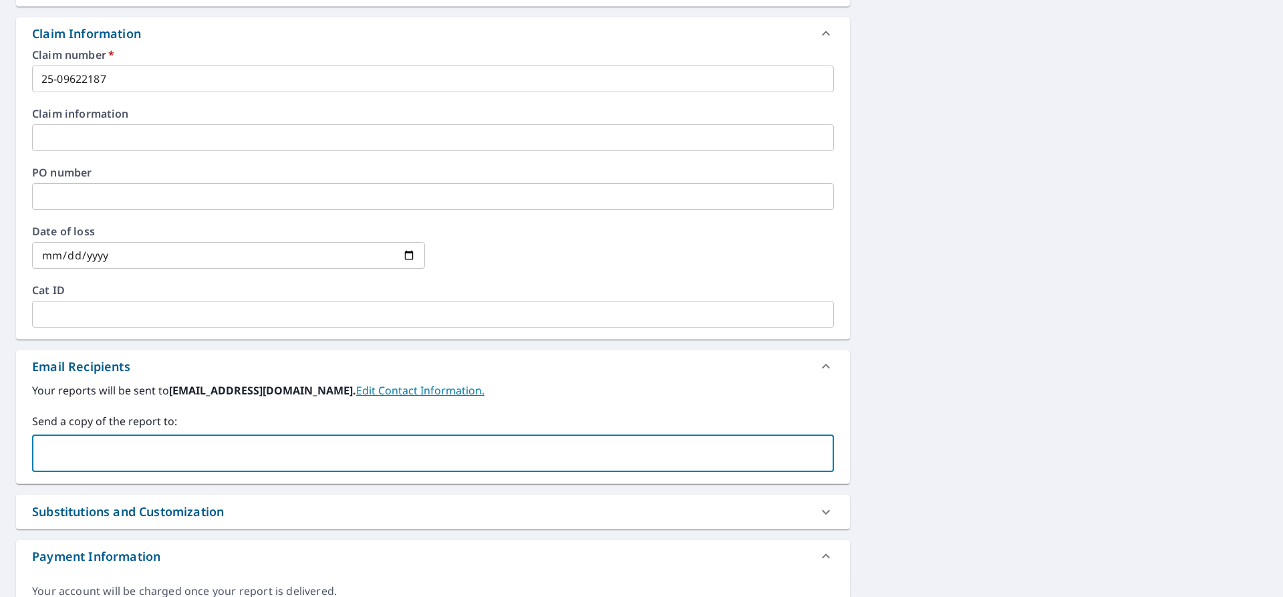
paste input "[EMAIL_ADDRESS][DOMAIN_NAME]"
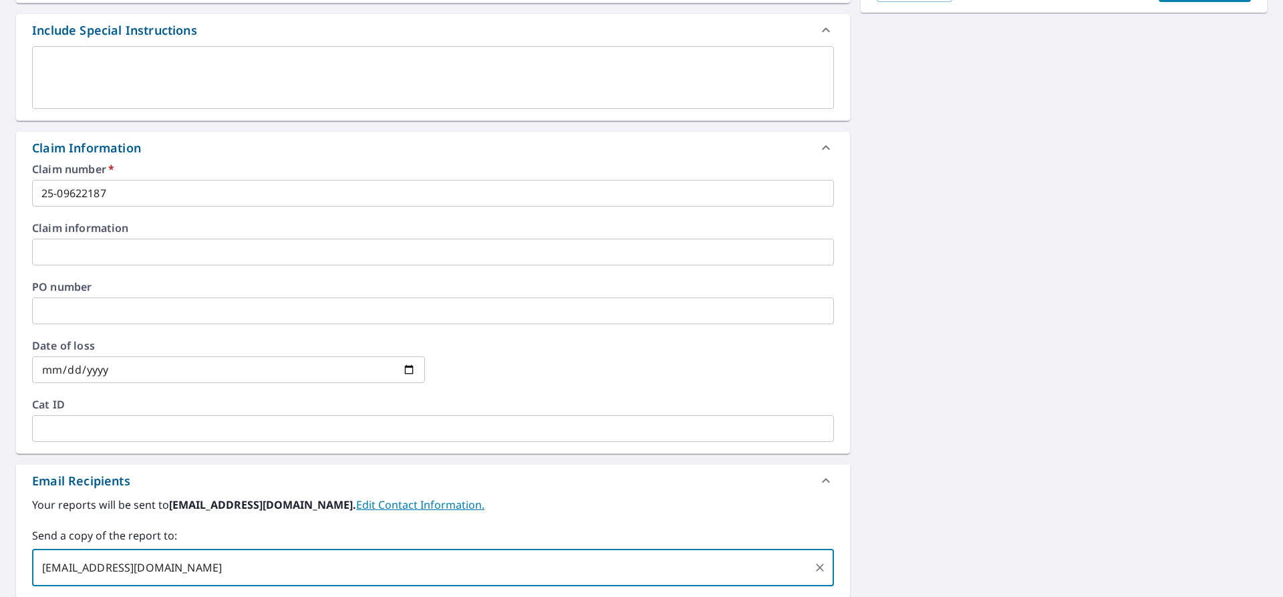
scroll to position [67, 0]
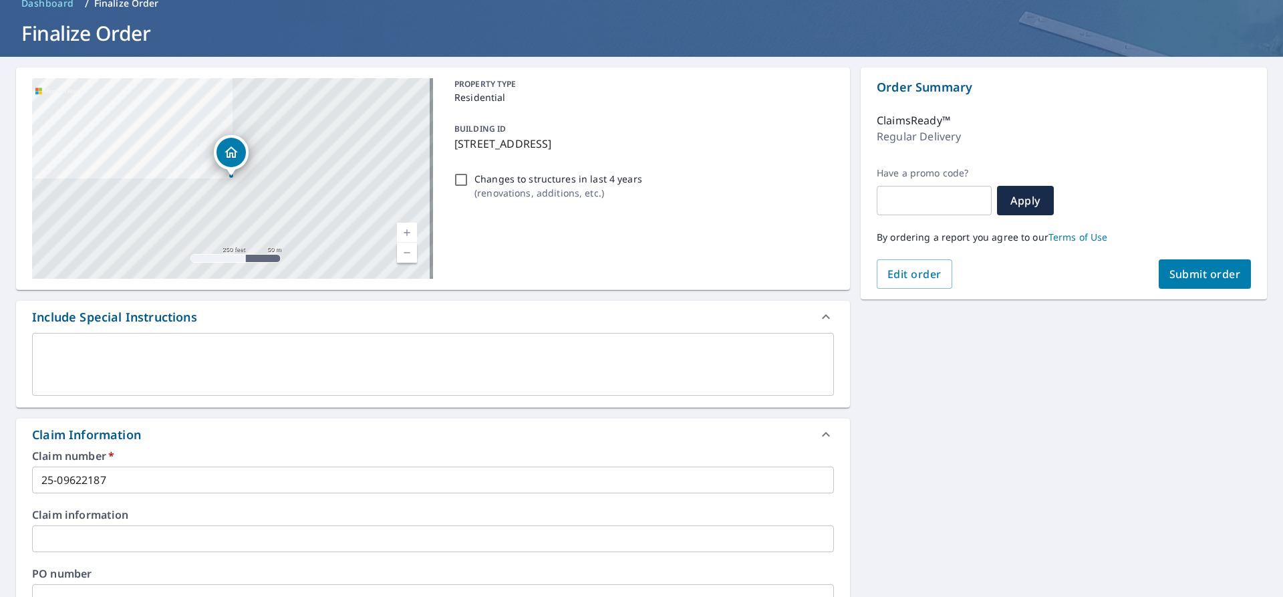
type input "[EMAIL_ADDRESS][DOMAIN_NAME]"
click at [1183, 267] on span "Submit order" at bounding box center [1205, 274] width 72 height 15
